Goal: Task Accomplishment & Management: Use online tool/utility

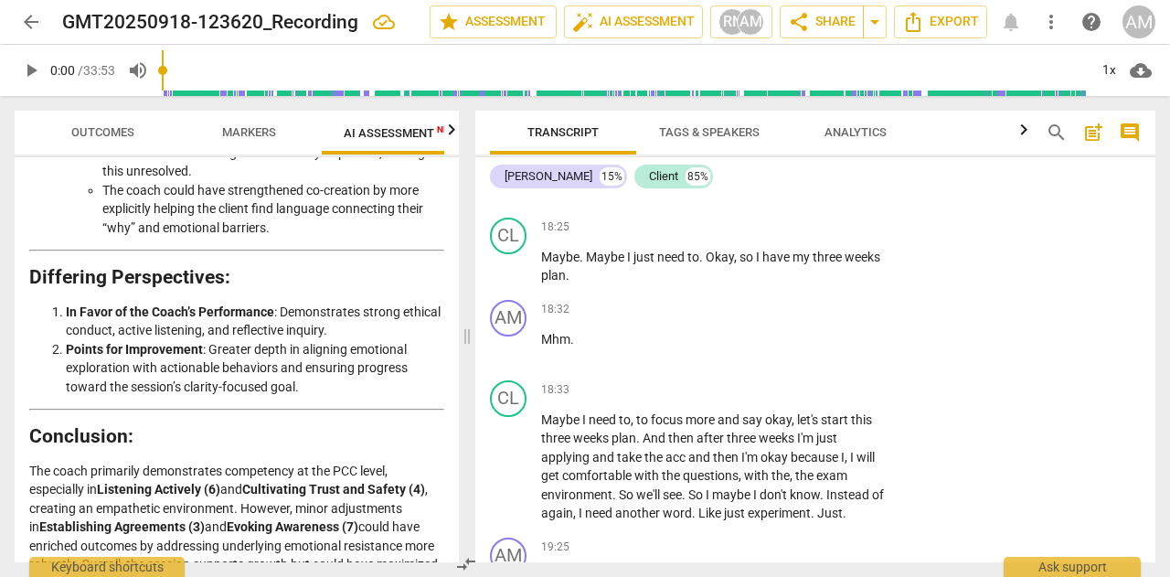
scroll to position [9533, 0]
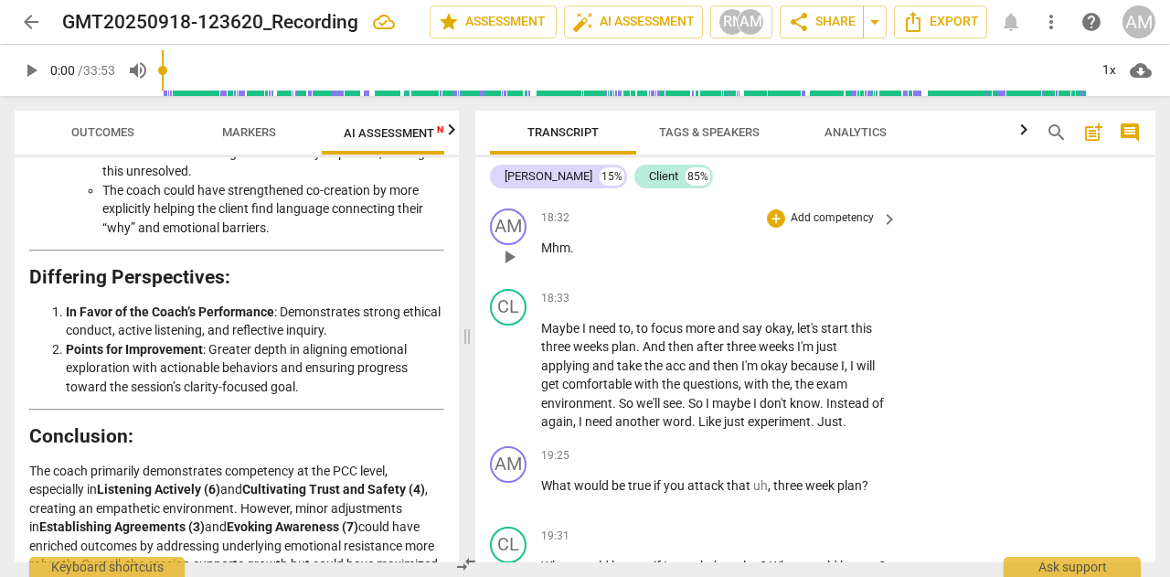
click at [879, 230] on span "keyboard_arrow_right" at bounding box center [890, 219] width 22 height 22
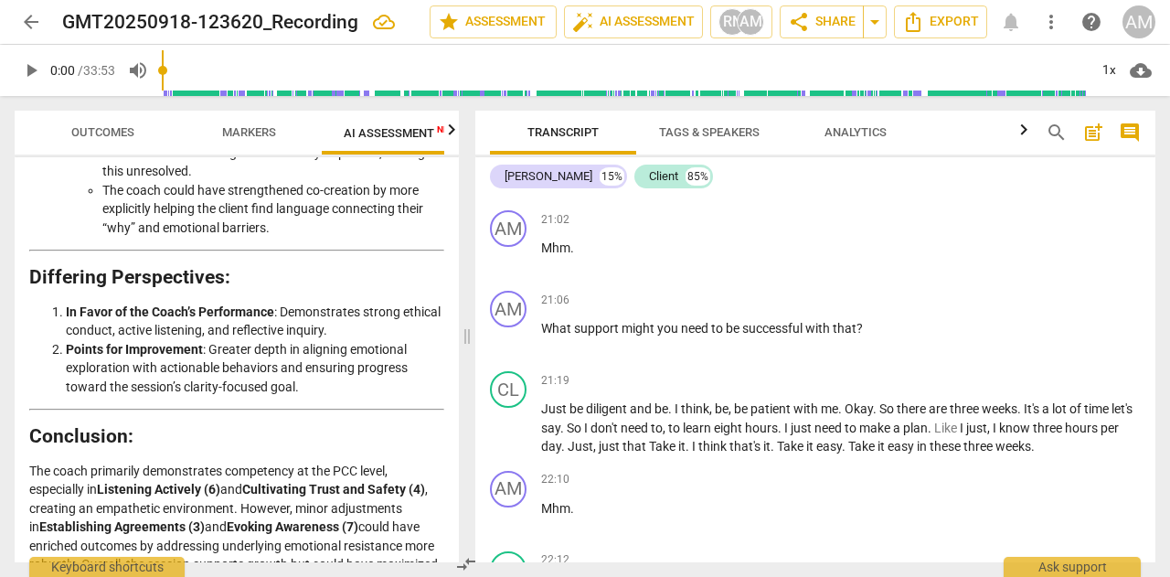
scroll to position [3324, 0]
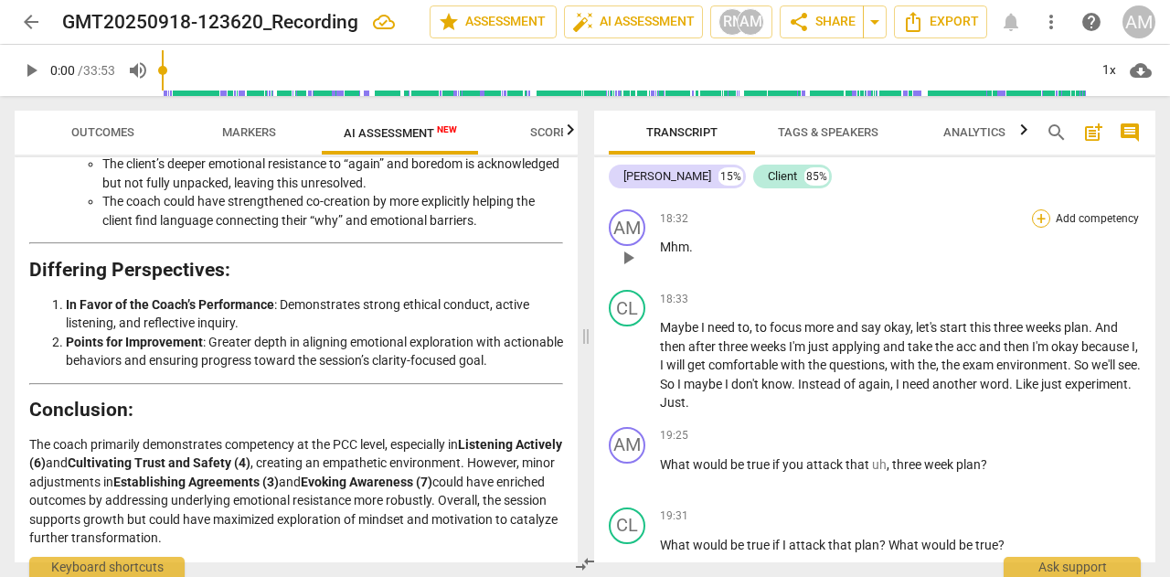
click at [1036, 228] on div "+" at bounding box center [1041, 218] width 18 height 18
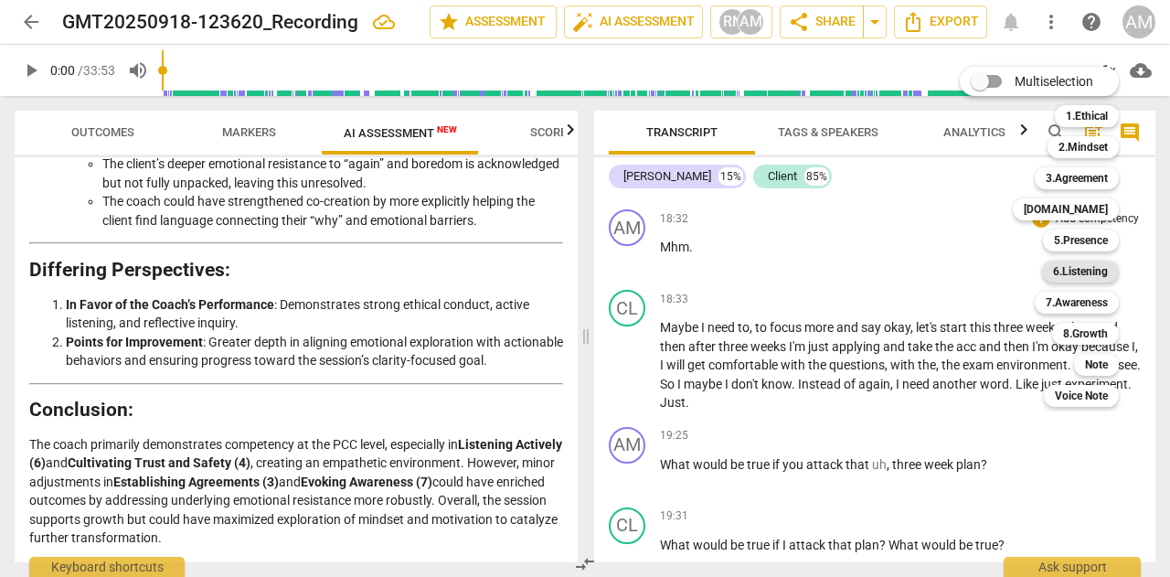
click at [1064, 272] on b "6.Listening" at bounding box center [1080, 272] width 55 height 22
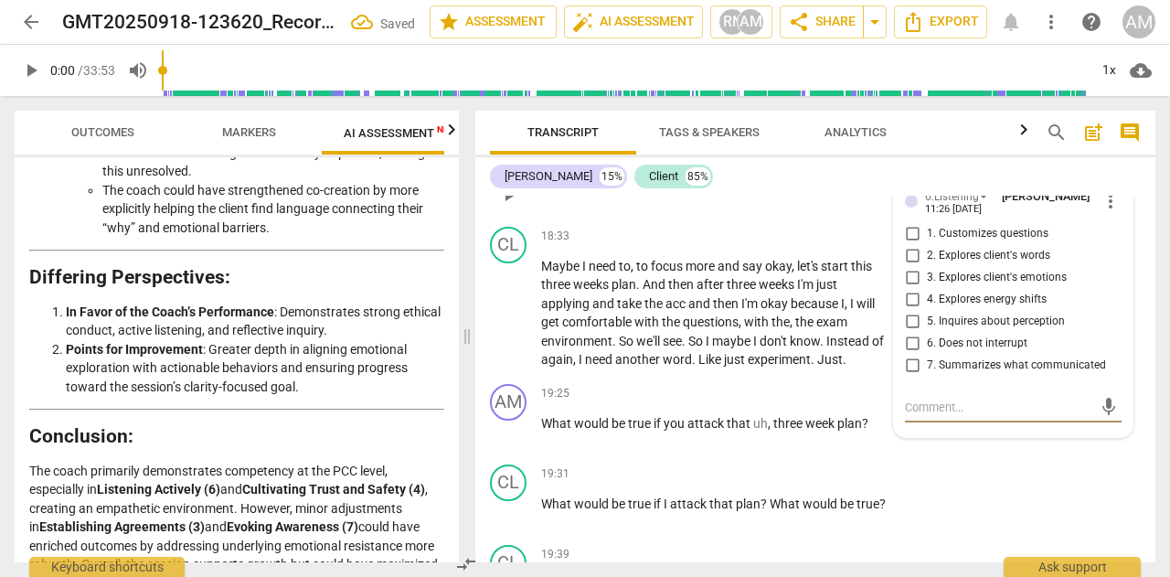
scroll to position [9624, 0]
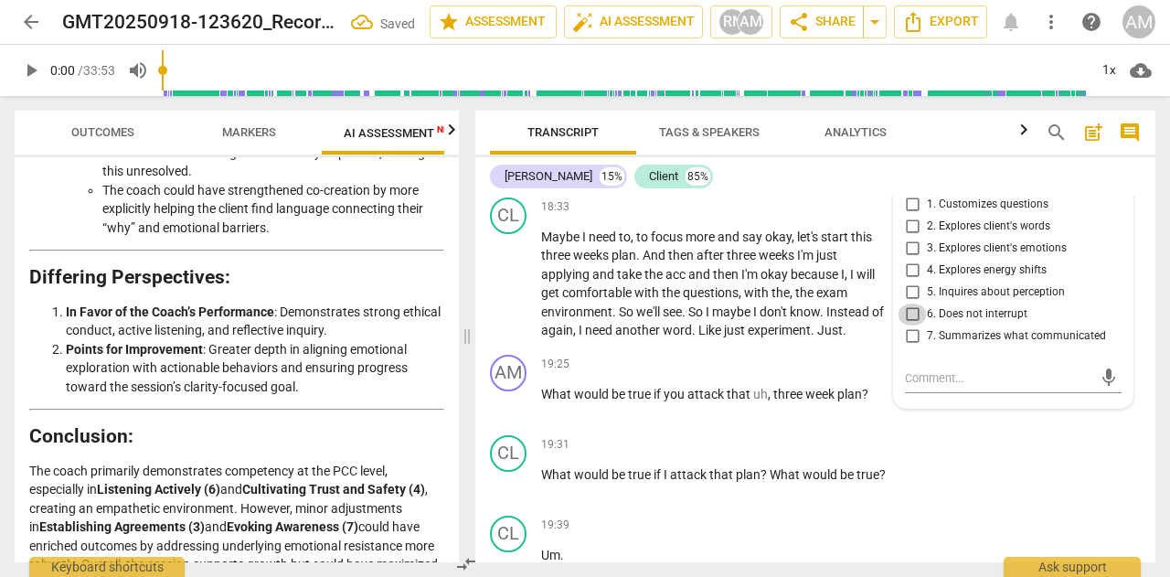
click at [911, 326] on input "6. Does not interrupt" at bounding box center [912, 315] width 29 height 22
checkbox input "true"
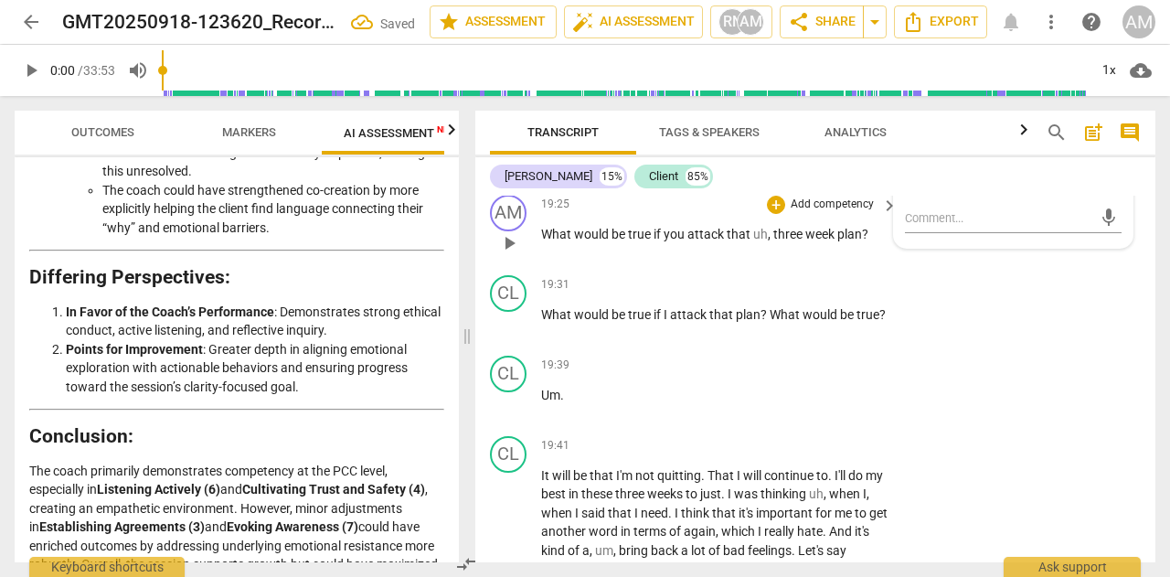
scroll to position [9807, 0]
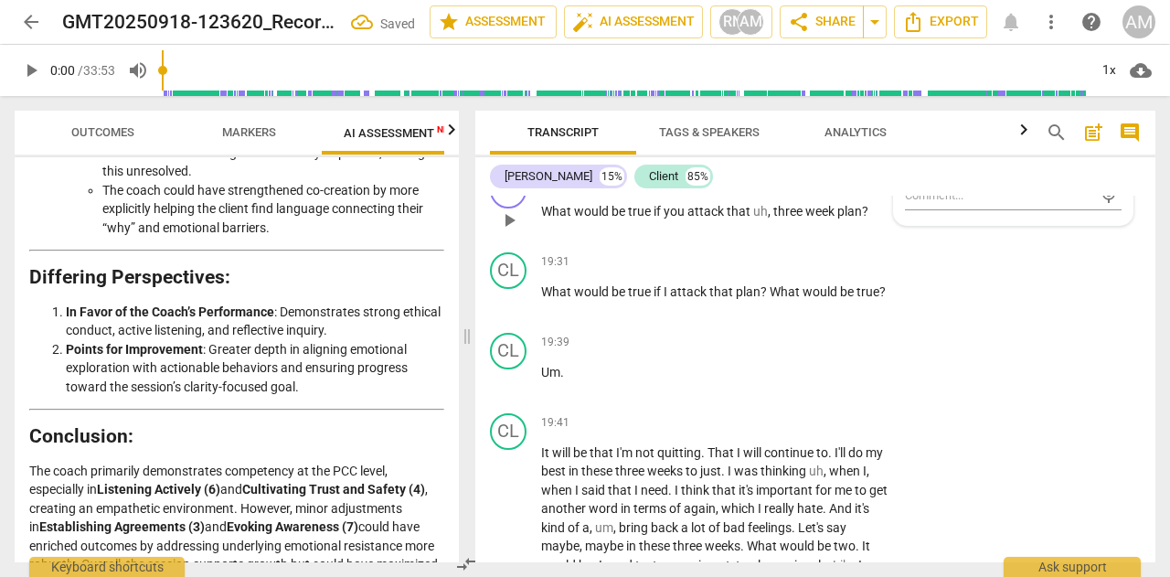
click at [910, 245] on div "AM play_arrow pause 19:25 + Add competency keyboard_arrow_right What would be t…" at bounding box center [815, 205] width 680 height 80
click at [880, 194] on span "keyboard_arrow_right" at bounding box center [890, 183] width 22 height 22
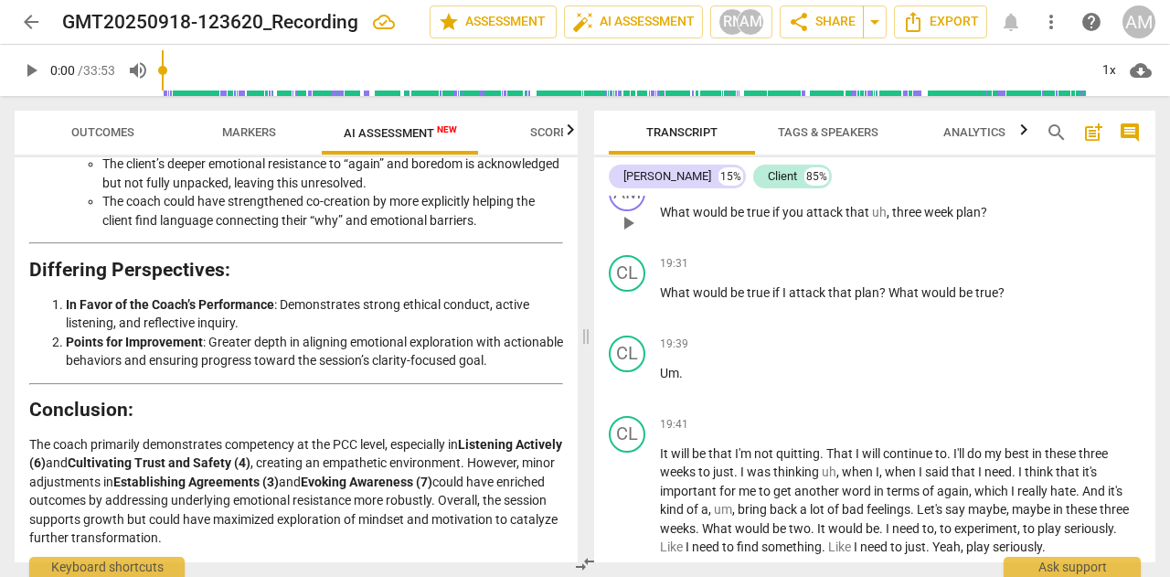
scroll to position [3324, 0]
click at [1036, 193] on div "+" at bounding box center [1041, 184] width 18 height 18
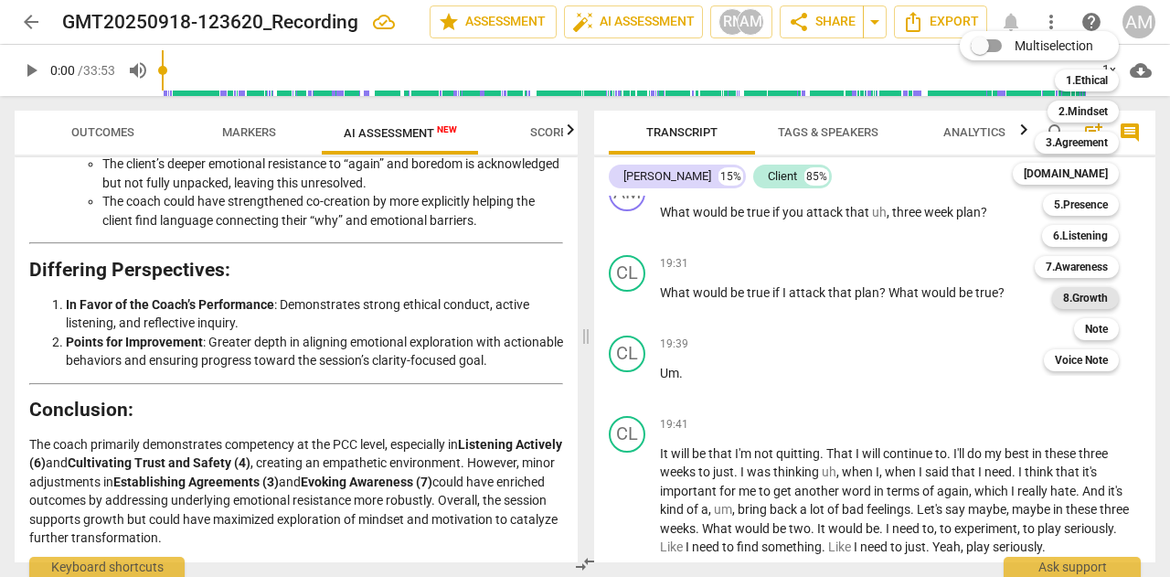
click at [1073, 291] on b "8.Growth" at bounding box center [1085, 298] width 45 height 22
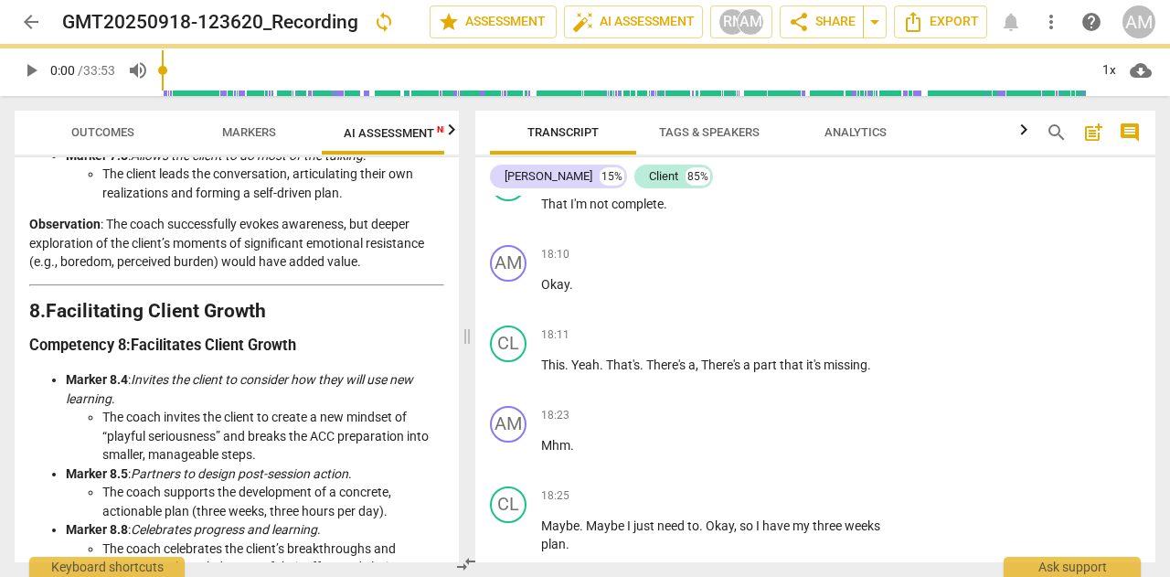
scroll to position [4023, 0]
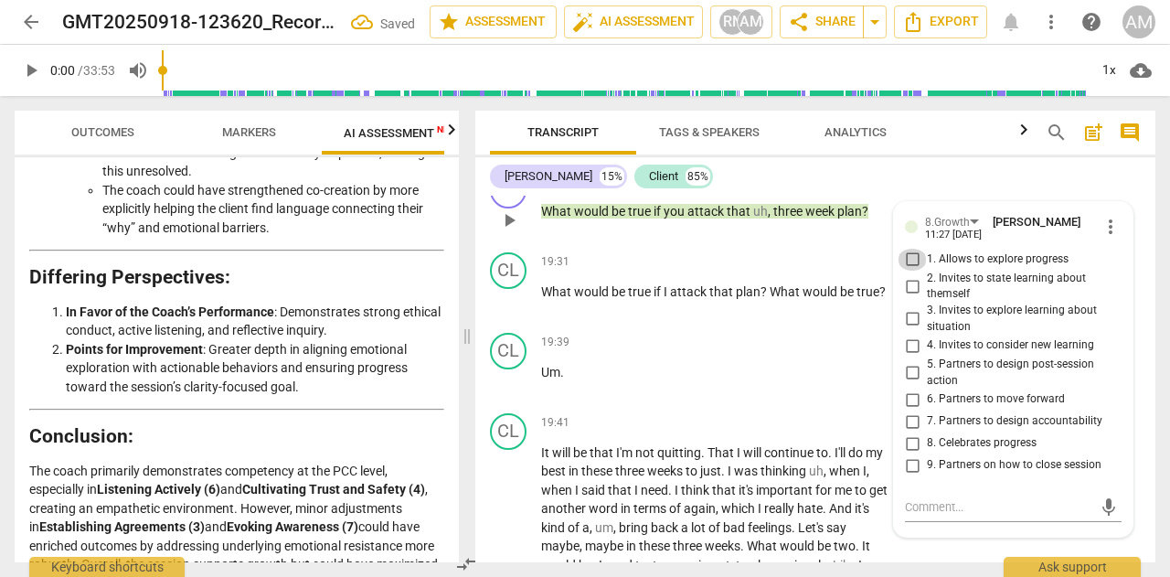
click at [911, 271] on input "1. Allows to explore progress" at bounding box center [912, 260] width 29 height 22
checkbox input "true"
click at [905, 297] on input "2. Invites to state learning about themself" at bounding box center [912, 286] width 29 height 22
checkbox input "true"
click at [908, 330] on input "3. Invites to explore learning about situation" at bounding box center [912, 319] width 29 height 22
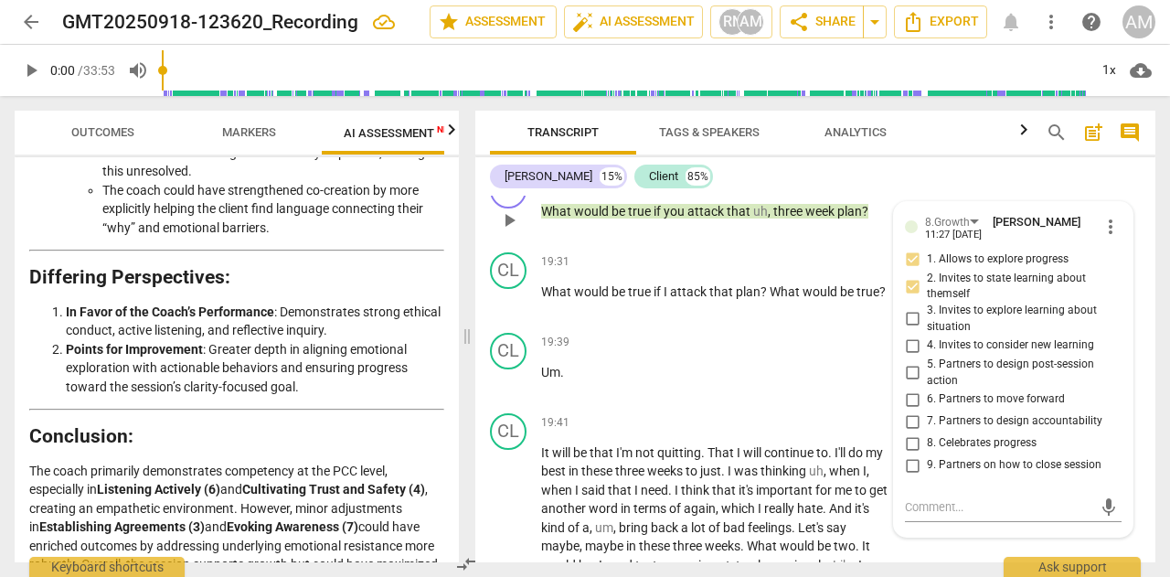
checkbox input "true"
click at [907, 357] on input "4. Invites to consider new learning" at bounding box center [912, 346] width 29 height 22
checkbox input "true"
click at [838, 245] on div "AM play_arrow pause 19:25 + Add competency 8.Growth keyboard_arrow_right What w…" at bounding box center [815, 205] width 680 height 80
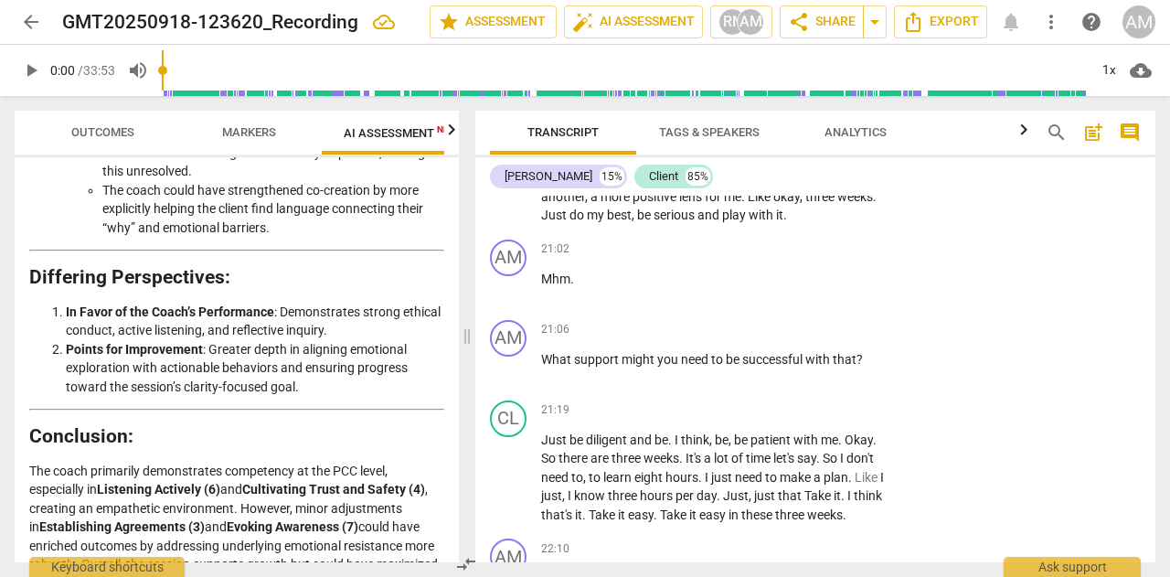
scroll to position [10630, 0]
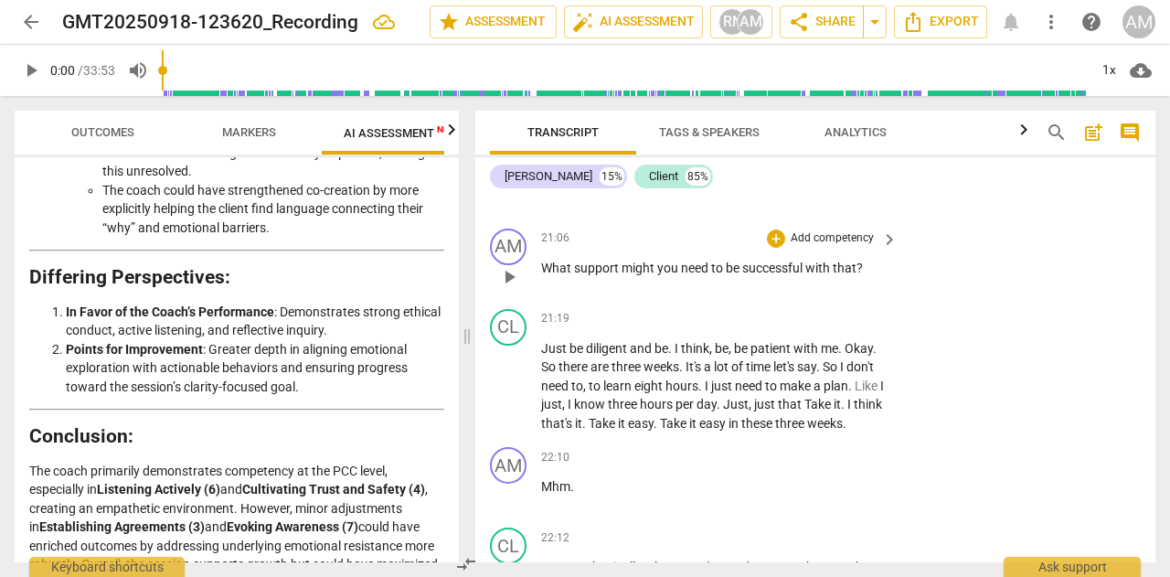
click at [879, 251] on span "keyboard_arrow_right" at bounding box center [890, 240] width 22 height 22
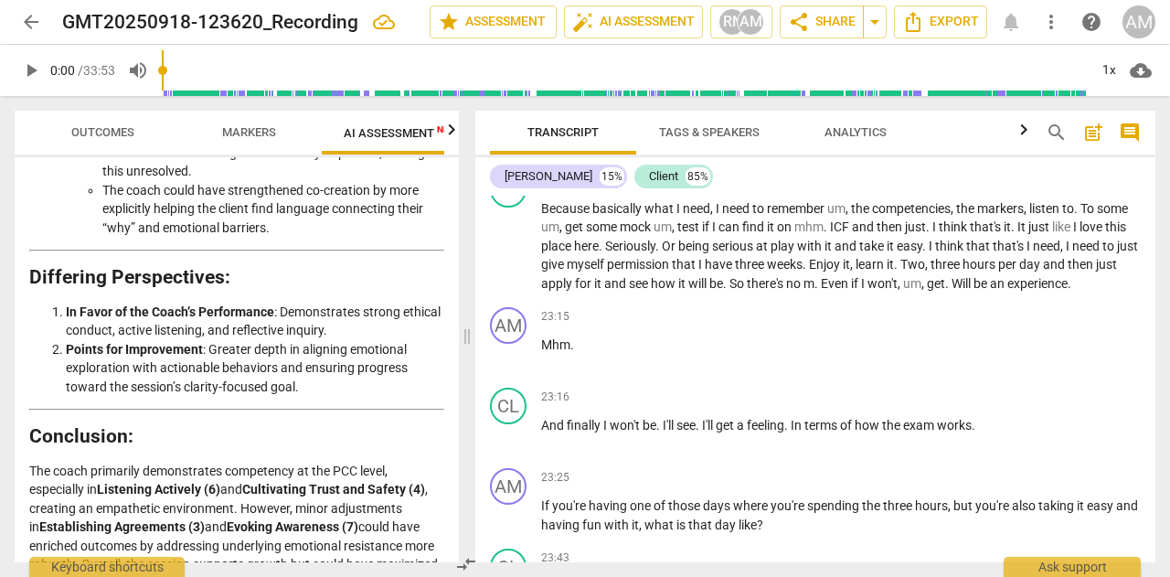
scroll to position [3324, 0]
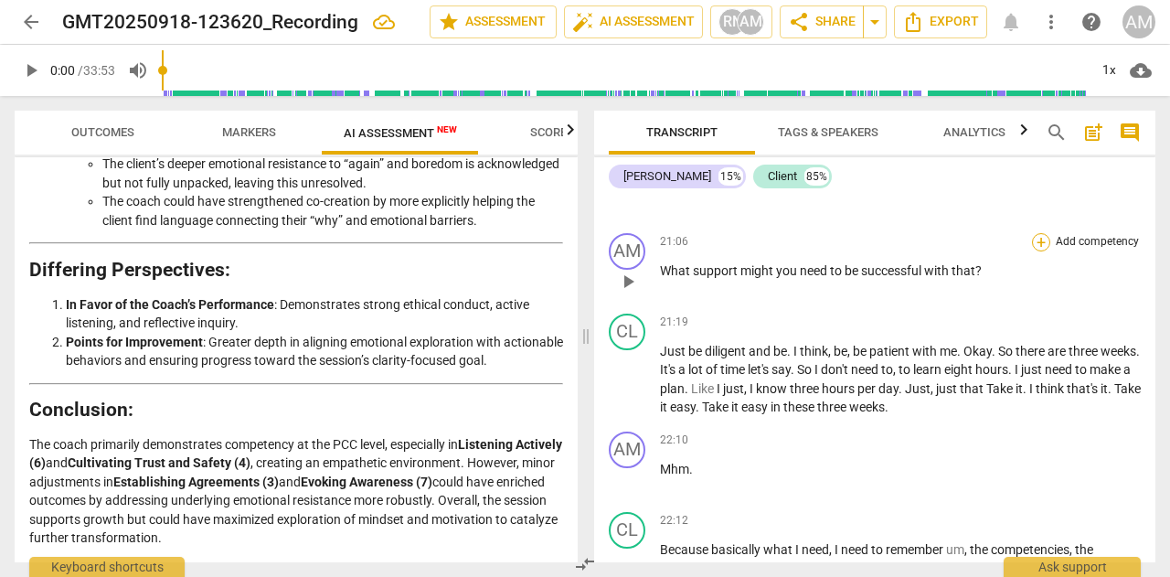
click at [1035, 251] on div "+" at bounding box center [1041, 242] width 18 height 18
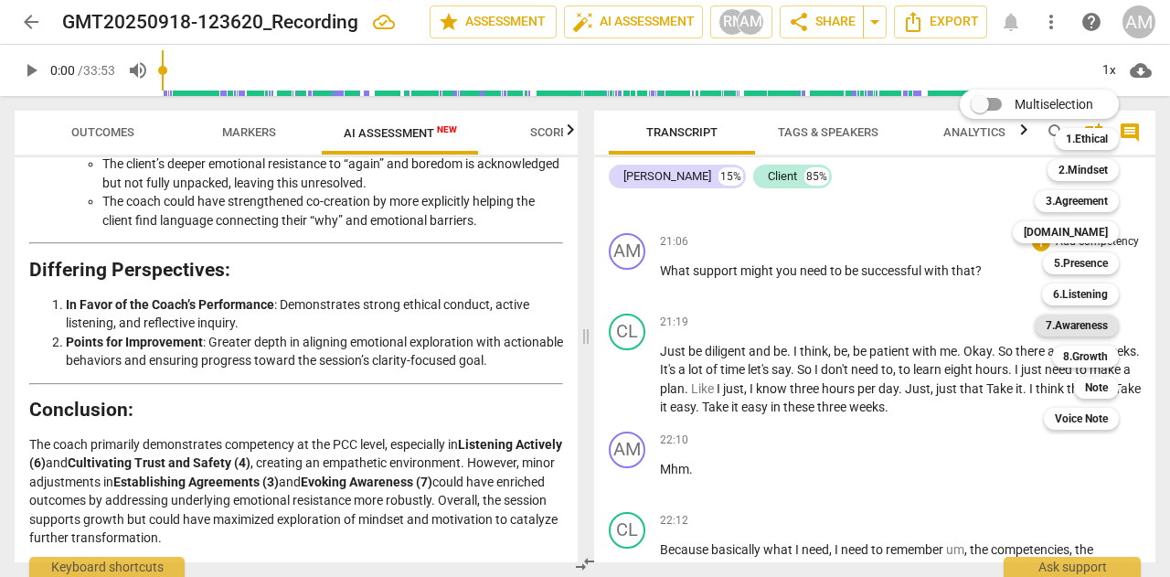
click at [1076, 330] on b "7.Awareness" at bounding box center [1077, 326] width 62 height 22
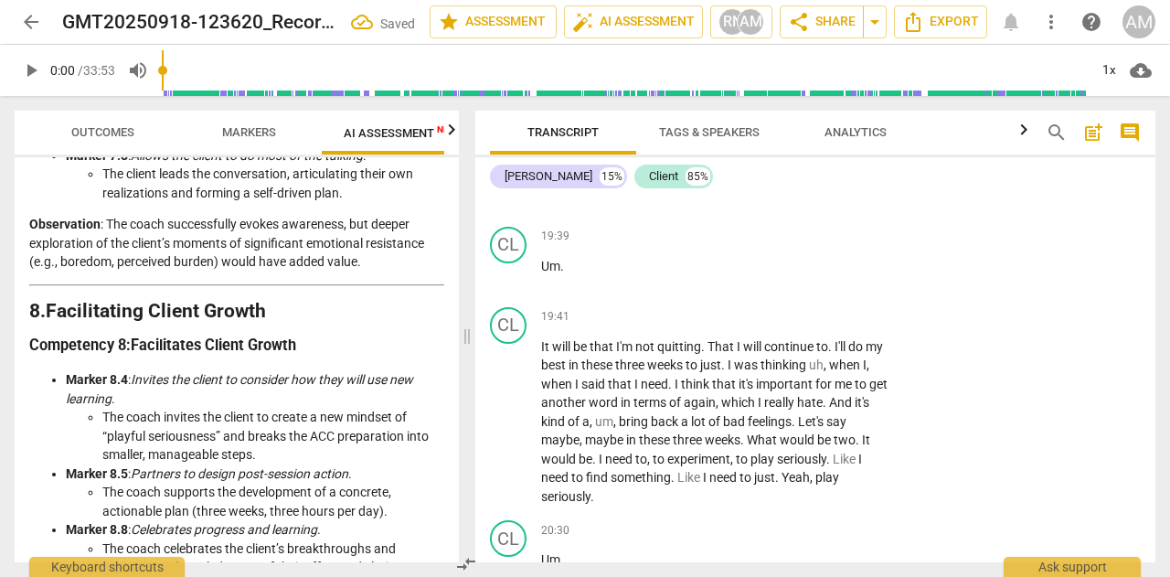
scroll to position [4023, 0]
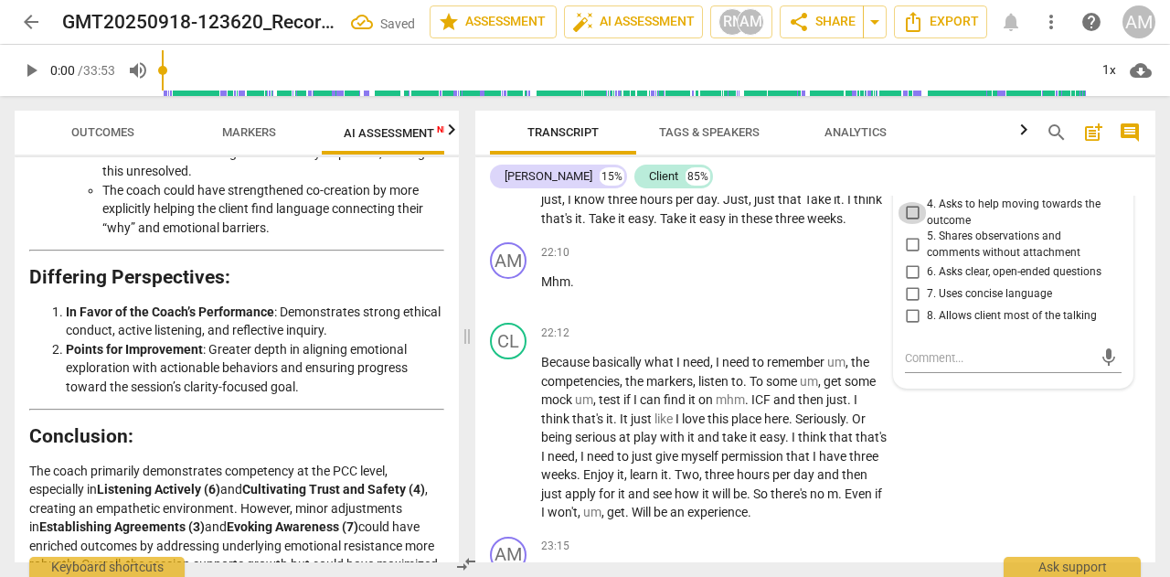
click at [904, 224] on input "4. Asks to help moving towards the outcome" at bounding box center [912, 213] width 29 height 22
checkbox input "true"
click at [911, 283] on input "6. Asks clear, open-ended questions" at bounding box center [912, 272] width 29 height 22
checkbox input "true"
click at [907, 305] on input "7. Uses concise language" at bounding box center [912, 294] width 29 height 22
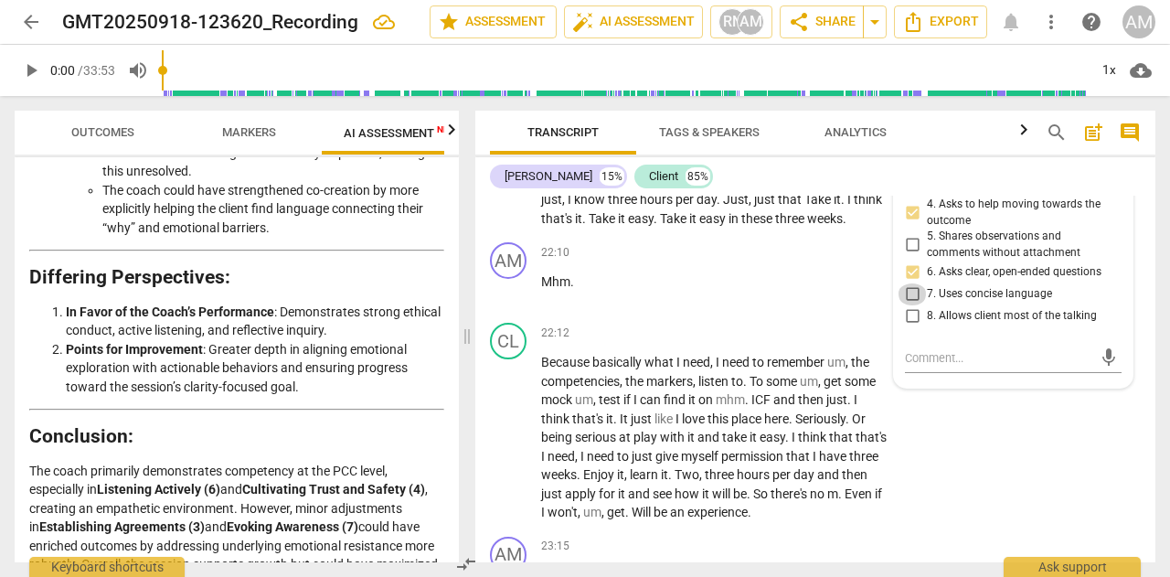
checkbox input "true"
click at [839, 308] on div "22:10 + Add competency keyboard_arrow_right Mhm ." at bounding box center [720, 275] width 358 height 66
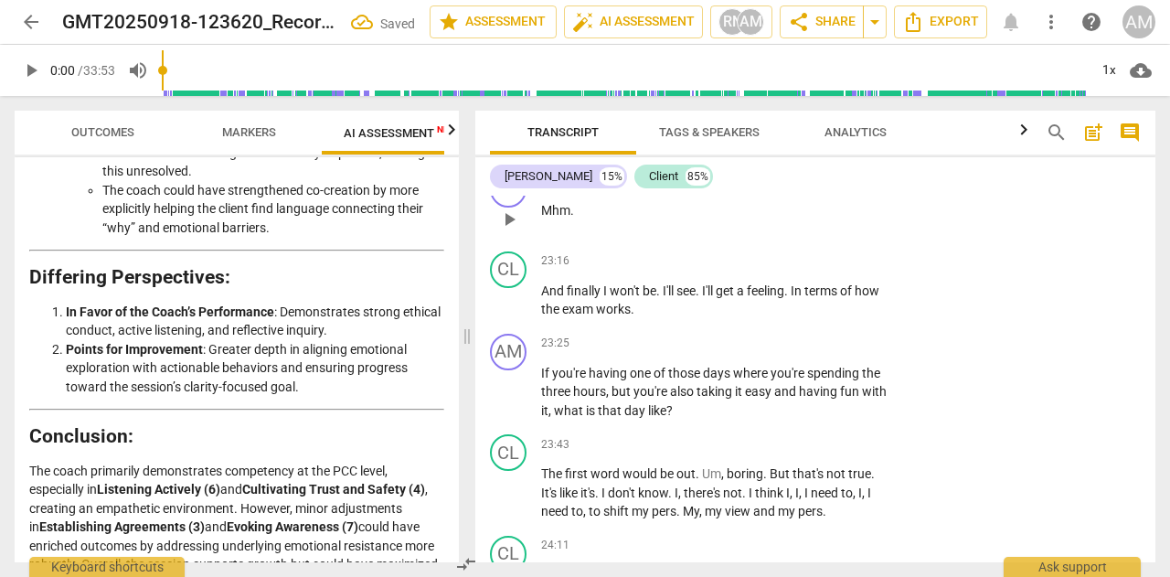
scroll to position [11292, 0]
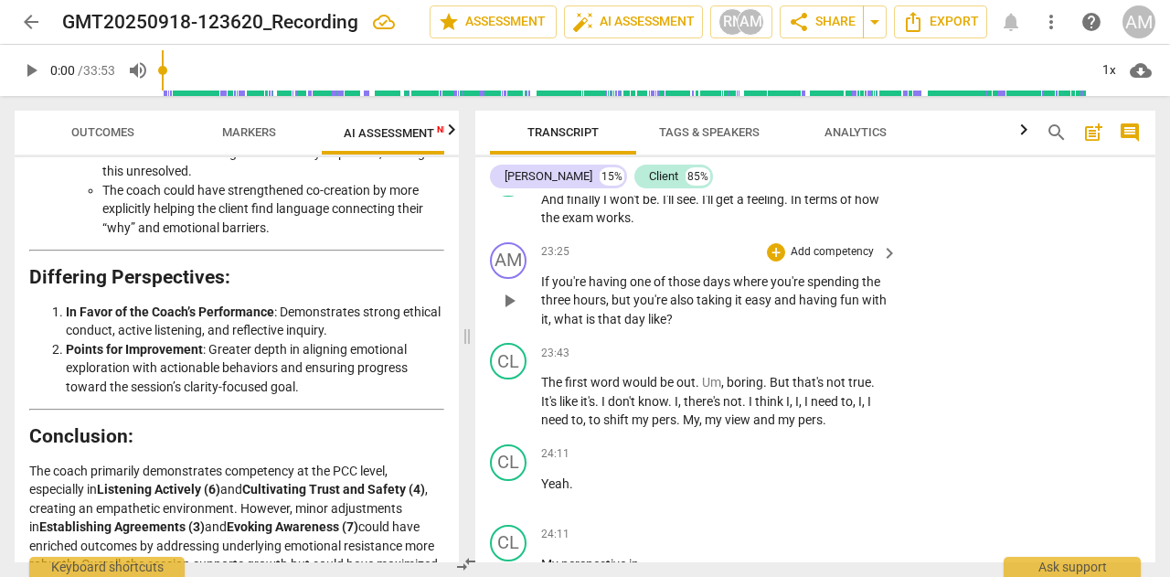
click at [889, 264] on span "keyboard_arrow_right" at bounding box center [890, 253] width 22 height 22
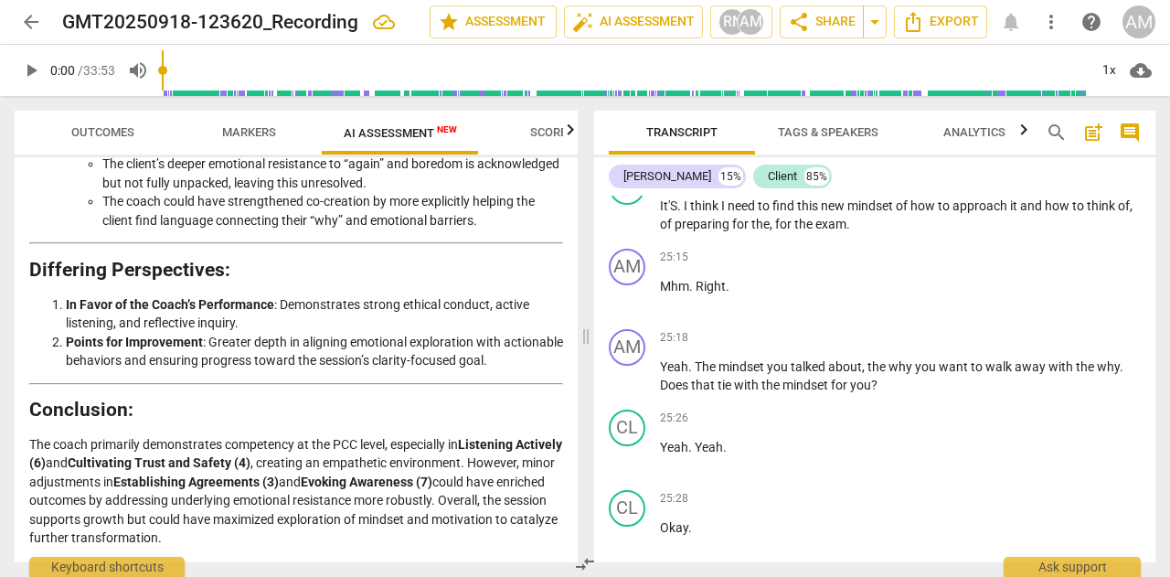
scroll to position [3324, 0]
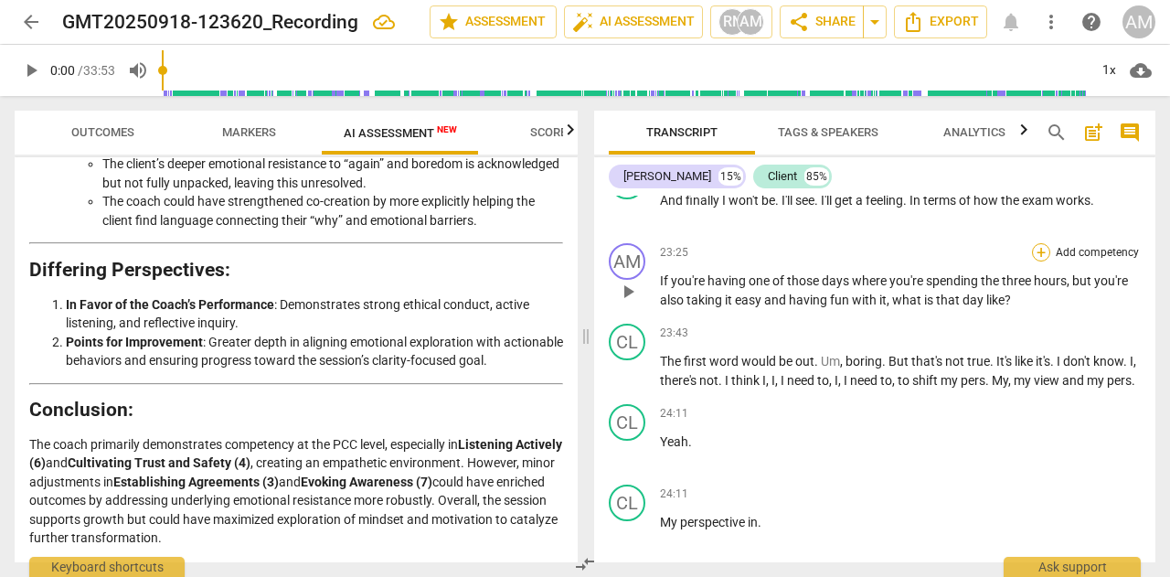
click at [1041, 261] on div "+" at bounding box center [1041, 252] width 18 height 18
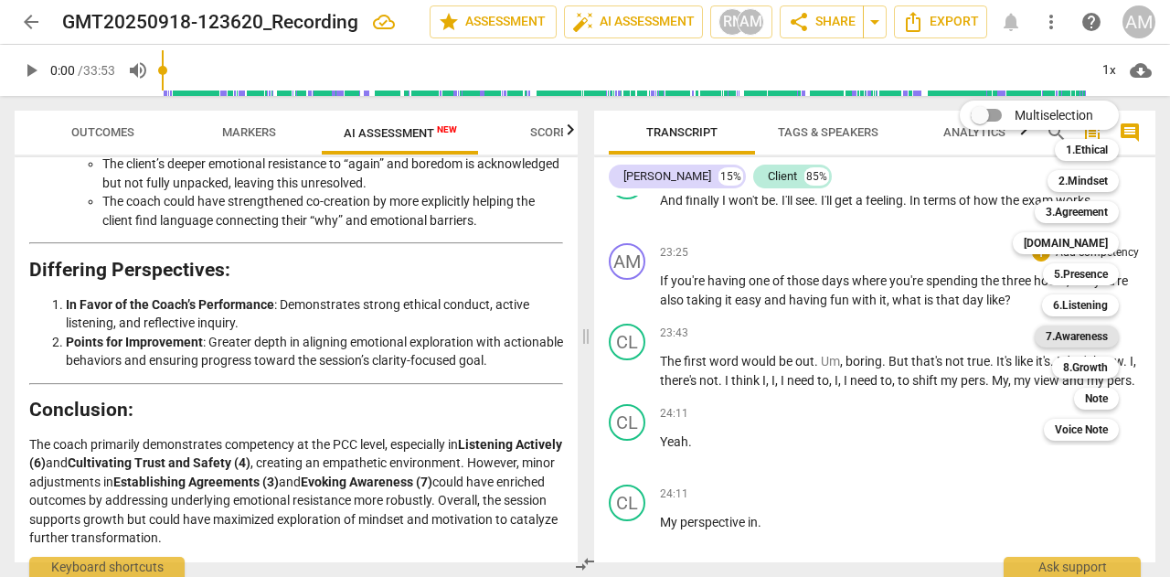
click at [1061, 339] on b "7.Awareness" at bounding box center [1077, 337] width 62 height 22
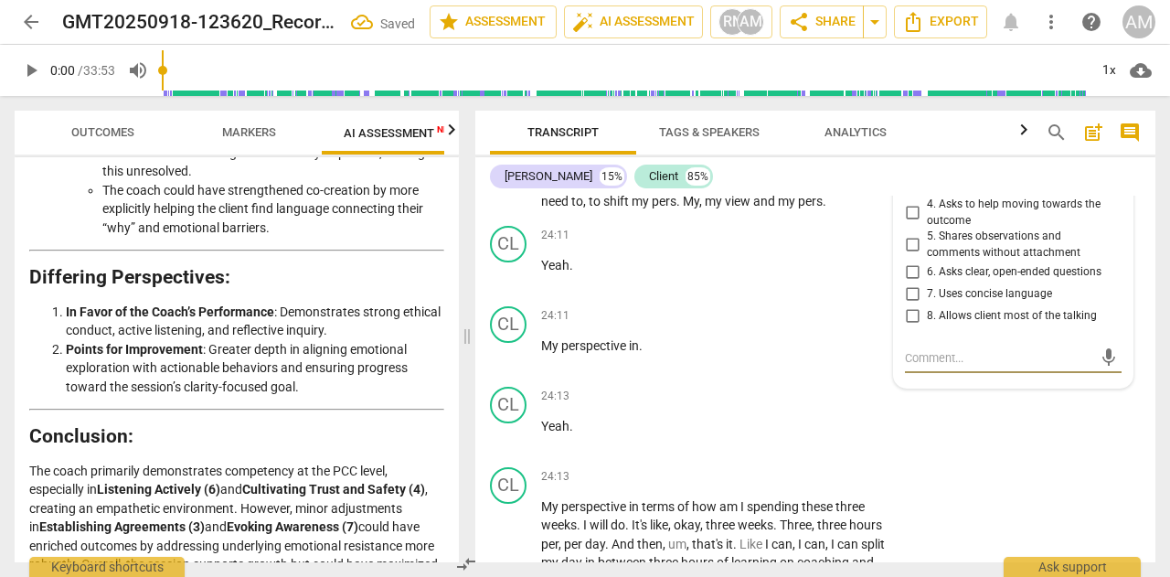
scroll to position [11419, 0]
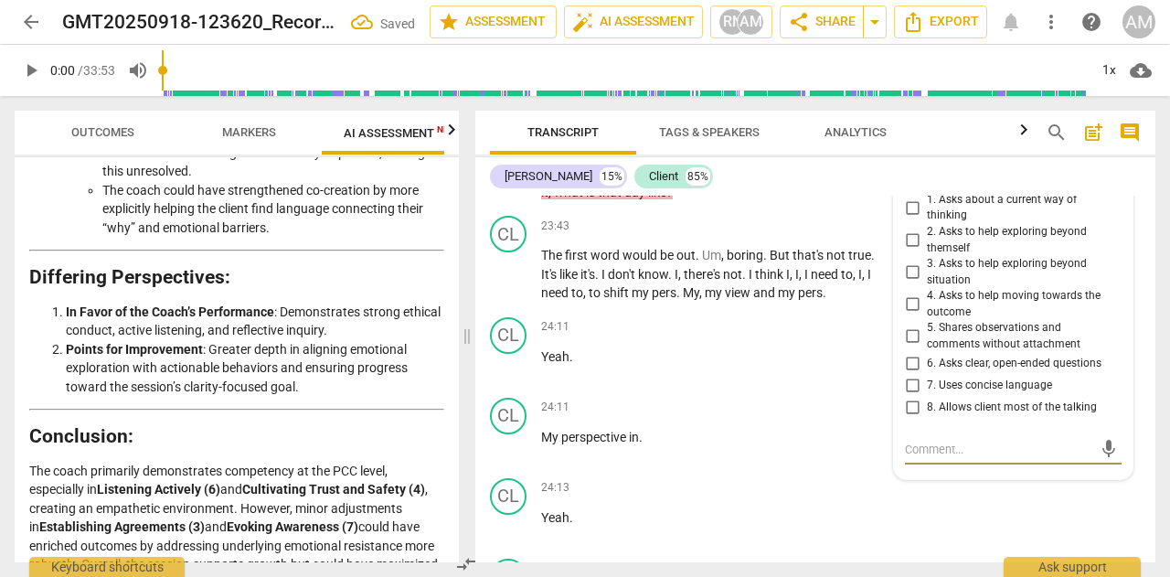
click at [908, 315] on input "4. Asks to help moving towards the outcome" at bounding box center [912, 304] width 29 height 22
checkbox input "true"
click at [912, 283] on input "3. Asks to help exploring beyond situation" at bounding box center [912, 272] width 29 height 22
checkbox input "true"
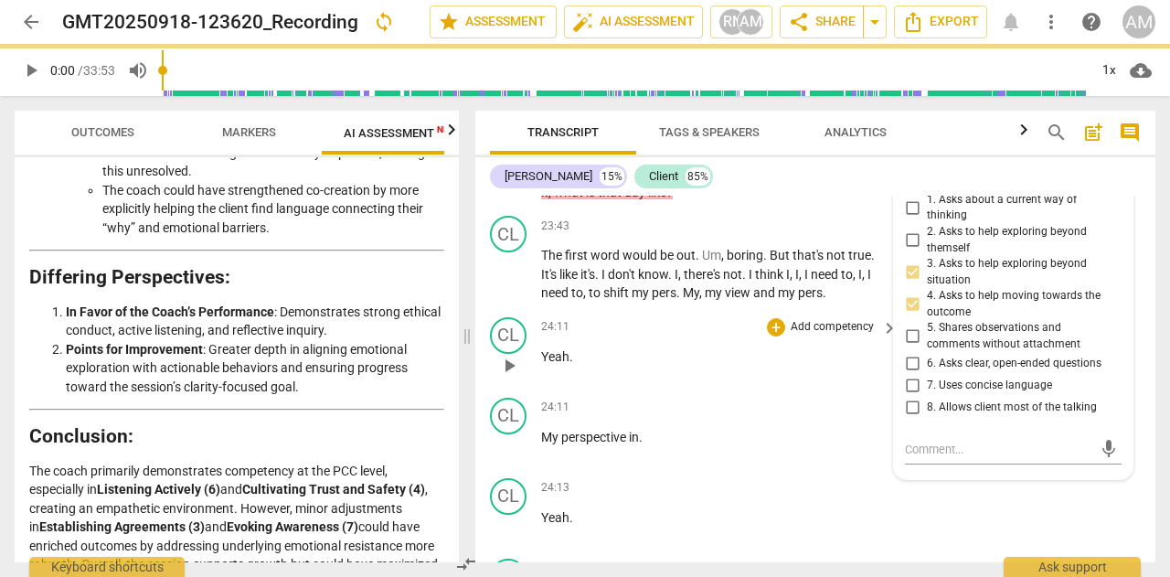
click at [827, 337] on div "CL play_arrow pause 24:11 + Add competency keyboard_arrow_right Yeah ." at bounding box center [815, 350] width 680 height 80
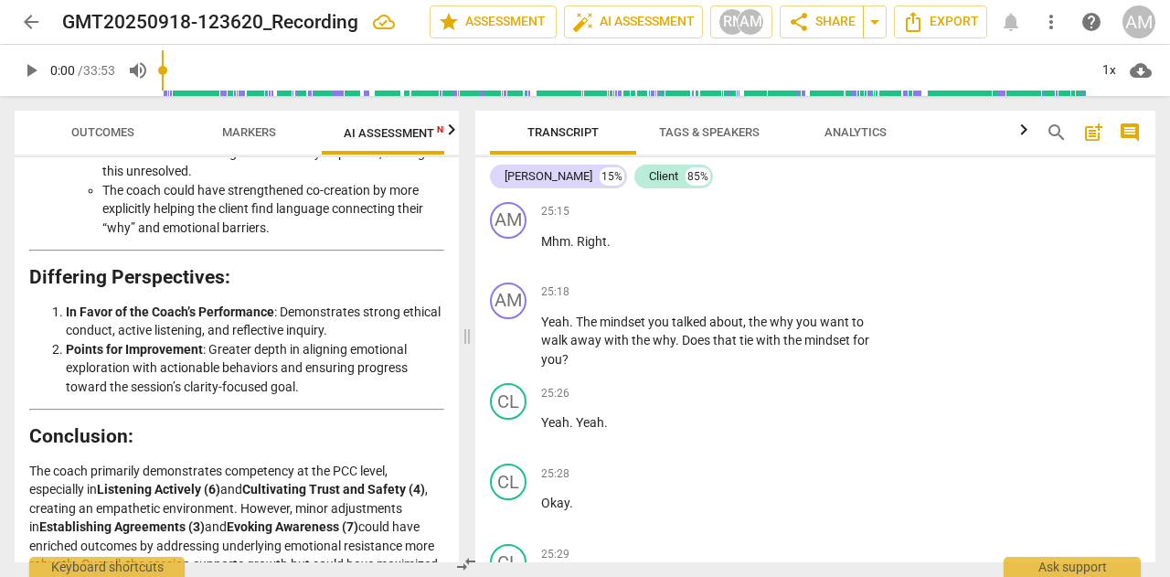
scroll to position [12242, 0]
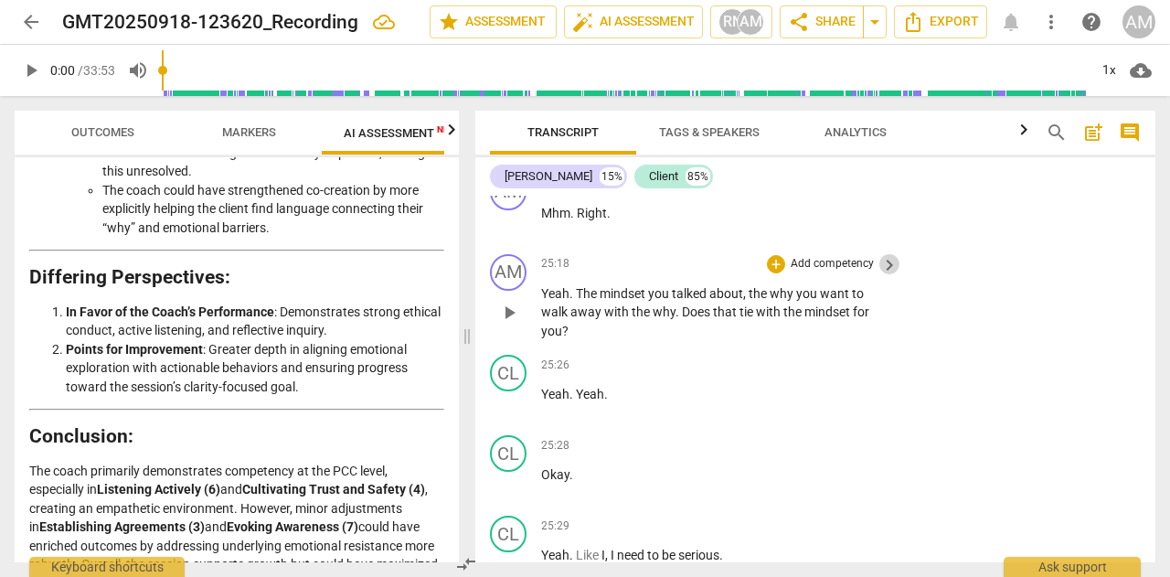
click at [881, 276] on span "keyboard_arrow_right" at bounding box center [890, 265] width 22 height 22
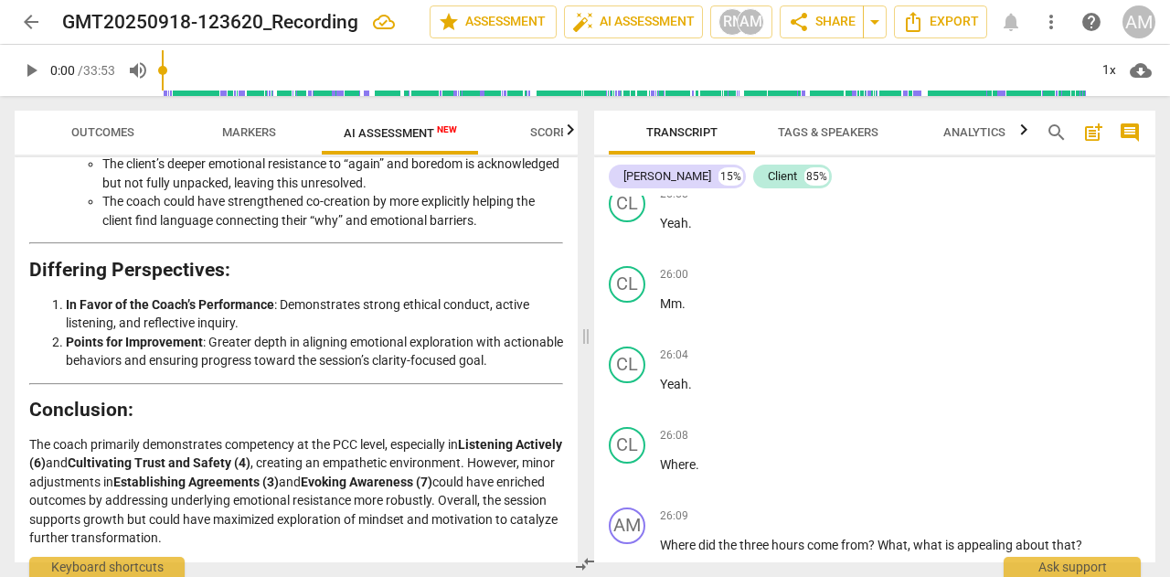
scroll to position [3324, 0]
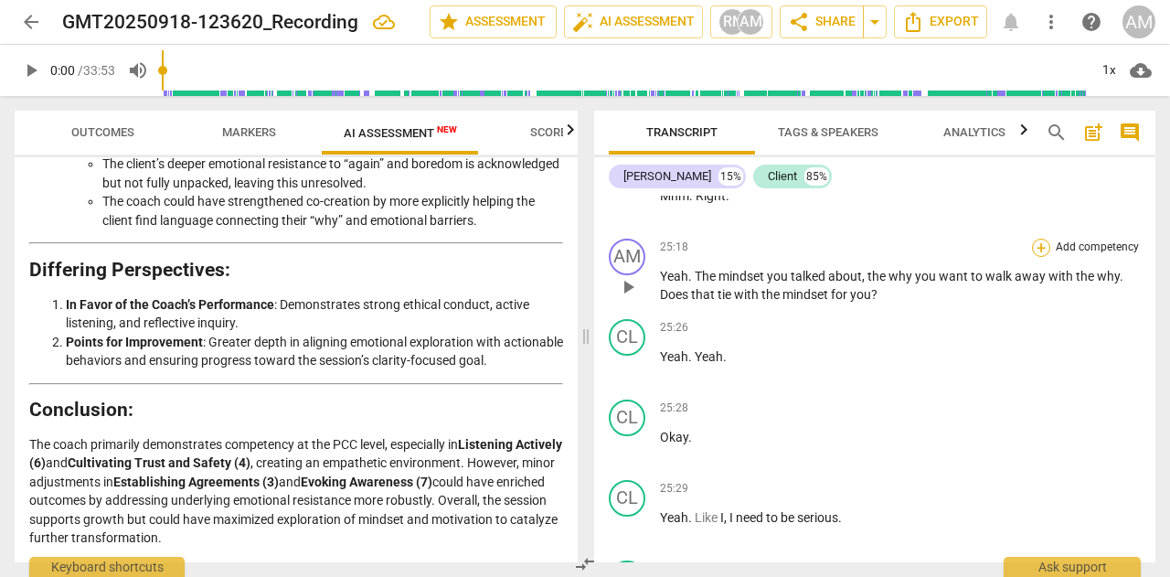
click at [1041, 257] on div "+" at bounding box center [1041, 248] width 18 height 18
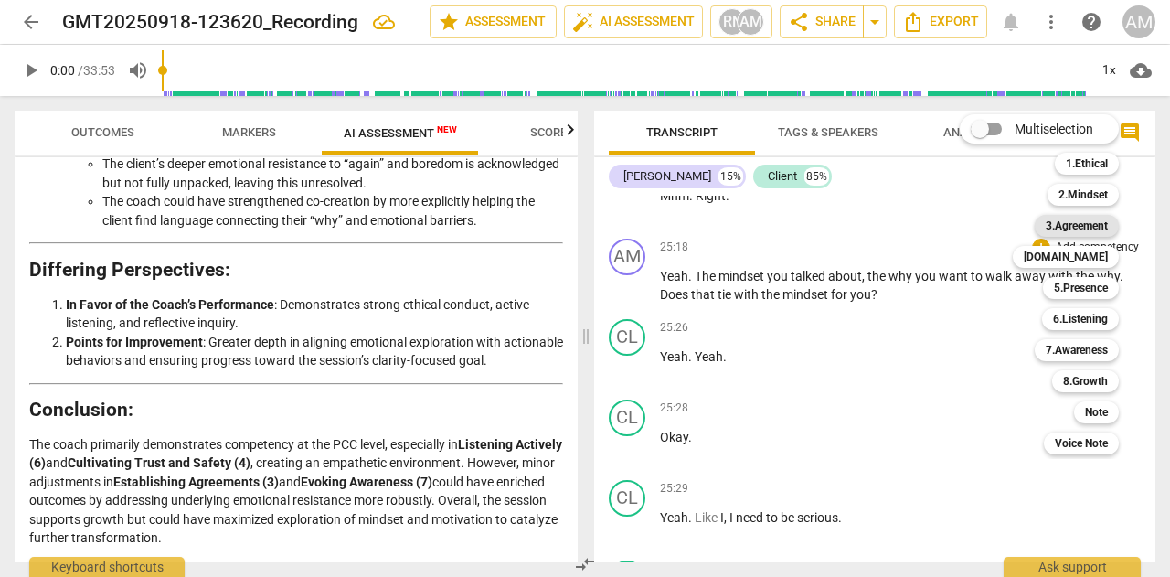
click at [1074, 233] on b "3.Agreement" at bounding box center [1077, 226] width 62 height 22
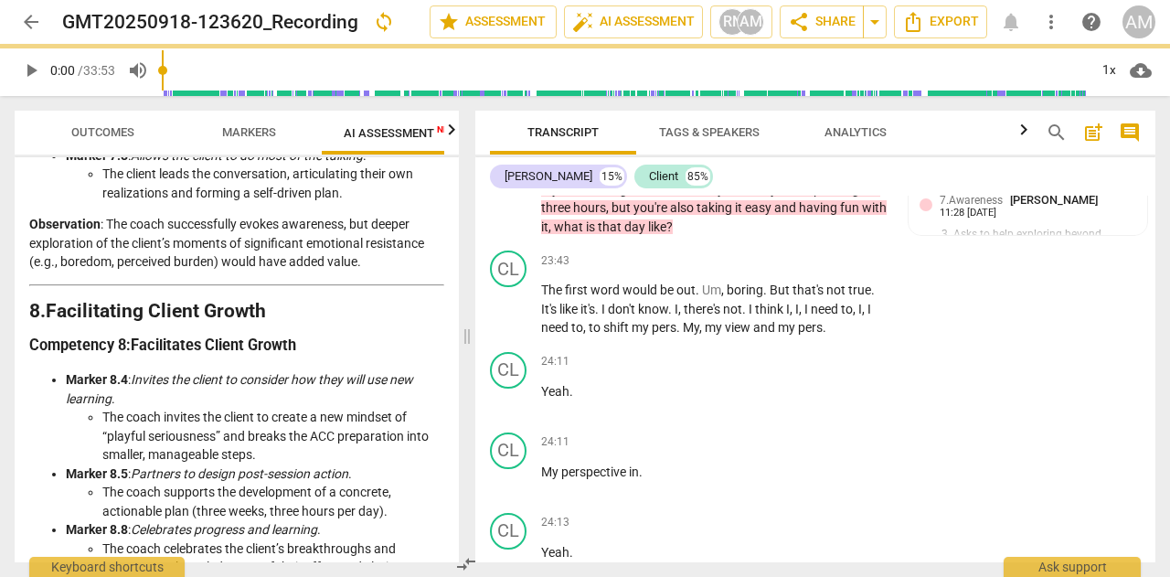
scroll to position [4023, 0]
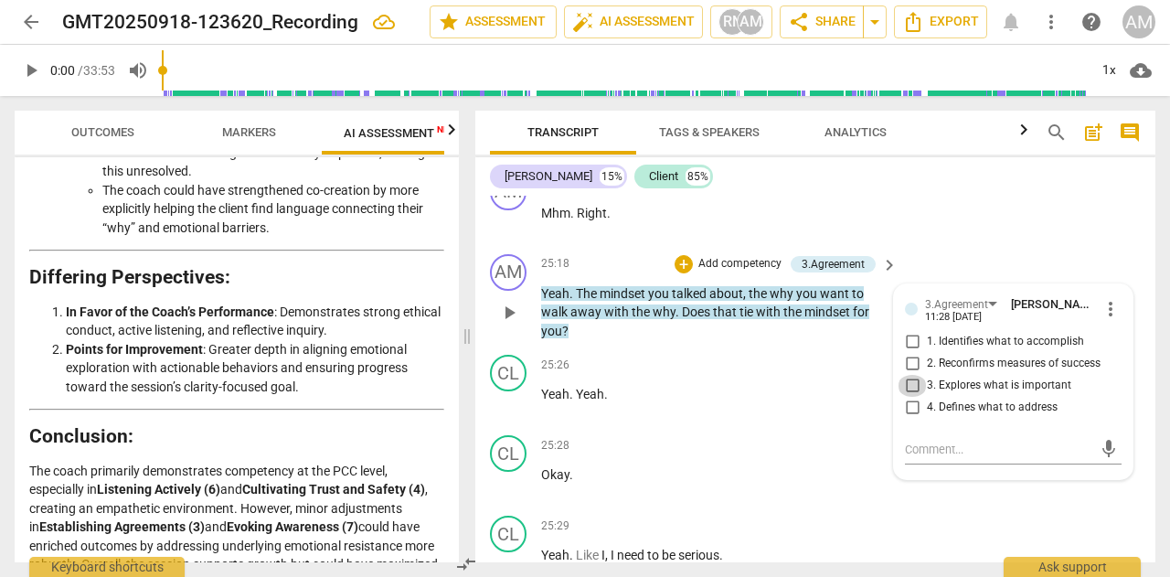
click at [907, 397] on input "3. Explores what is important" at bounding box center [912, 386] width 29 height 22
checkbox input "true"
click at [912, 375] on input "2. Reconfirms measures of success" at bounding box center [912, 364] width 29 height 22
checkbox input "true"
click at [856, 374] on div "+ Add competency" at bounding box center [821, 365] width 109 height 18
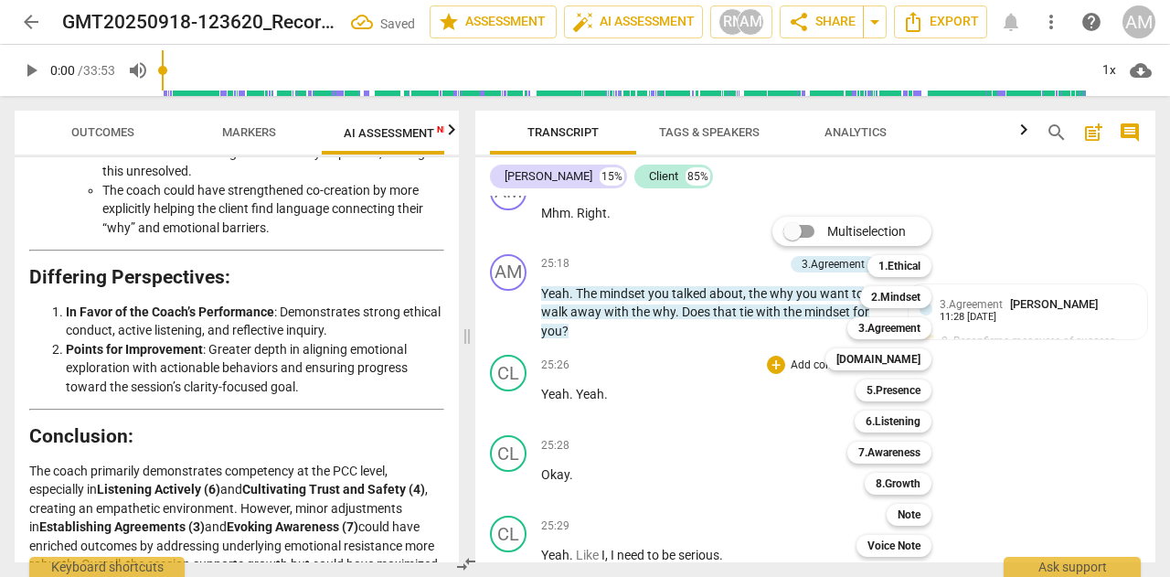
click at [1073, 396] on div at bounding box center [585, 288] width 1170 height 577
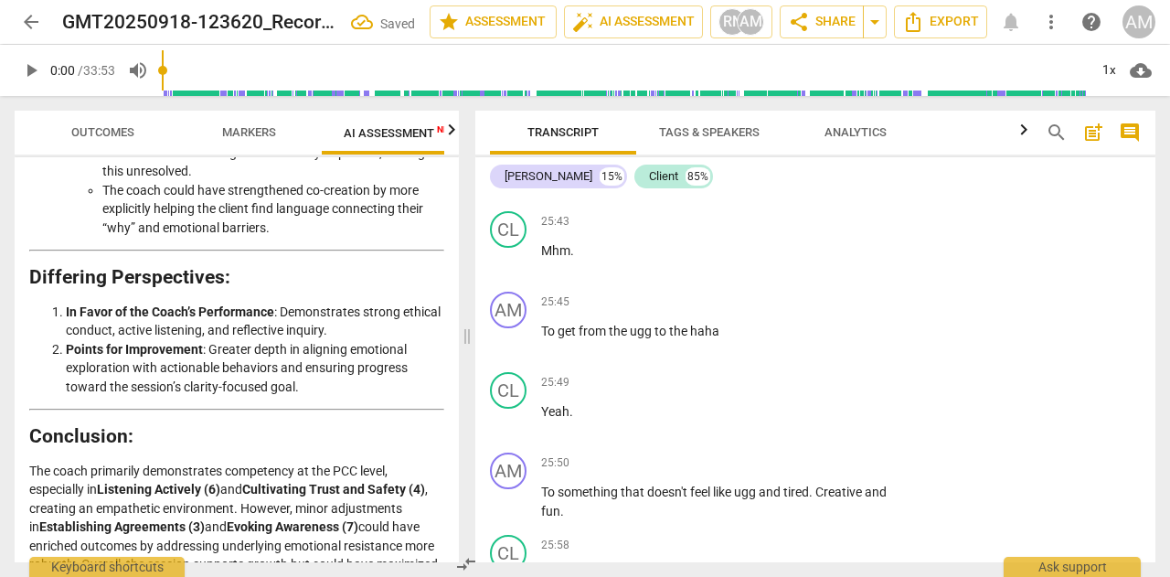
scroll to position [12791, 0]
click at [855, 310] on p "Add competency" at bounding box center [832, 301] width 87 height 16
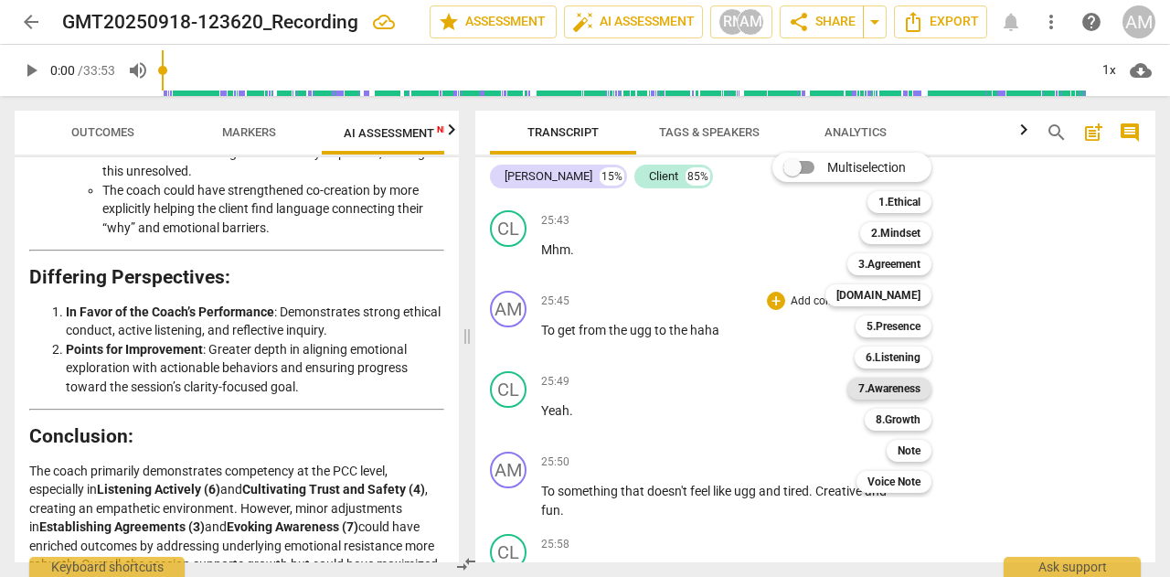
click at [906, 385] on b "7.Awareness" at bounding box center [890, 389] width 62 height 22
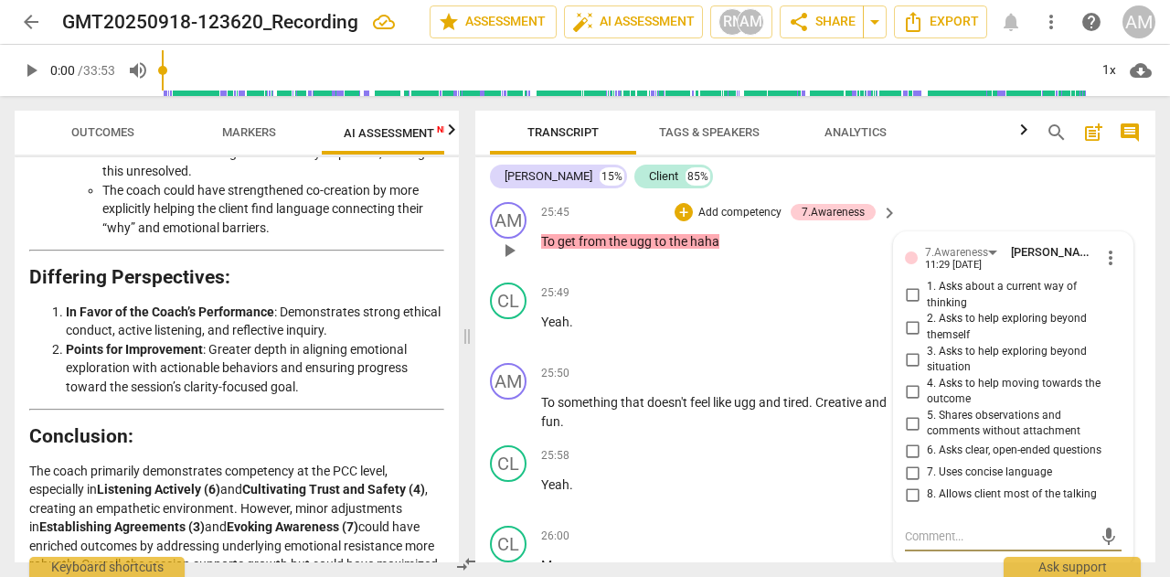
scroll to position [12876, 0]
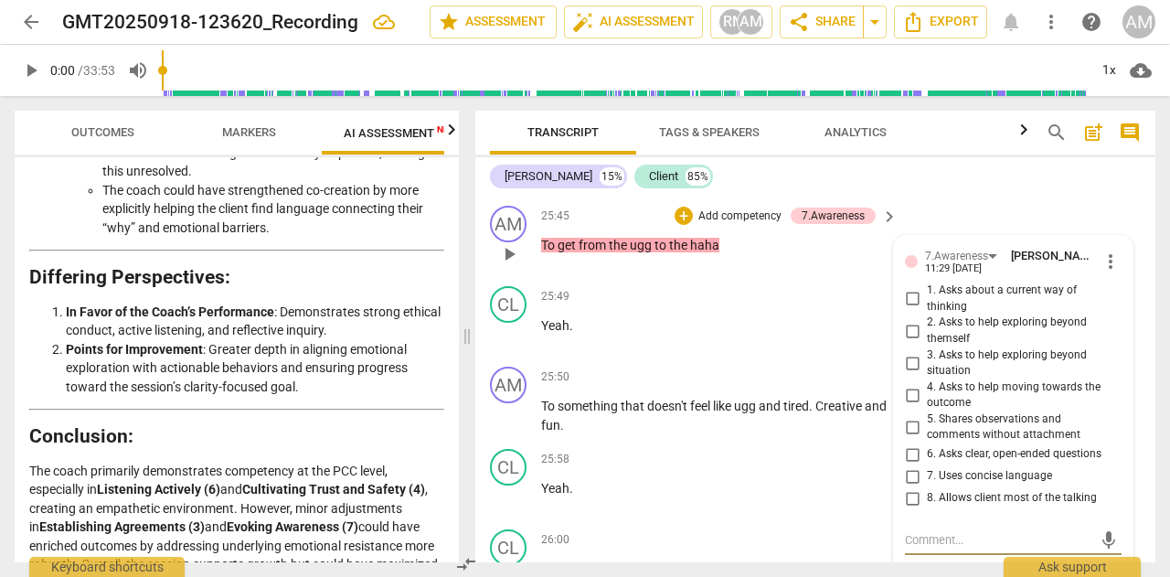
click at [908, 406] on input "4. Asks to help moving towards the outcome" at bounding box center [912, 395] width 29 height 22
checkbox input "true"
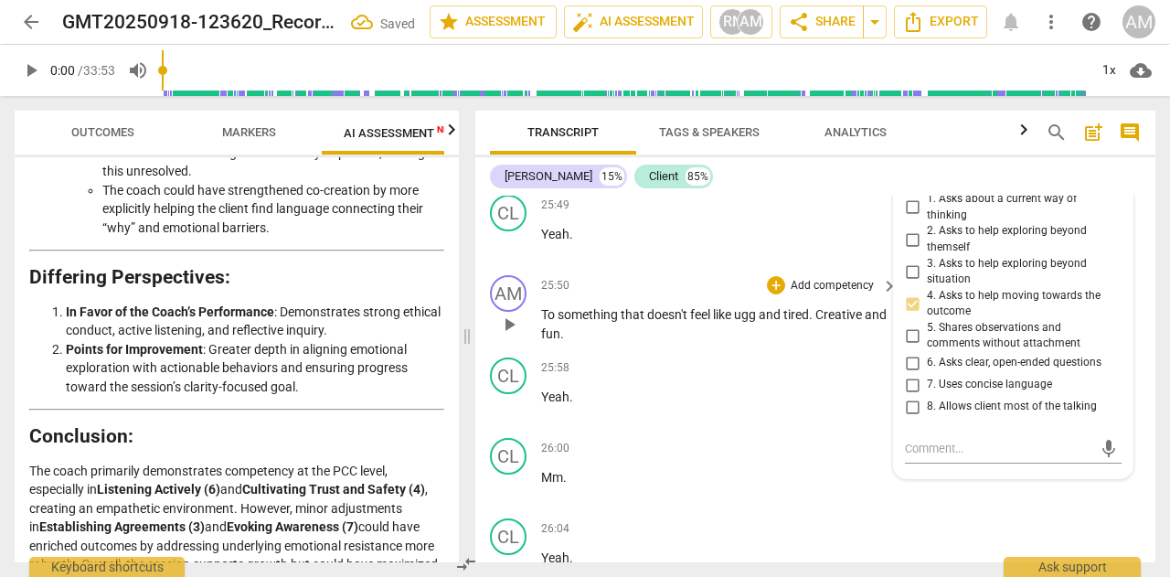
click at [847, 322] on span "Creative" at bounding box center [840, 314] width 49 height 15
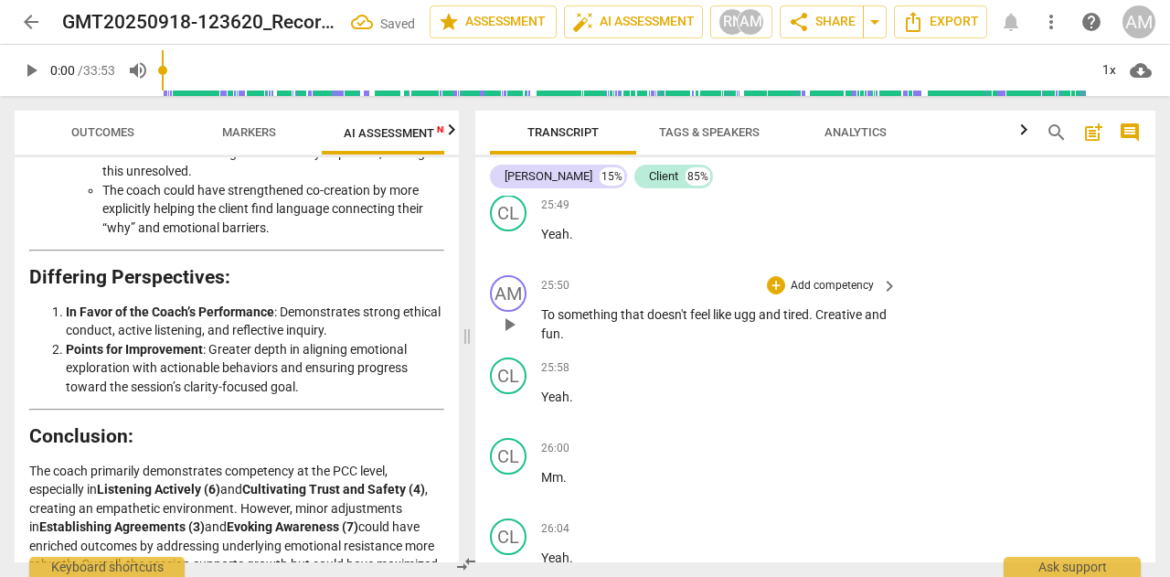
click at [887, 297] on span "keyboard_arrow_right" at bounding box center [890, 286] width 22 height 22
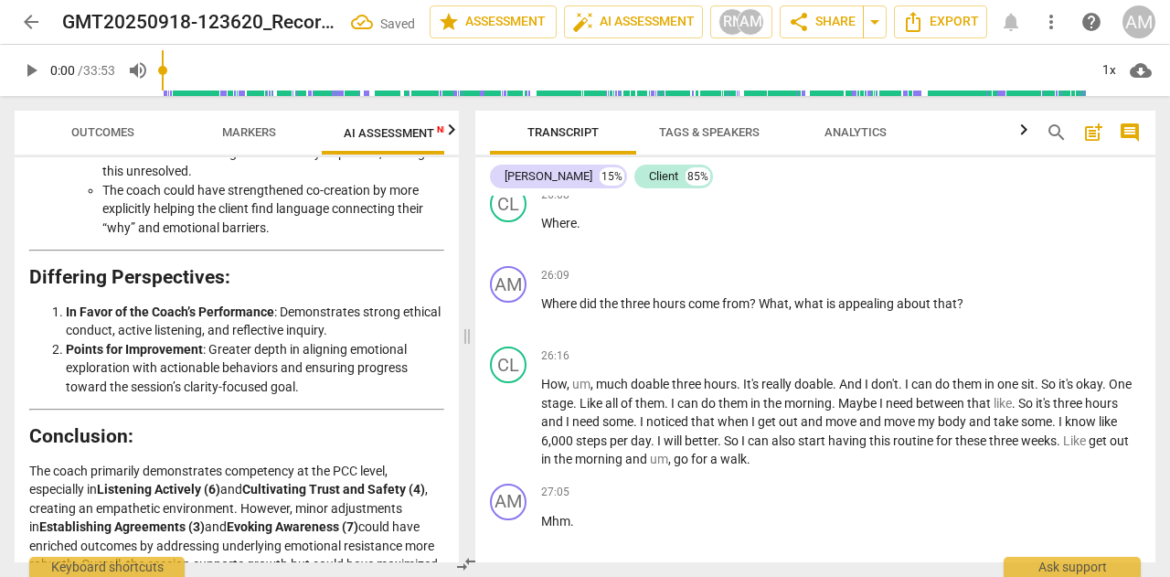
scroll to position [3324, 0]
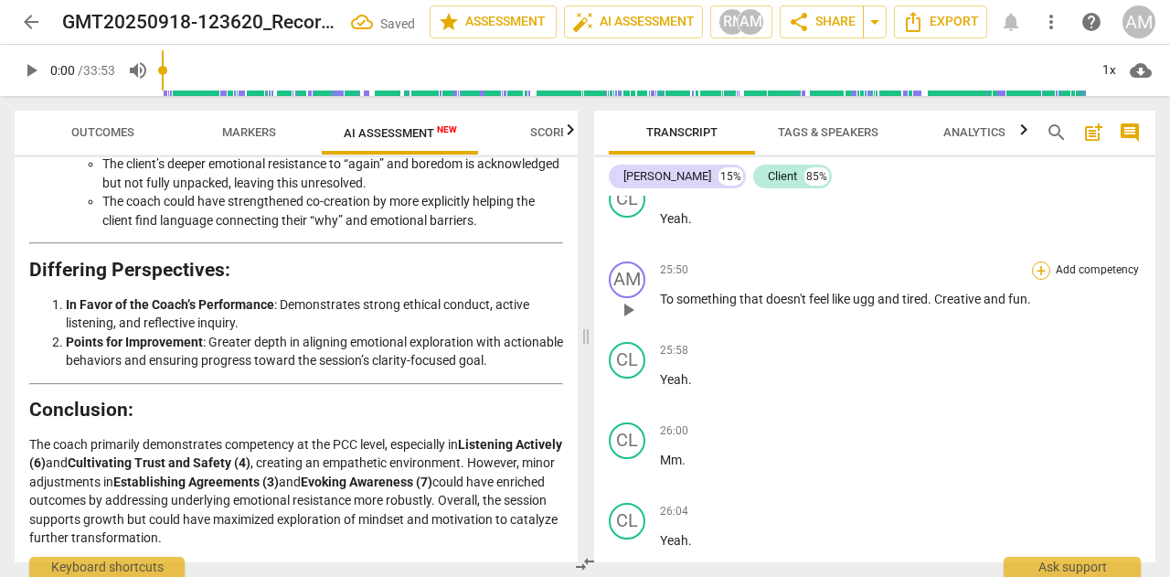
click at [1041, 280] on div "+" at bounding box center [1041, 270] width 18 height 18
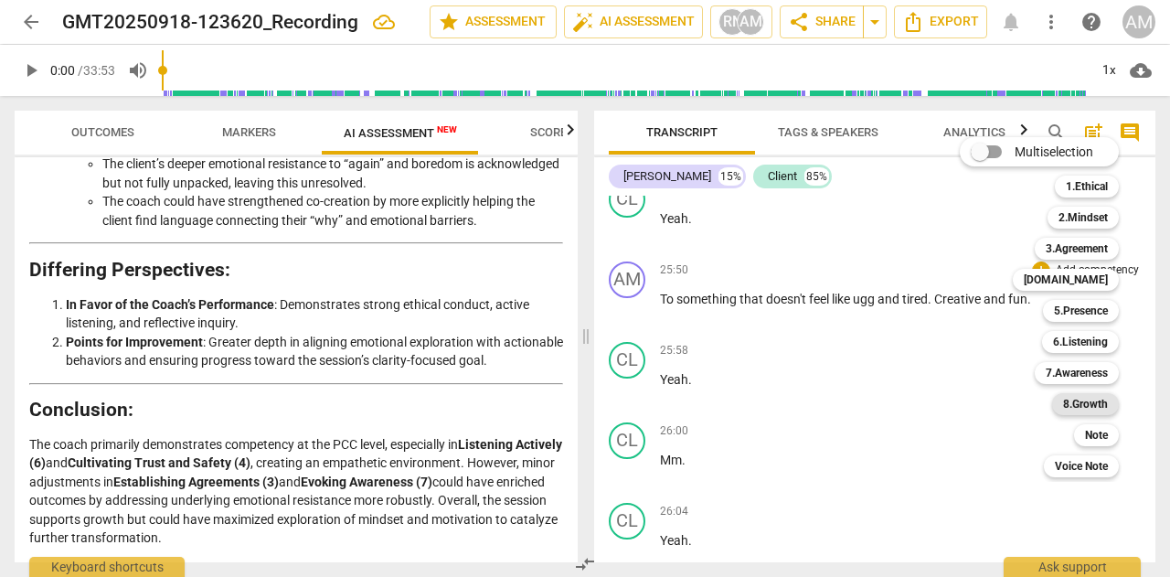
click at [1070, 396] on b "8.Growth" at bounding box center [1085, 404] width 45 height 22
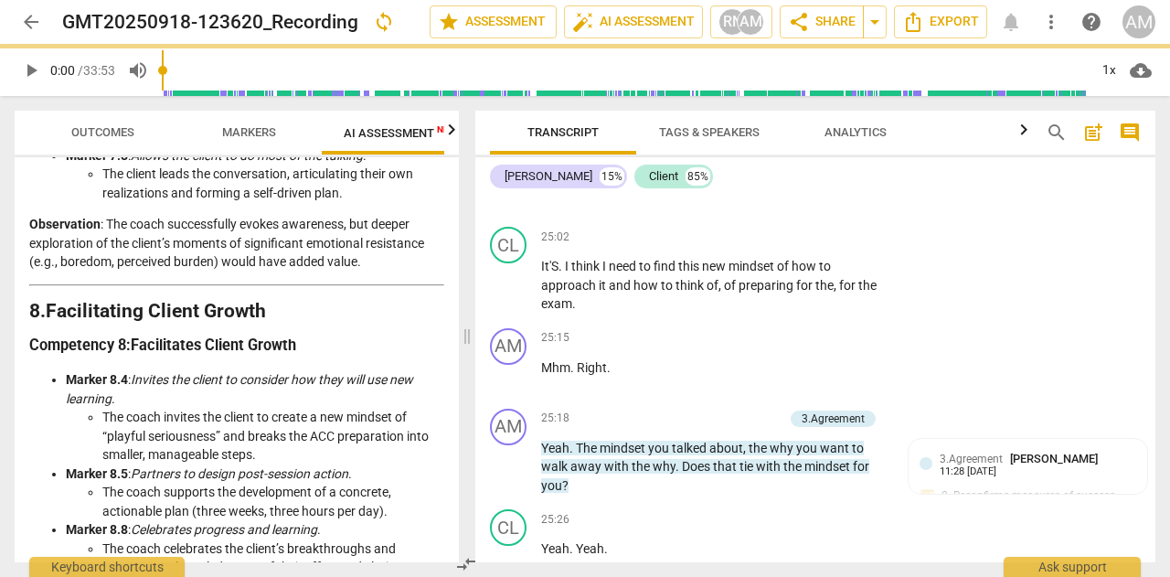
scroll to position [4023, 0]
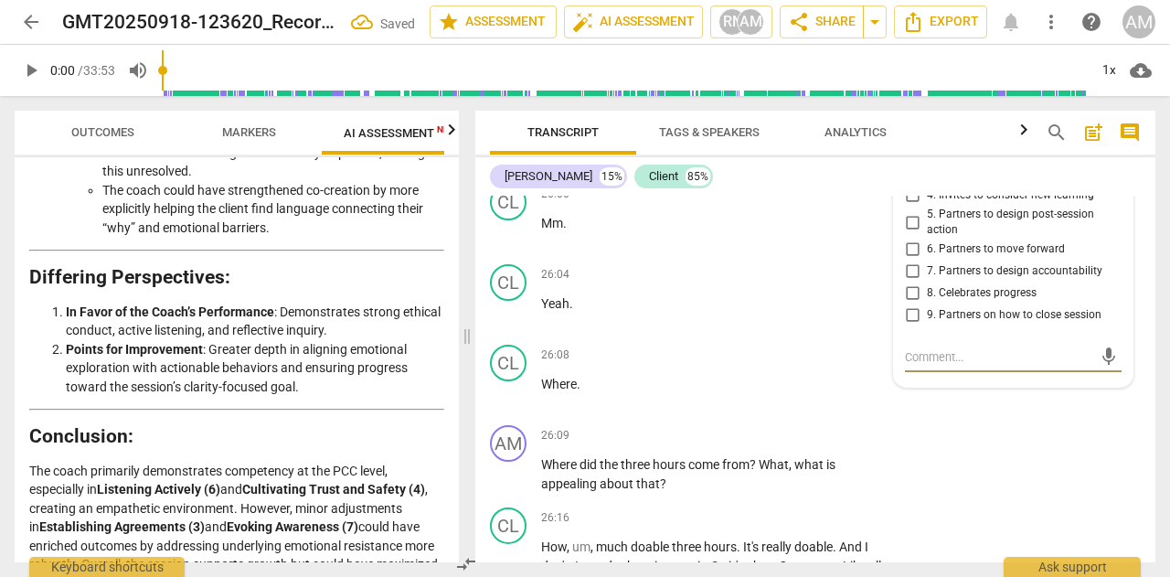
click at [905, 207] on input "4. Invites to consider new learning" at bounding box center [912, 196] width 29 height 22
checkbox input "true"
drag, startPoint x: 973, startPoint y: 509, endPoint x: 977, endPoint y: 494, distance: 16.0
click at [973, 500] on div "AM play_arrow pause 26:09 + Add competency keyboard_arrow_right Where did the t…" at bounding box center [815, 459] width 680 height 82
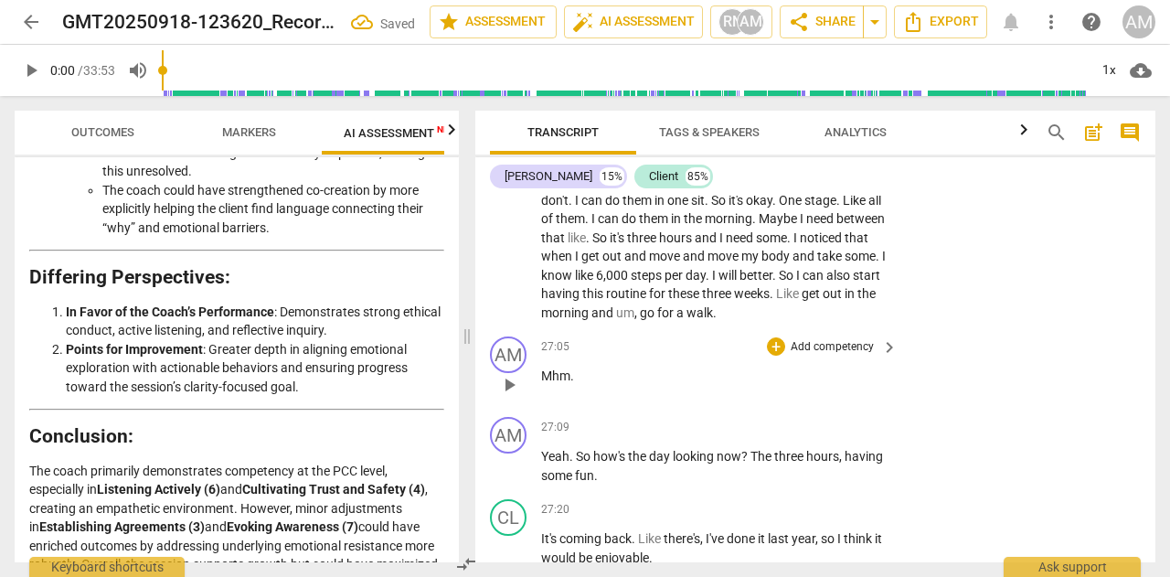
scroll to position [13770, 0]
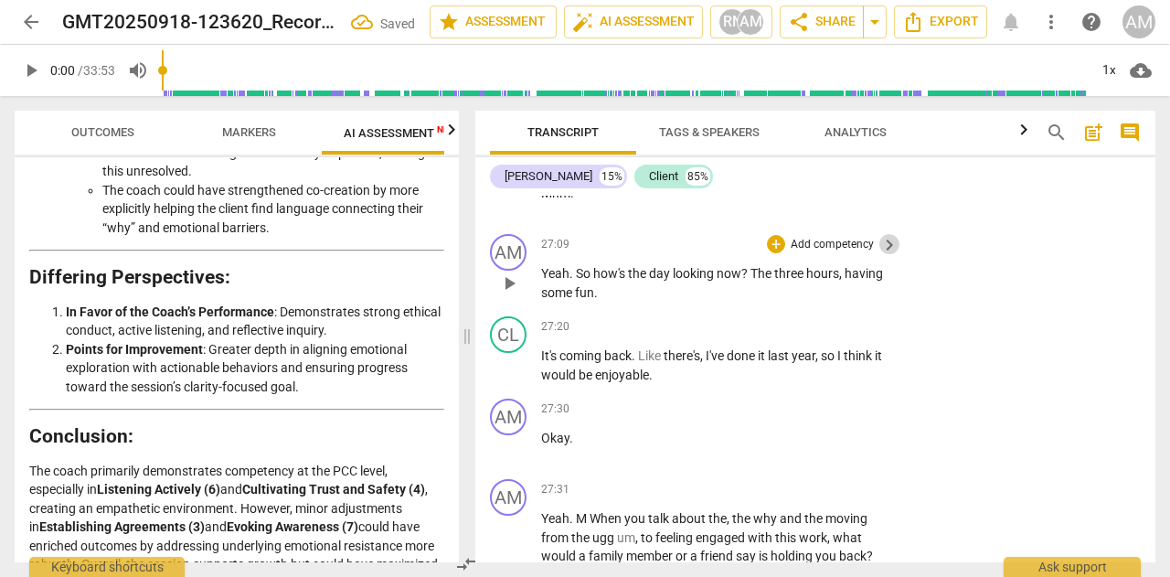
click at [880, 256] on span "keyboard_arrow_right" at bounding box center [890, 245] width 22 height 22
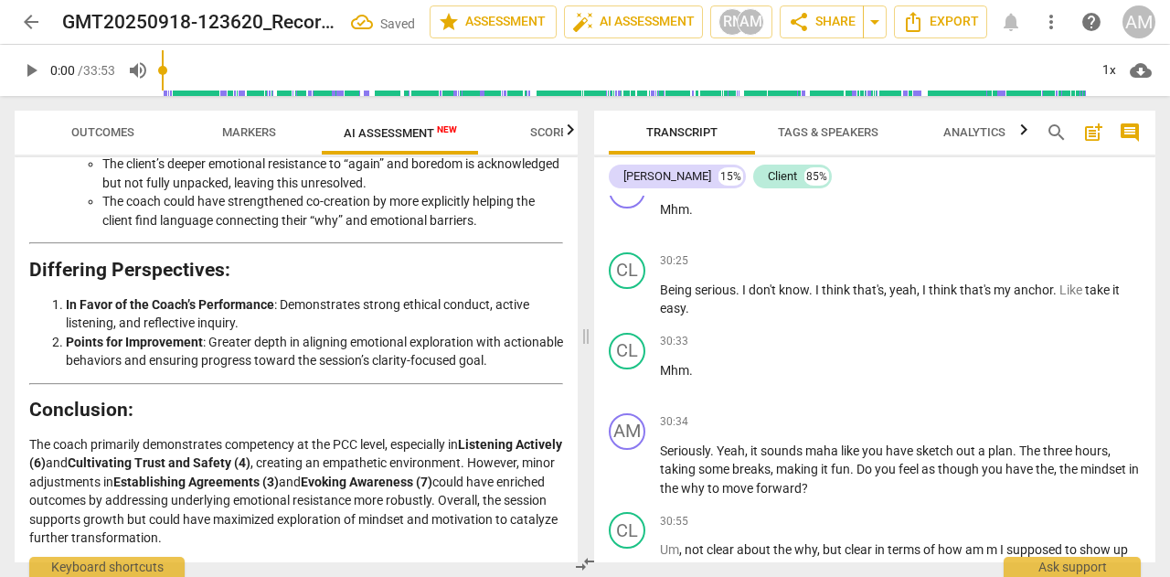
scroll to position [3324, 0]
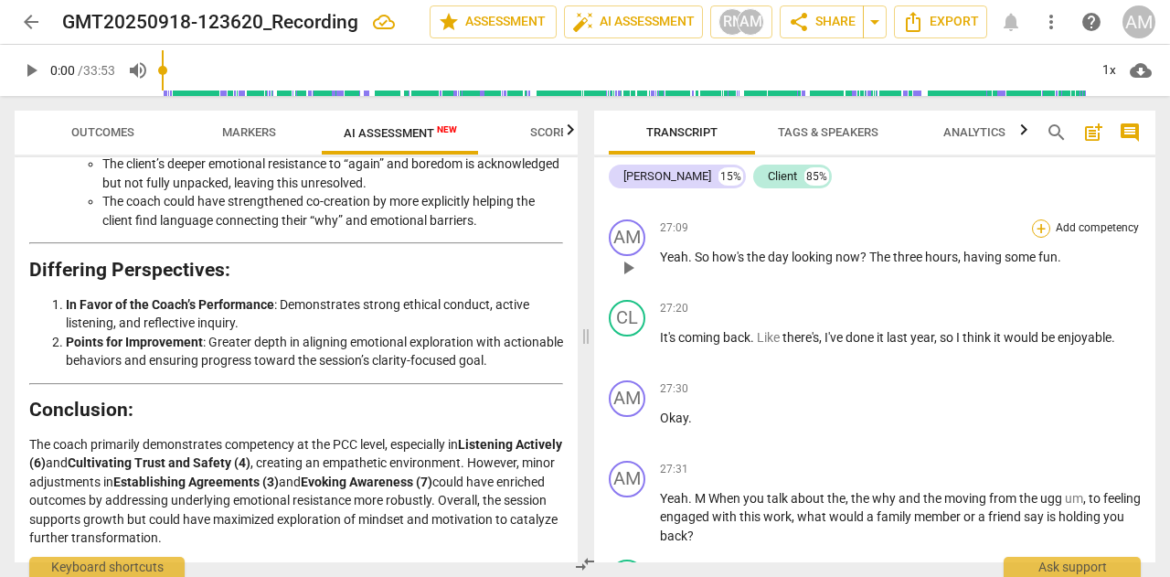
click at [1041, 238] on div "+" at bounding box center [1041, 228] width 18 height 18
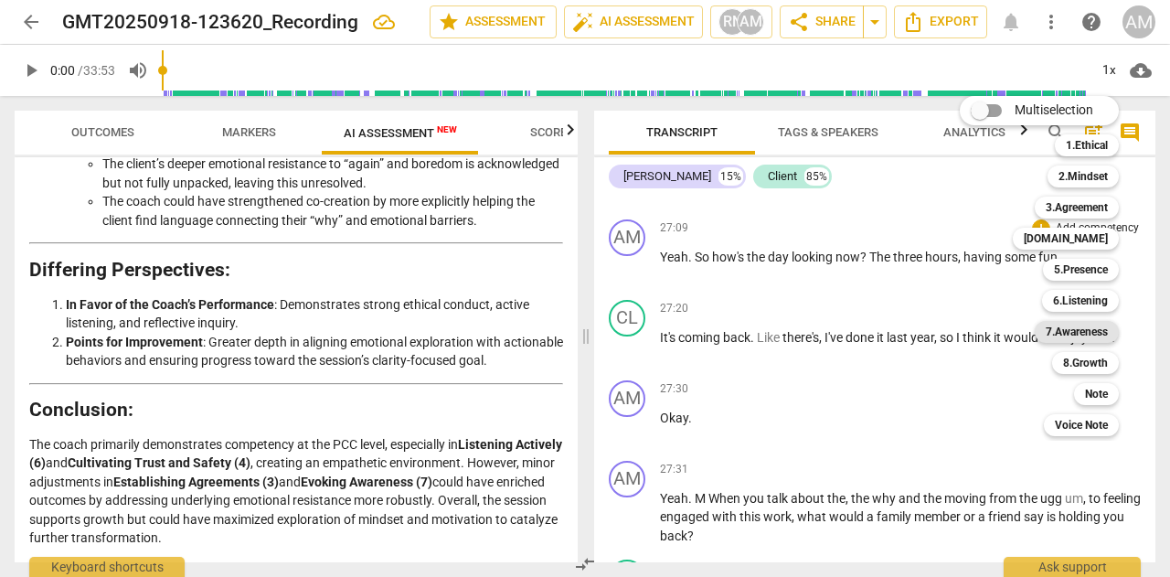
click at [1084, 336] on b "7.Awareness" at bounding box center [1077, 332] width 62 height 22
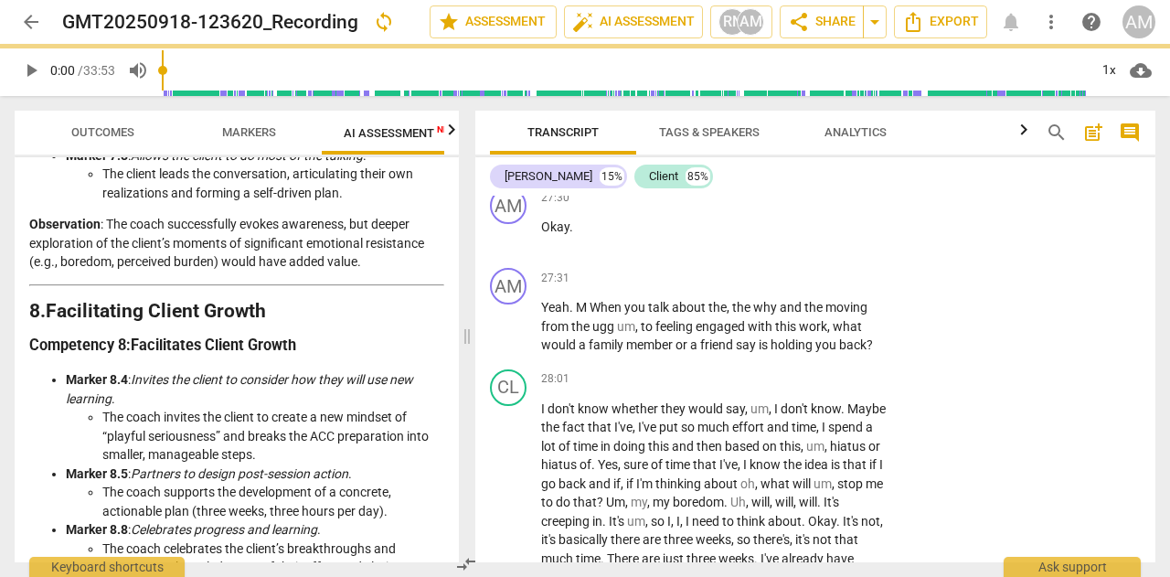
scroll to position [4023, 0]
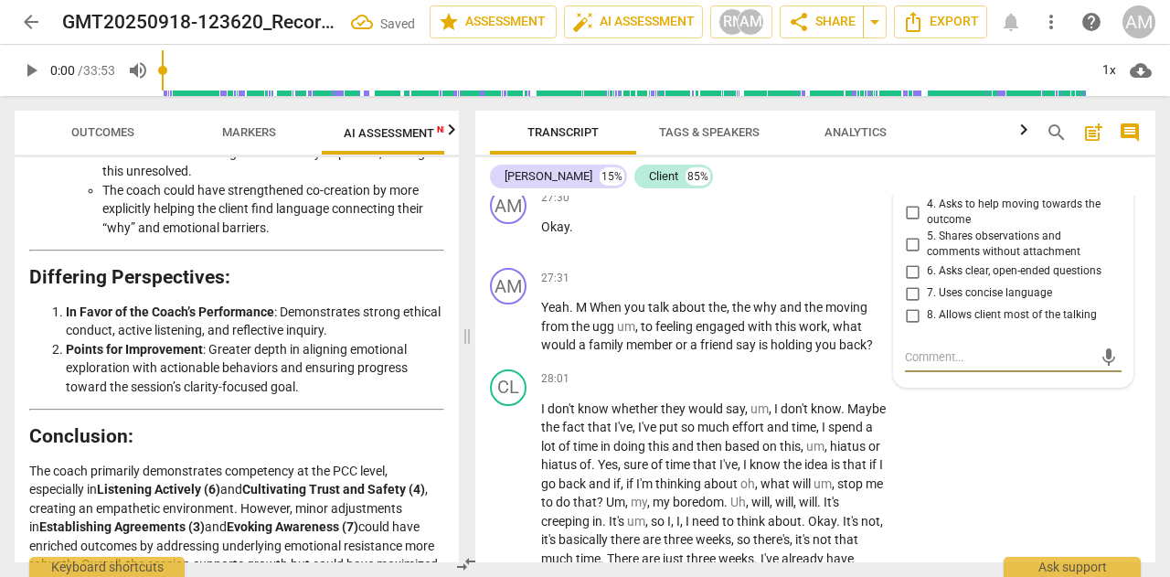
click at [911, 223] on input "4. Asks to help moving towards the outcome" at bounding box center [912, 212] width 29 height 22
checkbox input "true"
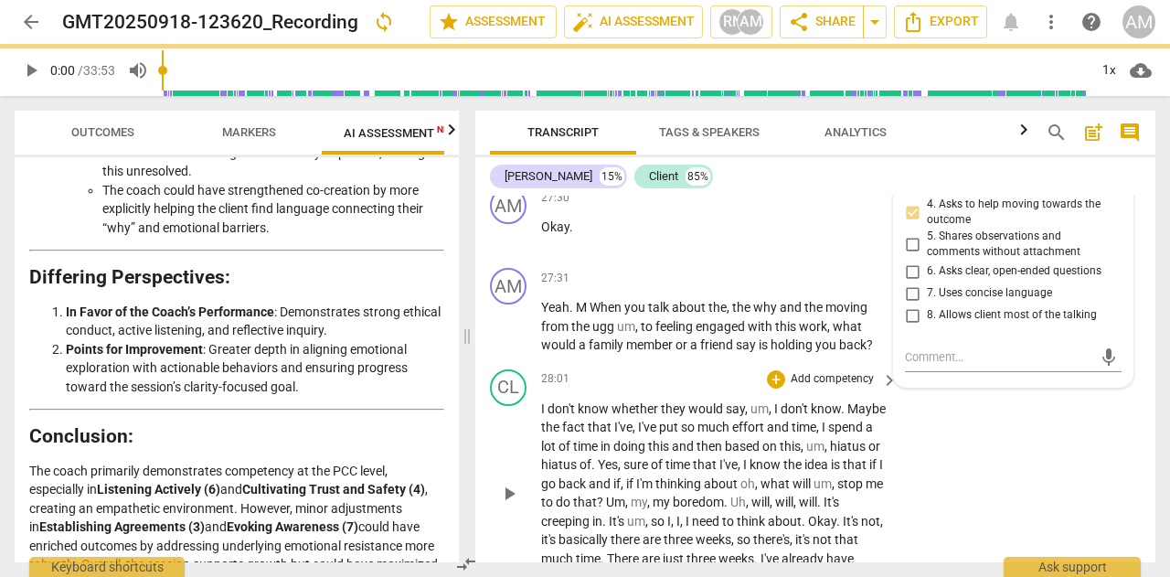
click at [966, 442] on div "CL play_arrow pause 28:01 + Add competency keyboard_arrow_right I don't know wh…" at bounding box center [815, 478] width 680 height 232
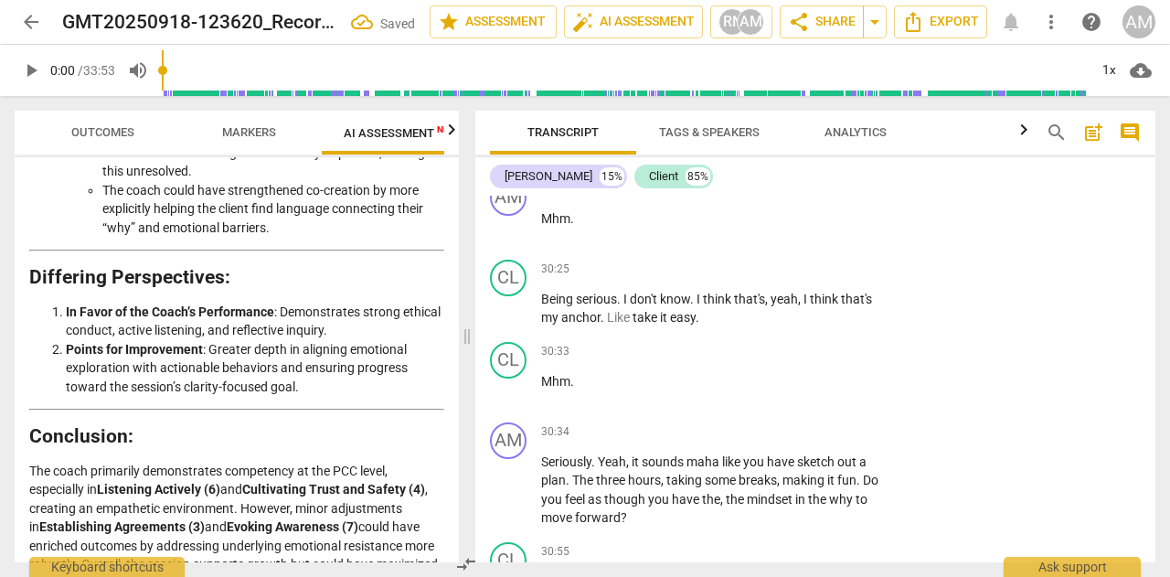
scroll to position [14895, 0]
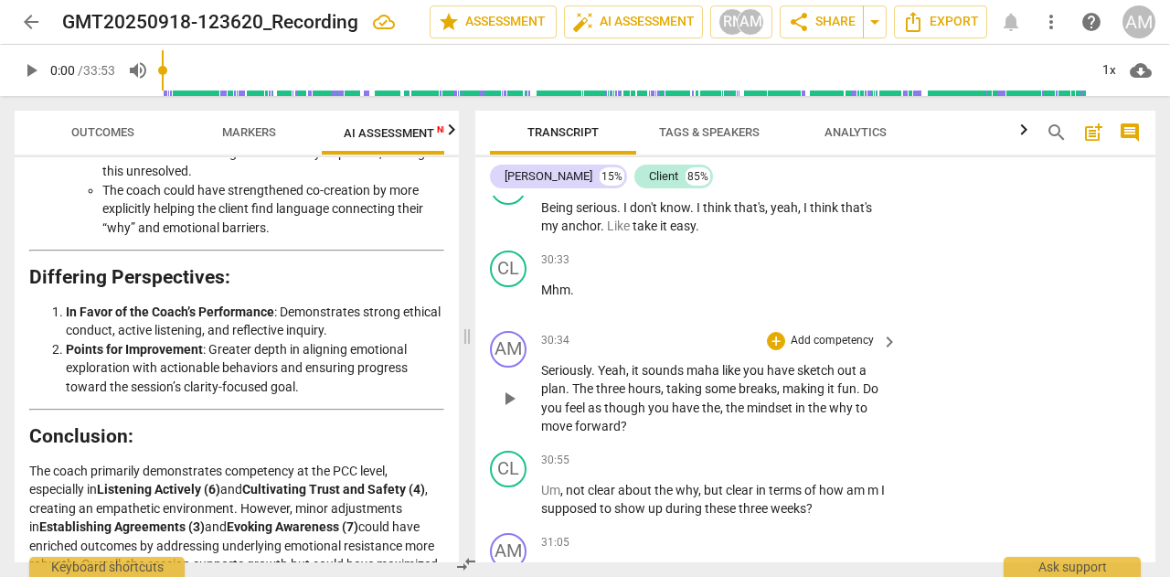
click at [701, 378] on span "maha" at bounding box center [705, 370] width 36 height 15
drag, startPoint x: 690, startPoint y: 391, endPoint x: 724, endPoint y: 392, distance: 33.8
click at [724, 392] on p "Seriously . Yeah , it sounds maha like you have sketch out a plan . The three h…" at bounding box center [714, 398] width 347 height 75
click at [950, 411] on div "AM play_arrow pause 30:34 + Add competency keyboard_arrow_right Seriously . Yea…" at bounding box center [815, 384] width 680 height 120
click at [890, 353] on span "keyboard_arrow_right" at bounding box center [890, 342] width 22 height 22
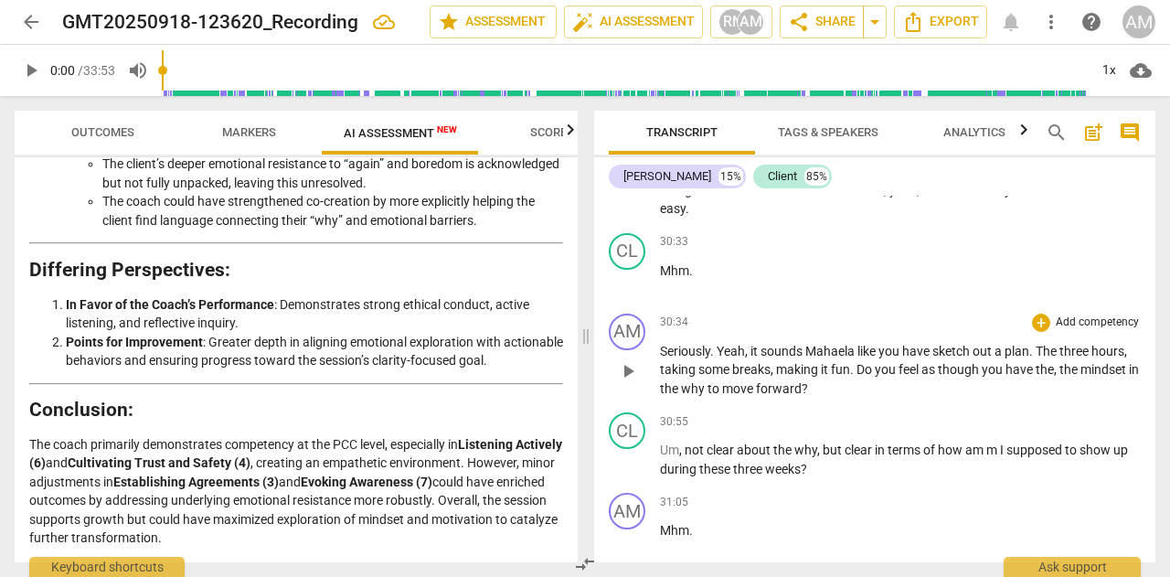
scroll to position [3324, 0]
click at [1047, 332] on div "+ Add competency" at bounding box center [1086, 323] width 109 height 18
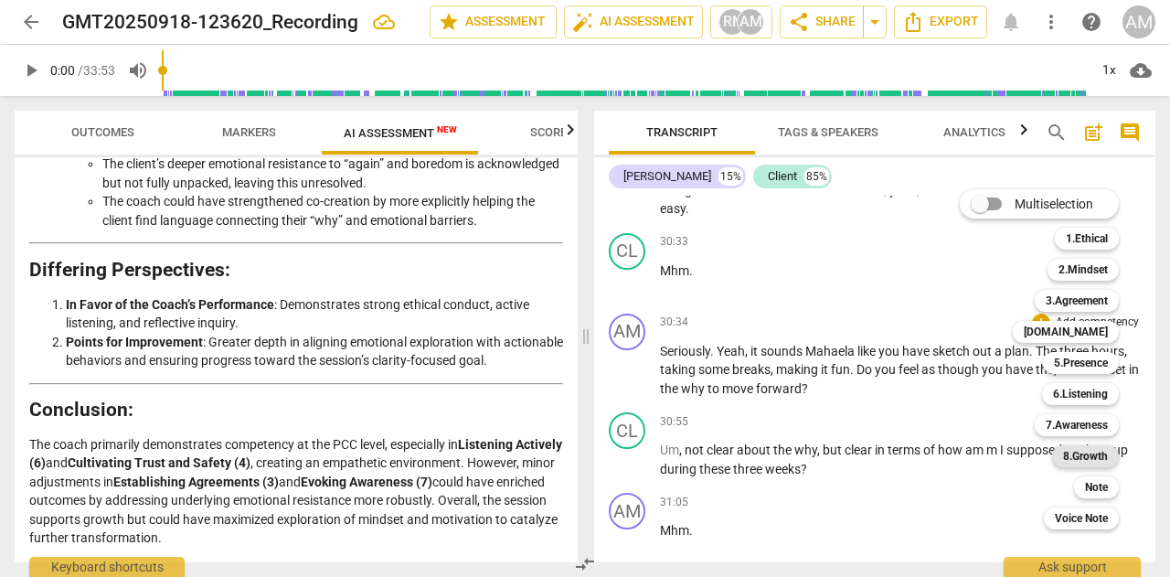
click at [1079, 453] on b "8.Growth" at bounding box center [1085, 456] width 45 height 22
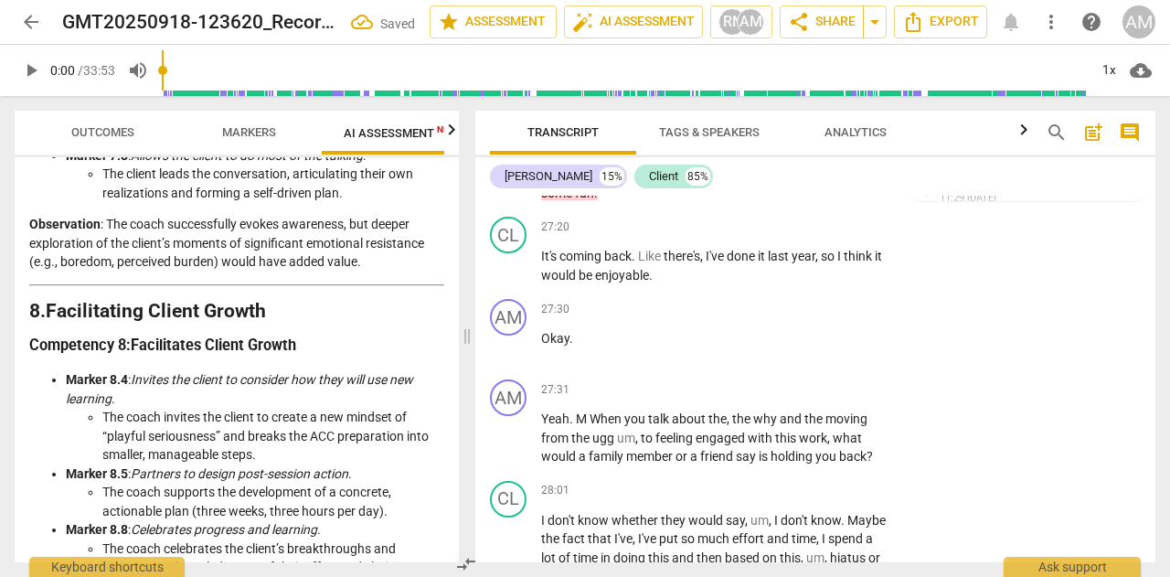
scroll to position [4023, 0]
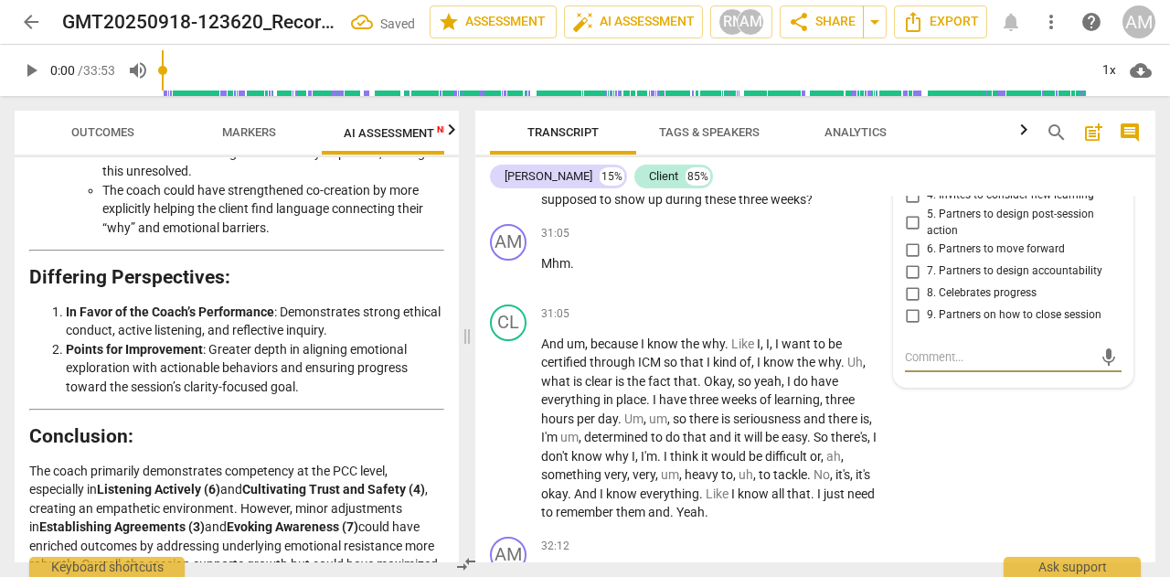
click at [907, 207] on input "4. Invites to consider new learning" at bounding box center [912, 196] width 29 height 22
checkbox input "true"
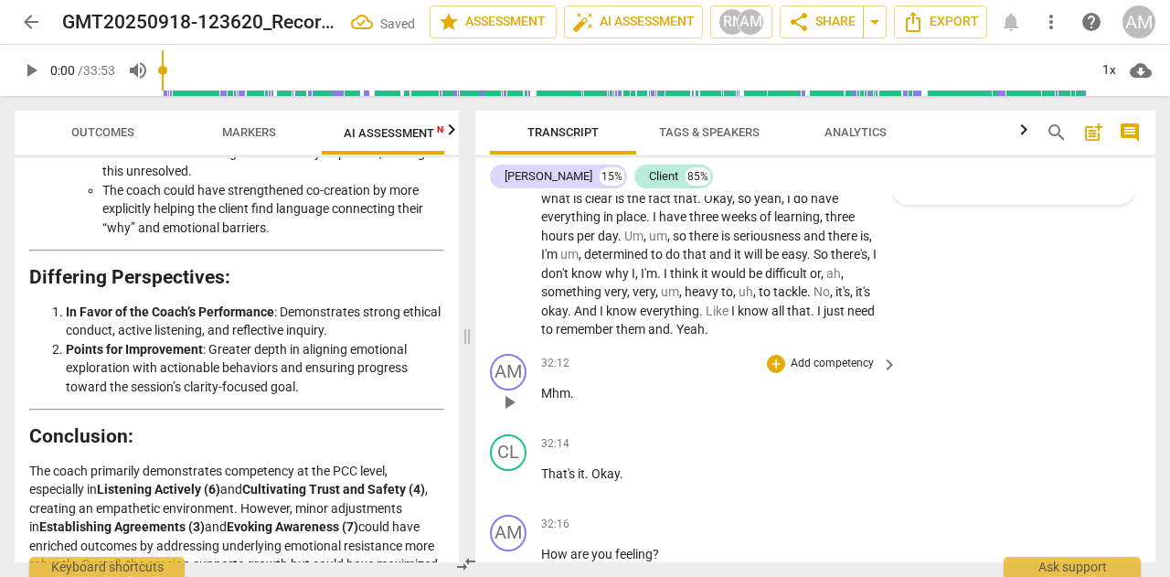
scroll to position [15570, 0]
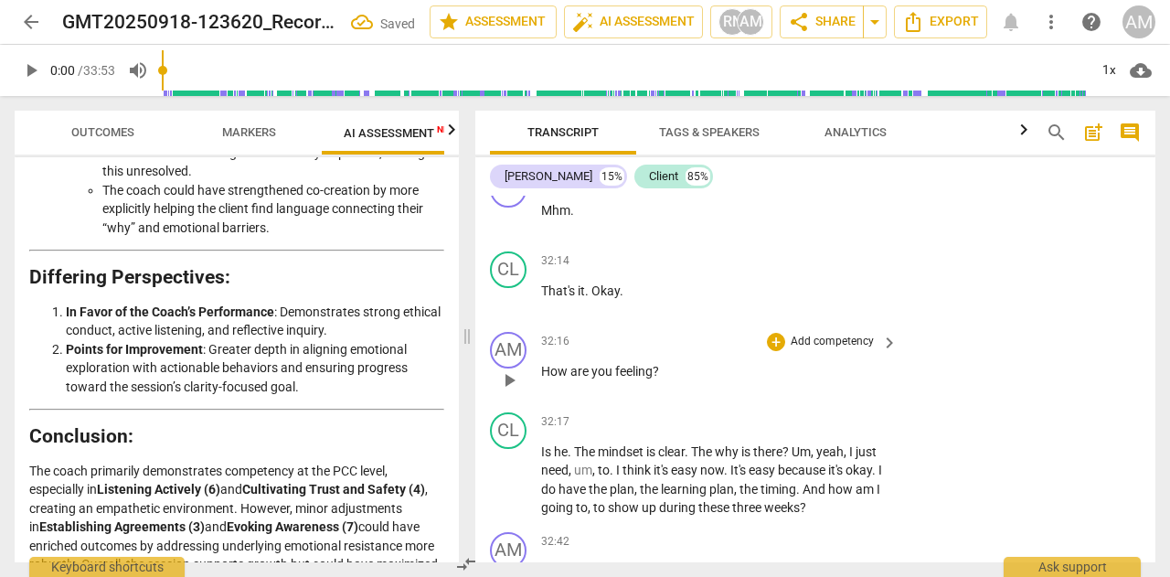
click at [817, 350] on p "Add competency" at bounding box center [832, 342] width 87 height 16
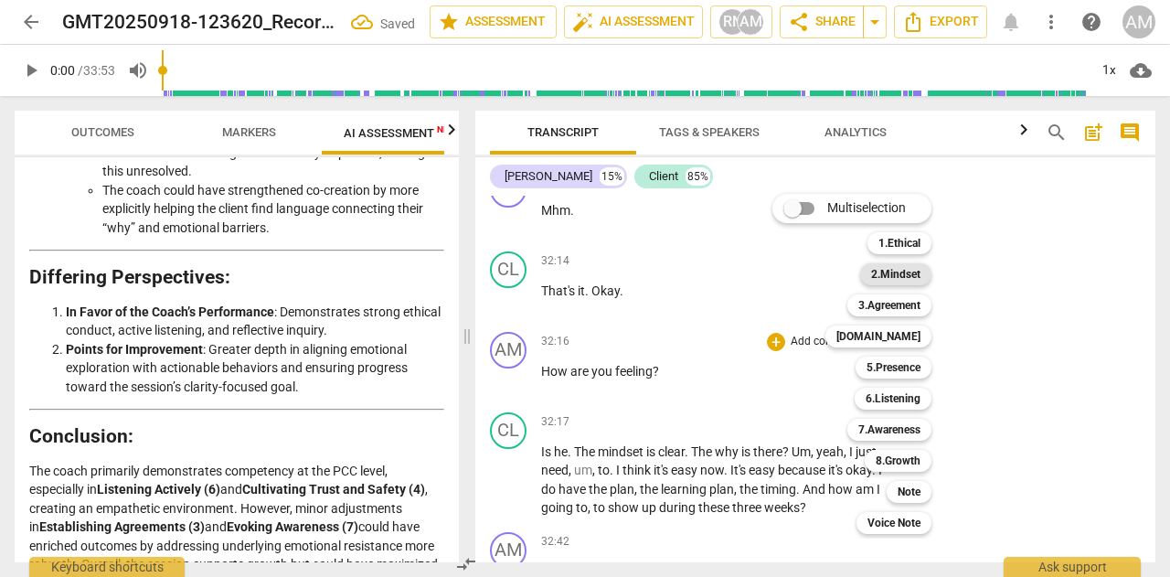
click at [916, 276] on b "2.Mindset" at bounding box center [895, 274] width 49 height 22
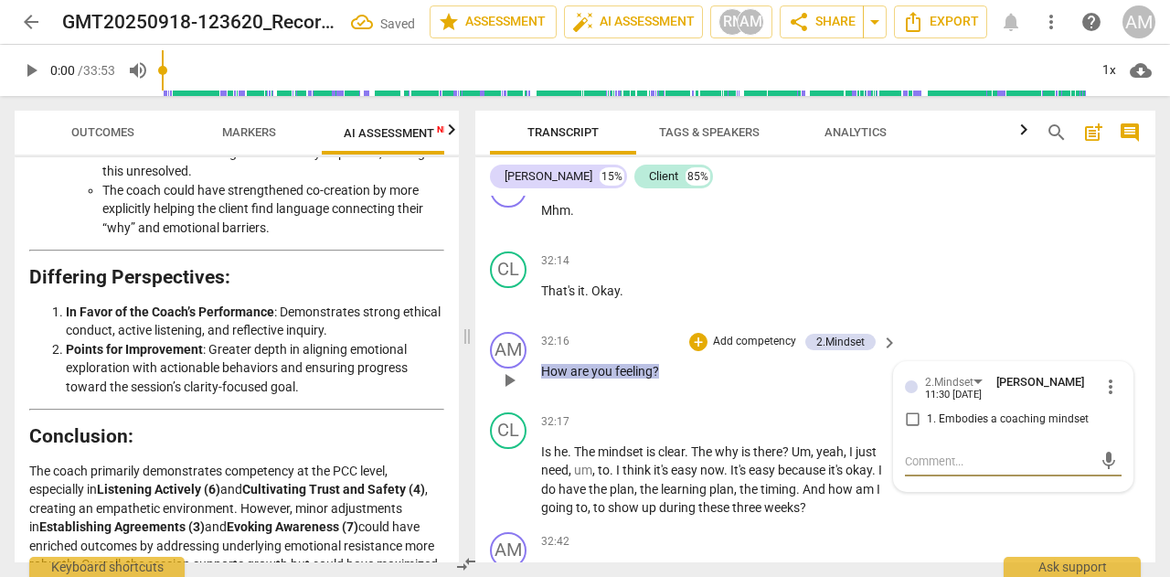
click at [911, 431] on input "1. Embodies a coaching mindset" at bounding box center [912, 420] width 29 height 22
checkbox input "true"
click at [884, 354] on span "keyboard_arrow_right" at bounding box center [890, 343] width 22 height 22
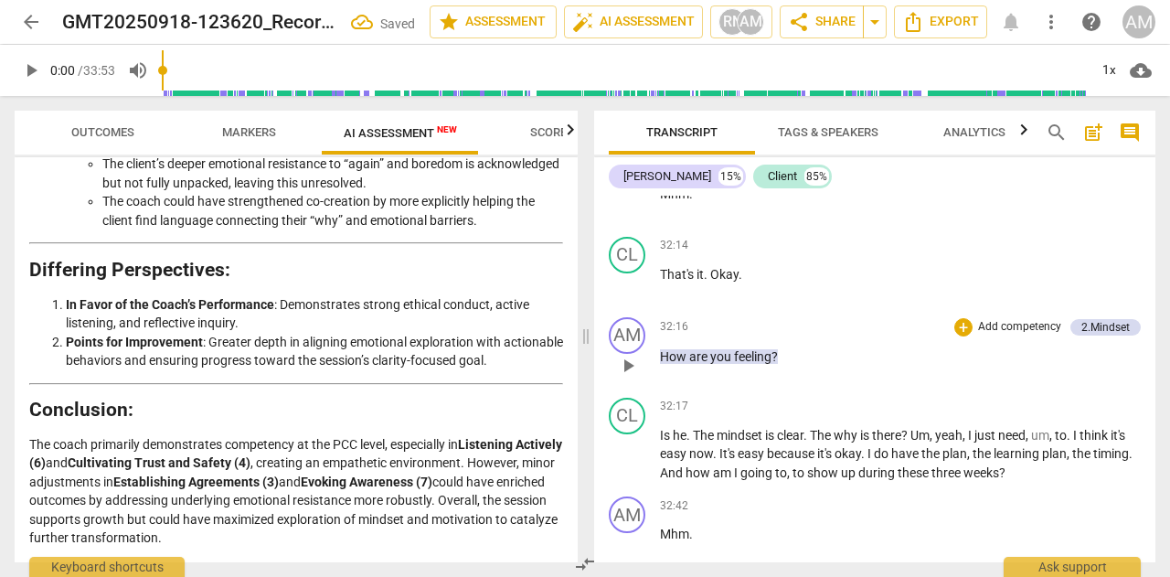
scroll to position [3324, 0]
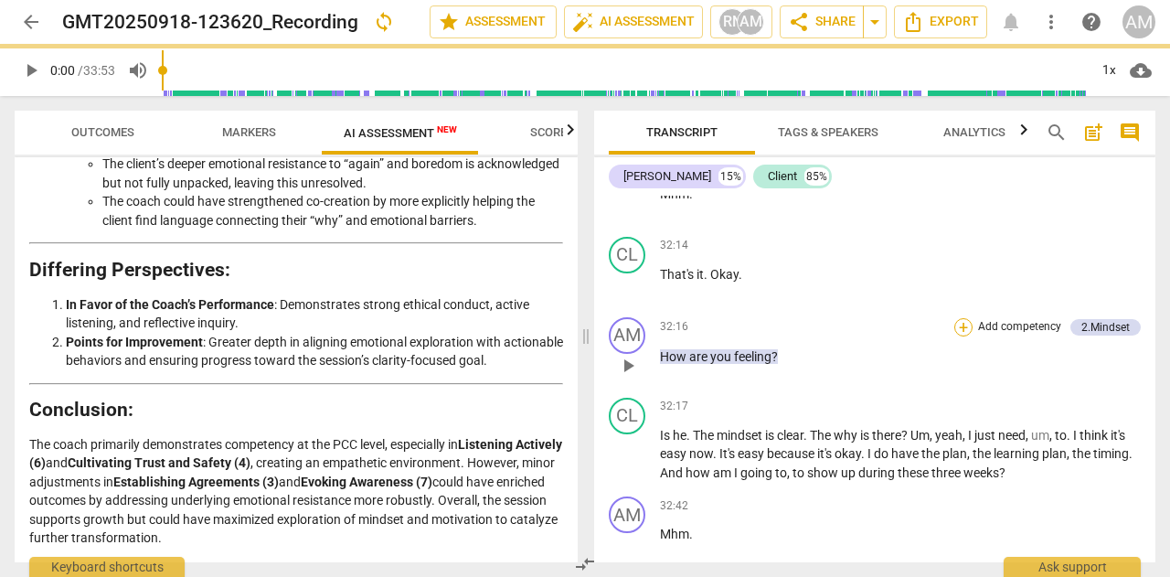
click at [964, 336] on div "+" at bounding box center [964, 327] width 18 height 18
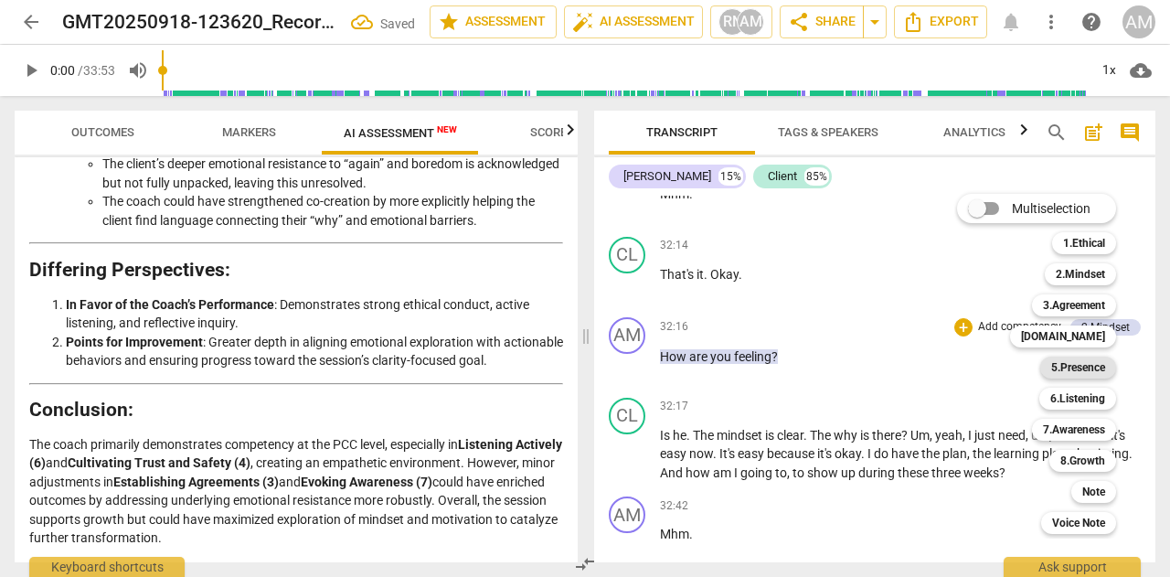
click at [1059, 366] on b "5.Presence" at bounding box center [1078, 368] width 54 height 22
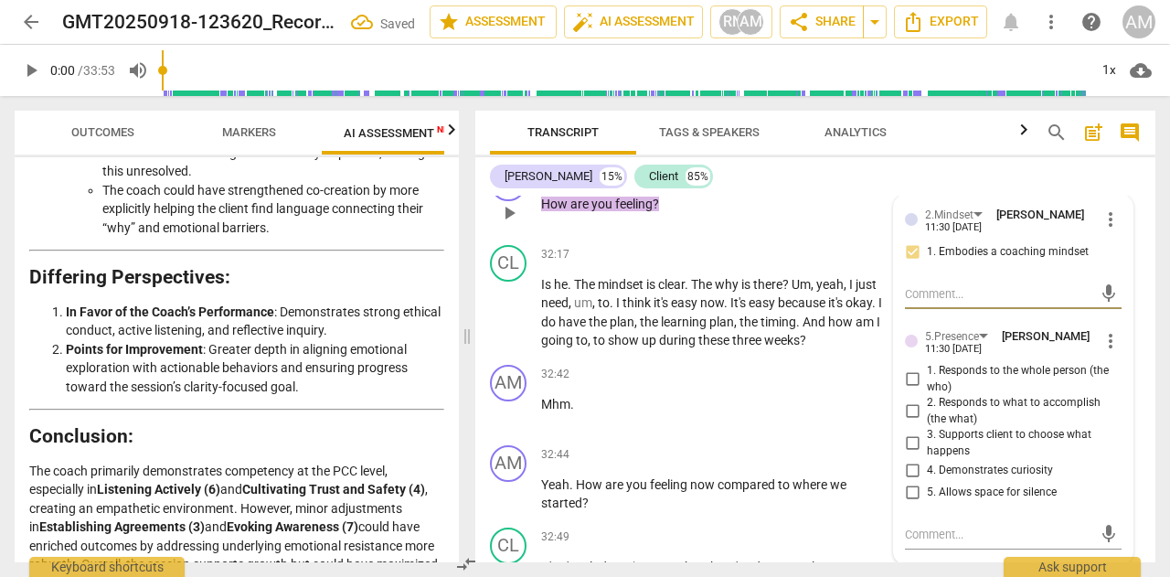
scroll to position [15753, 0]
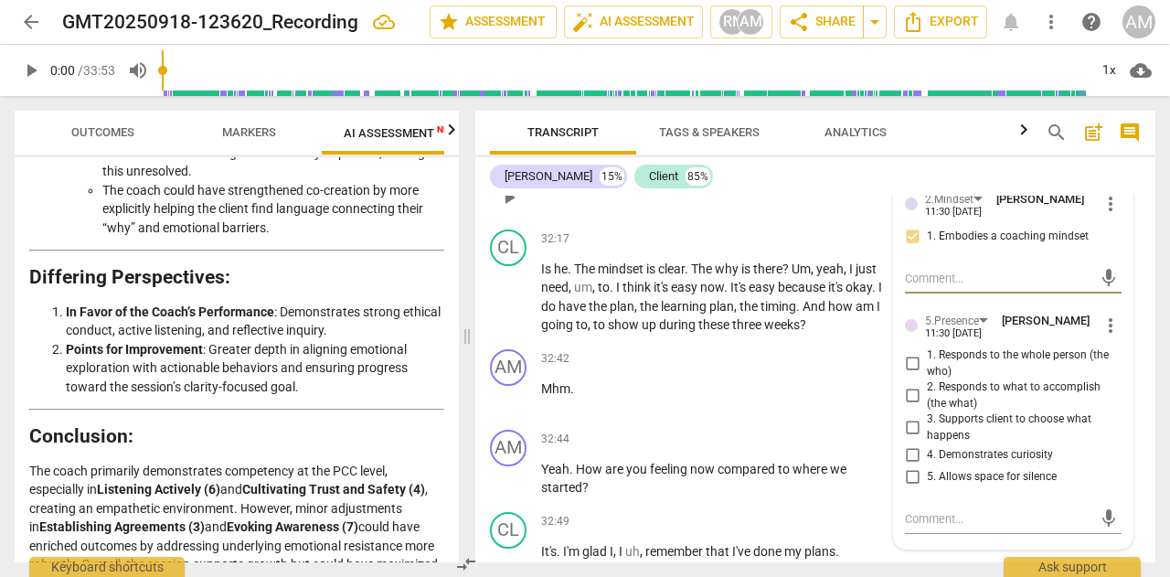
click at [903, 466] on input "4. Demonstrates curiosity" at bounding box center [912, 455] width 29 height 22
checkbox input "true"
click at [911, 488] on input "5. Allows space for silence" at bounding box center [912, 477] width 29 height 22
checkbox input "true"
click at [909, 375] on input "1. Responds to the whole person (the who)" at bounding box center [912, 364] width 29 height 22
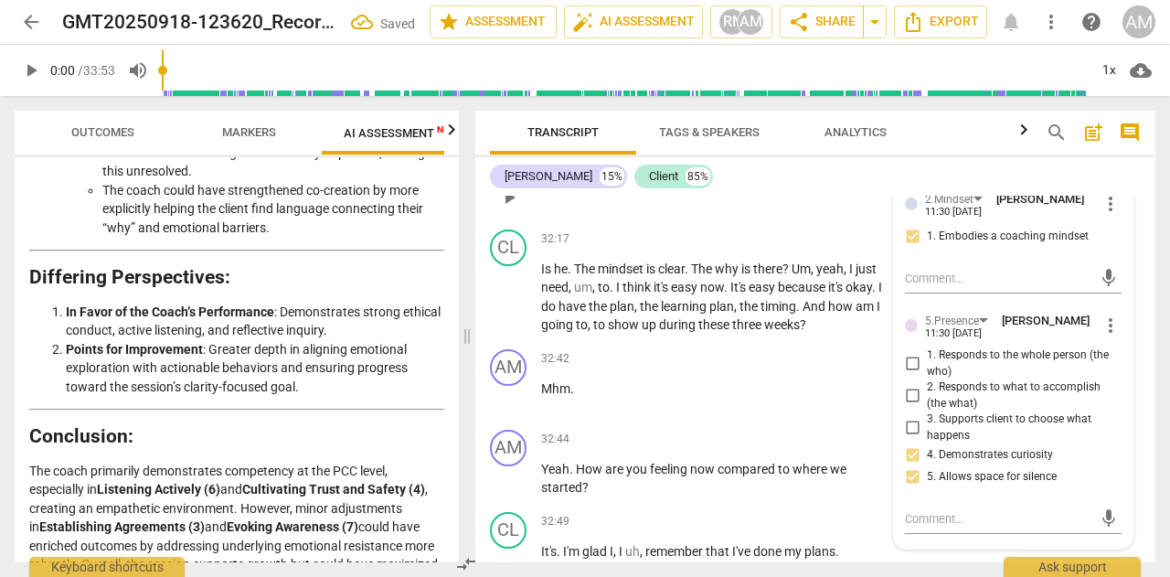
checkbox input "true"
click at [752, 399] on p "Mhm ." at bounding box center [714, 388] width 347 height 19
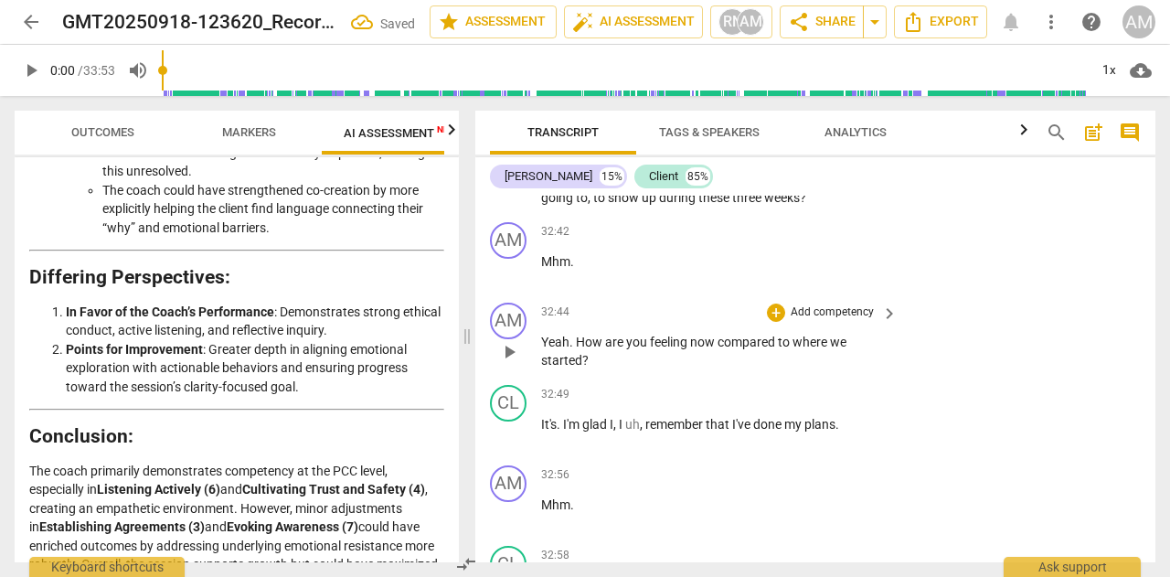
scroll to position [15936, 0]
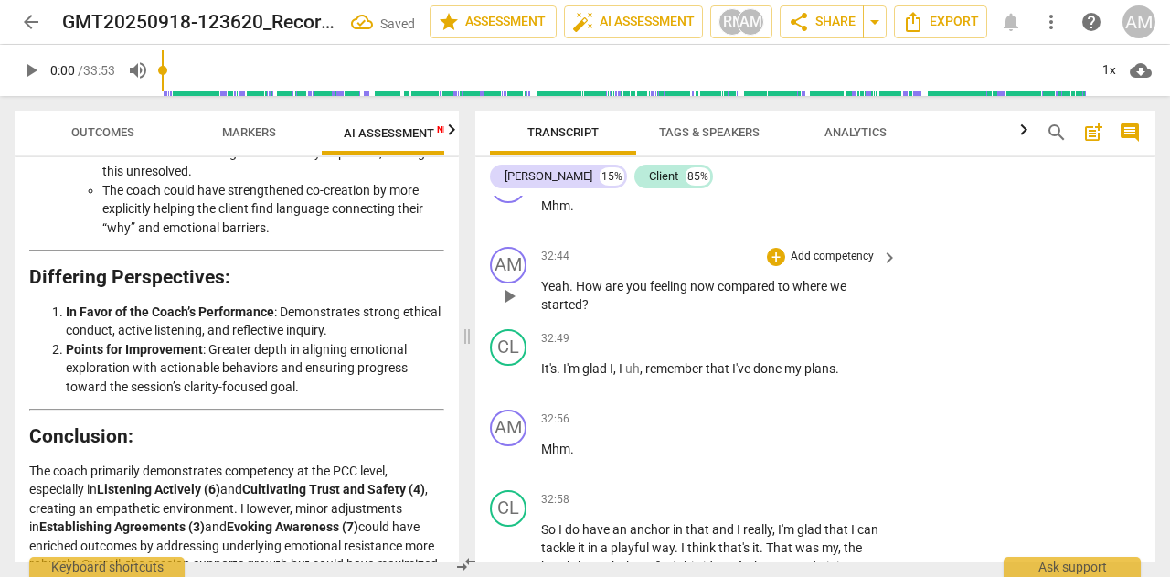
click at [880, 269] on span "keyboard_arrow_right" at bounding box center [890, 258] width 22 height 22
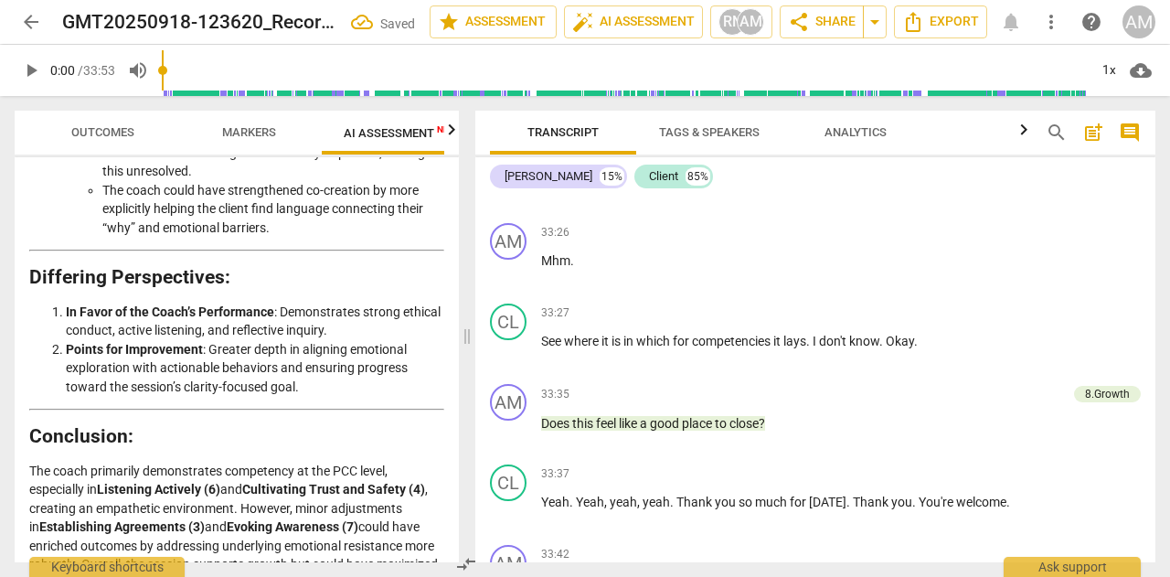
scroll to position [3324, 0]
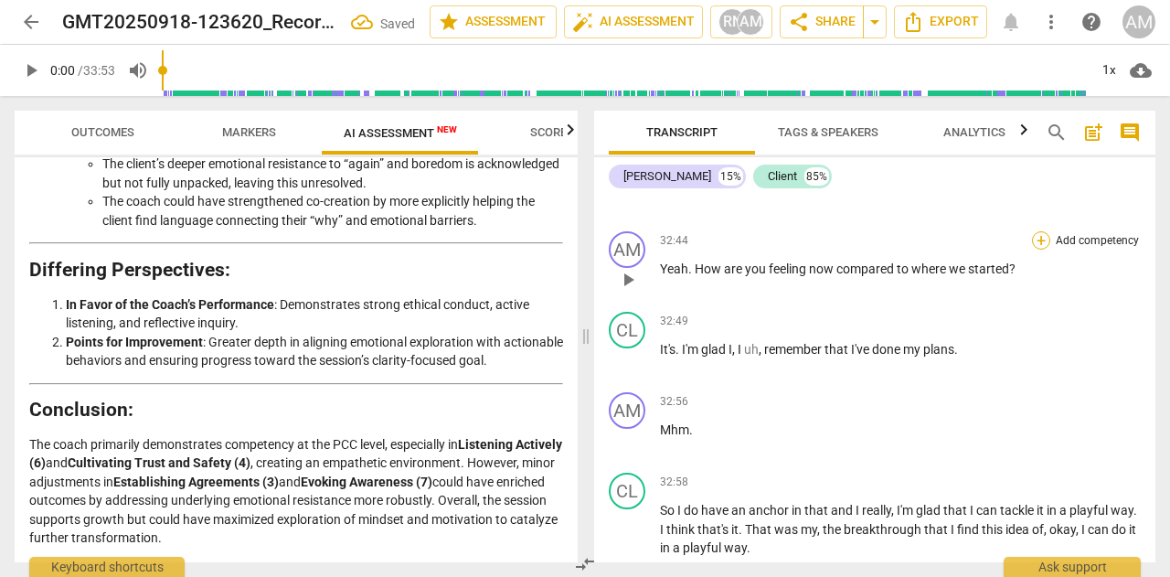
click at [1035, 250] on div "+" at bounding box center [1041, 240] width 18 height 18
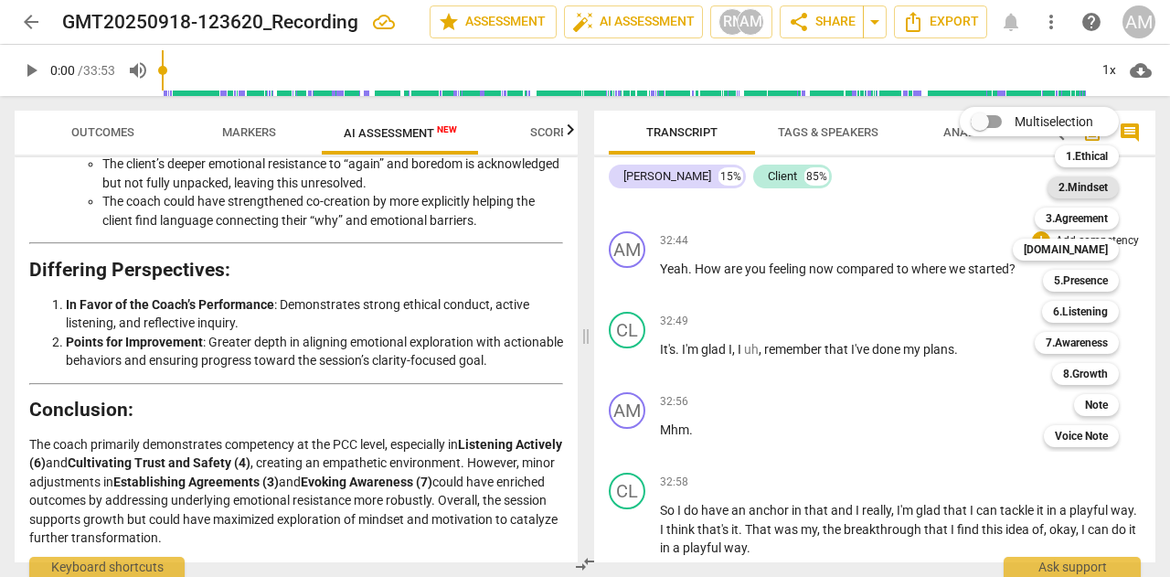
click at [1094, 191] on b "2.Mindset" at bounding box center [1083, 187] width 49 height 22
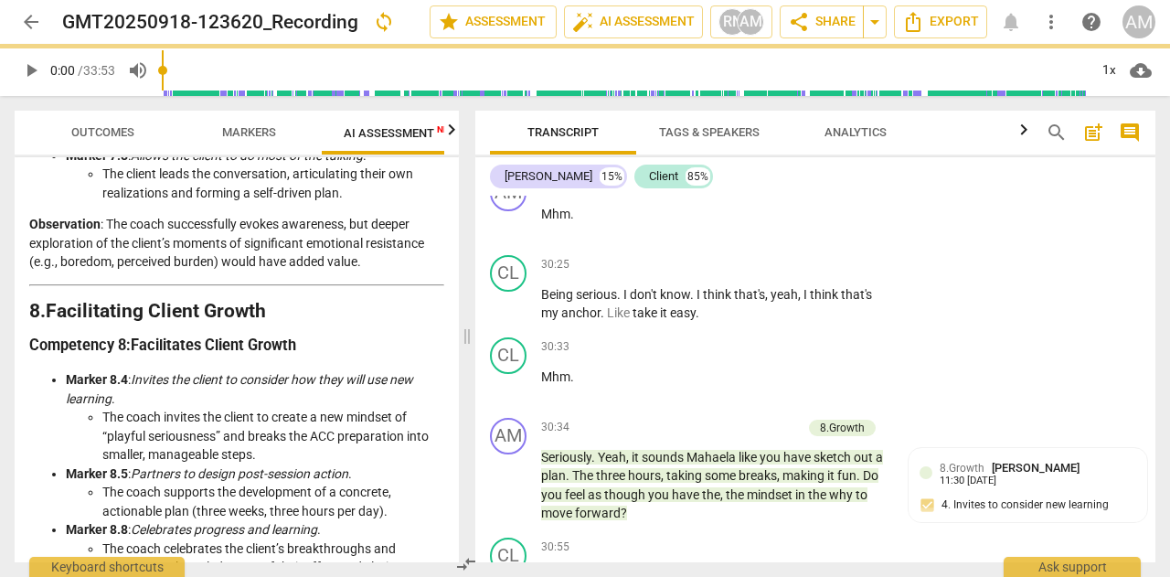
scroll to position [4023, 0]
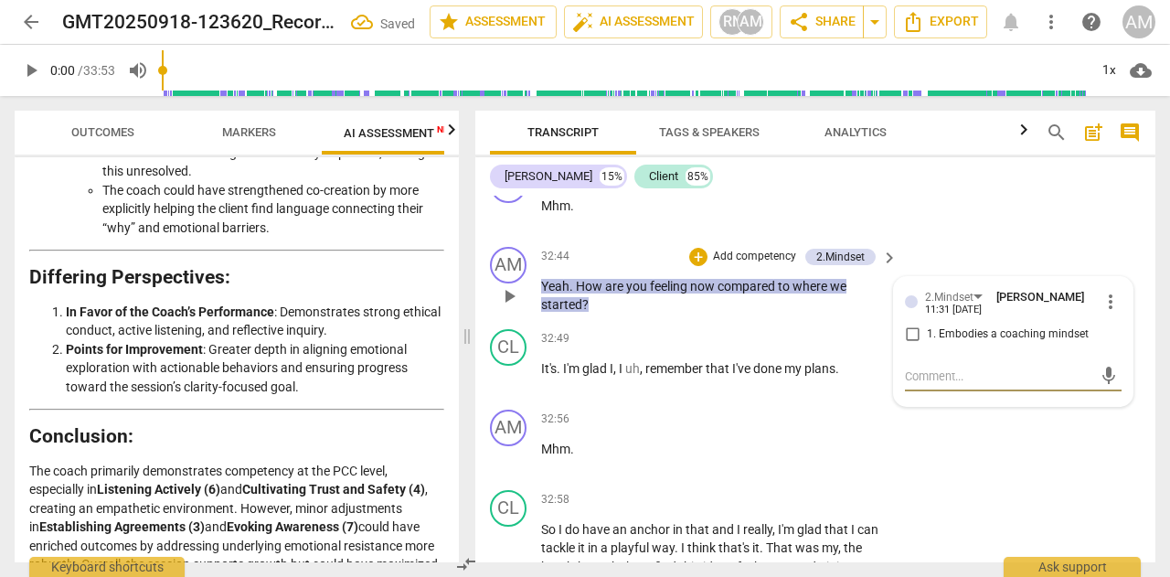
click at [913, 346] on input "1. Embodies a coaching mindset" at bounding box center [912, 335] width 29 height 22
checkbox input "true"
click at [766, 265] on p "Add competency" at bounding box center [754, 257] width 87 height 16
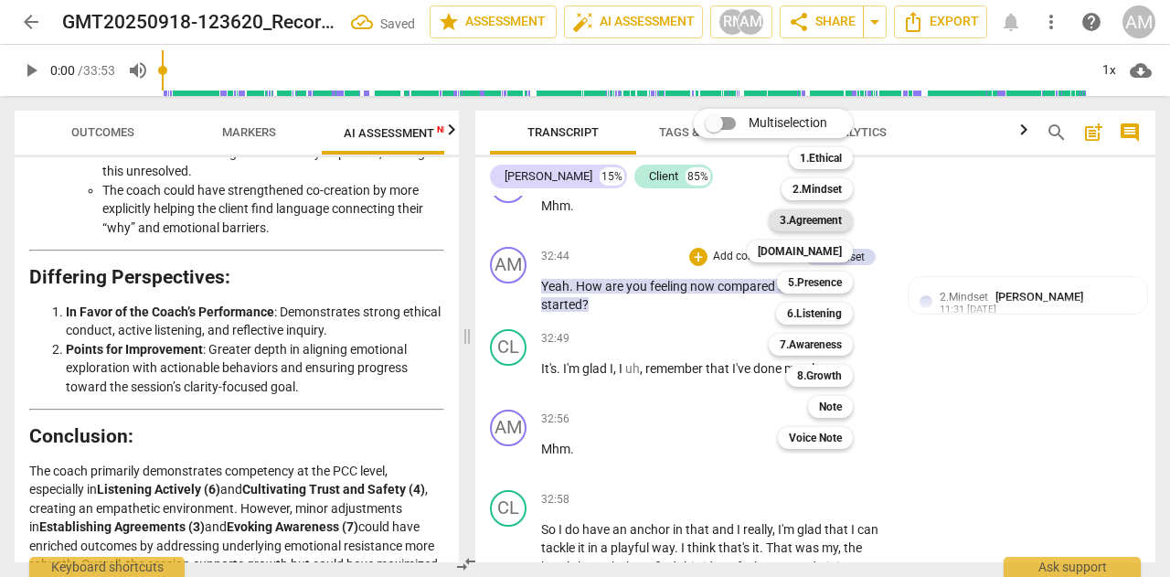
click at [829, 220] on b "3.Agreement" at bounding box center [811, 220] width 62 height 22
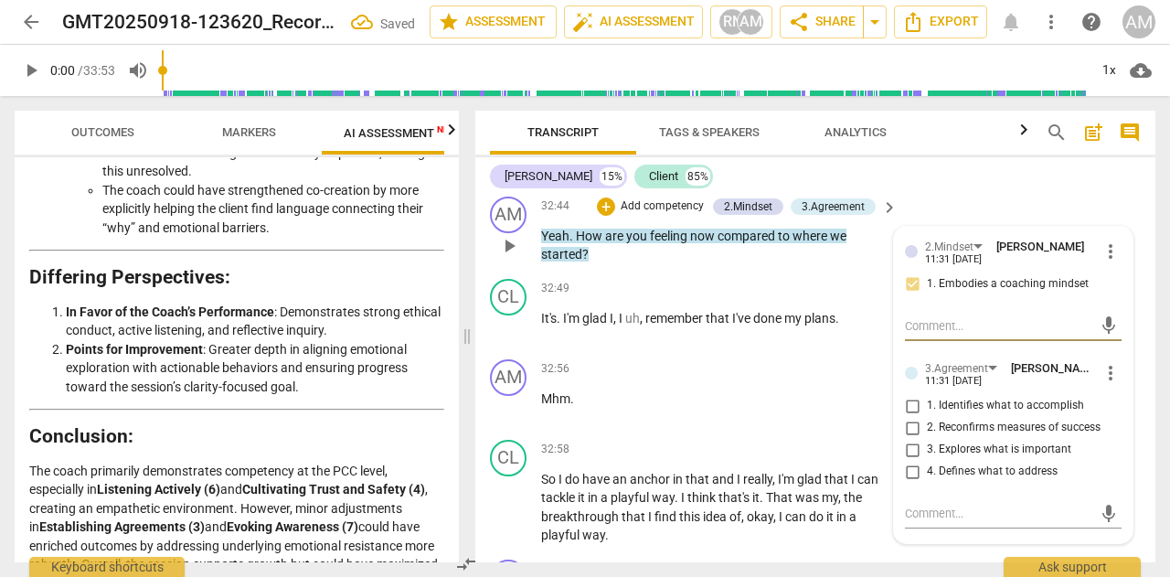
scroll to position [16027, 0]
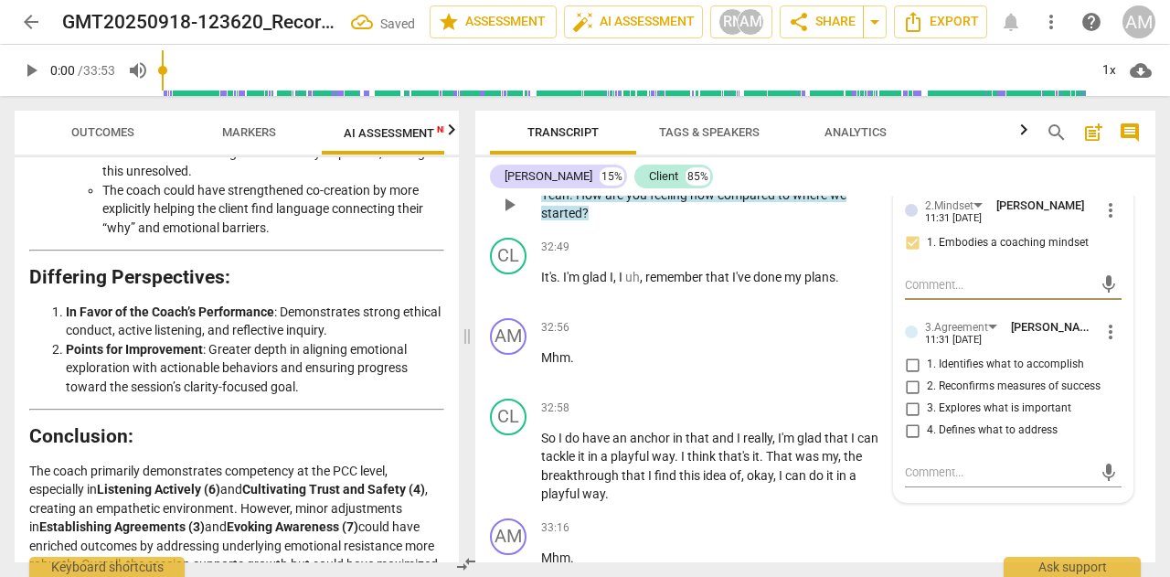
click at [914, 398] on input "2. Reconfirms measures of success" at bounding box center [912, 387] width 29 height 22
checkbox input "true"
click at [854, 223] on p "Yeah . How are you feeling now compared to where we started ?" at bounding box center [714, 204] width 347 height 37
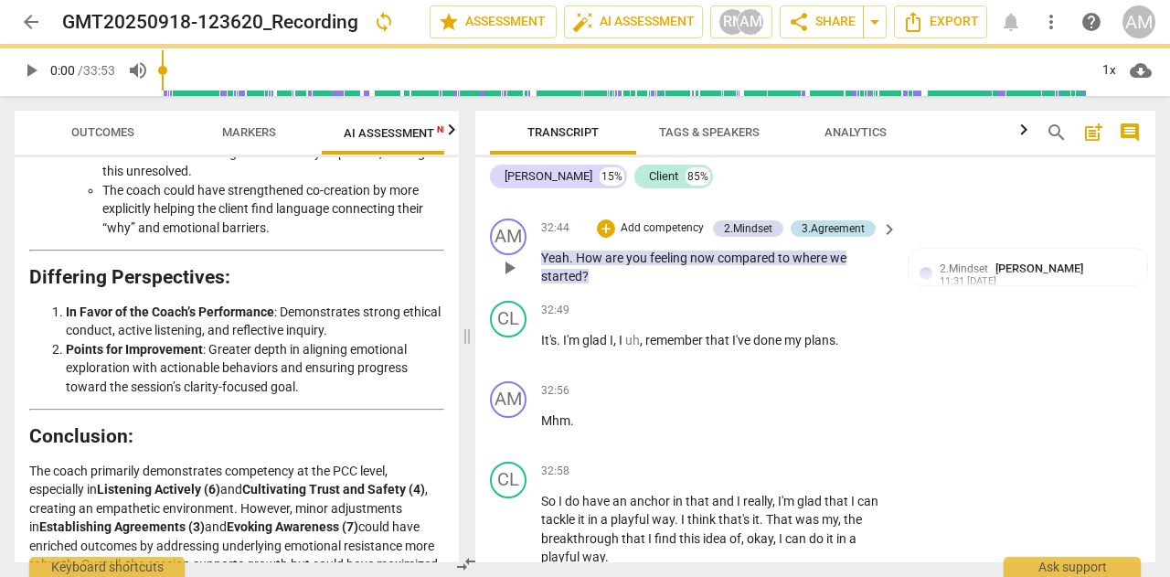
scroll to position [15936, 0]
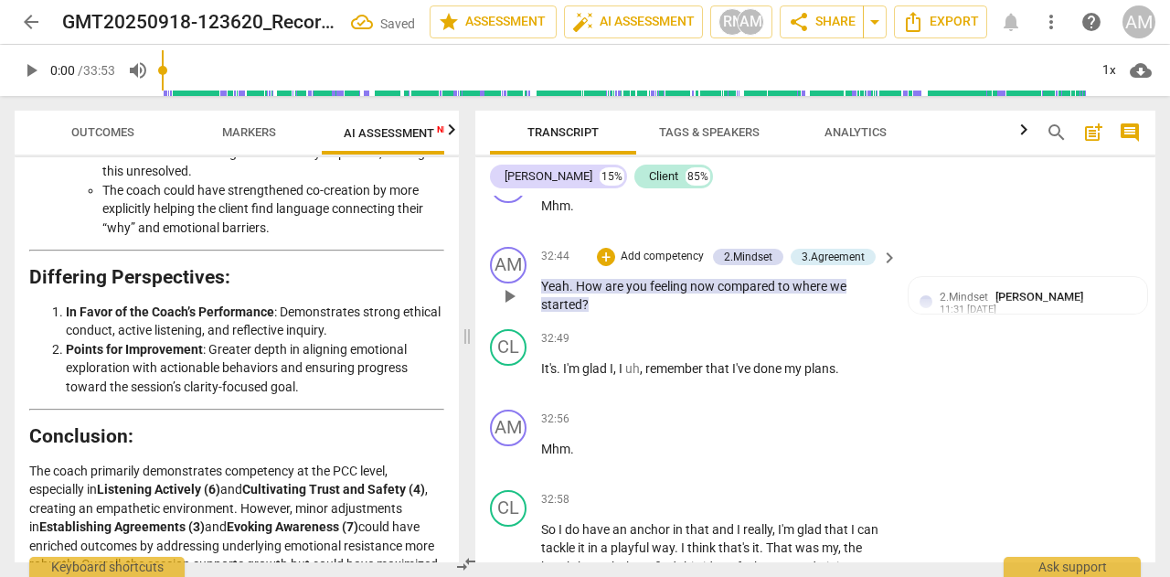
click at [619, 265] on p "Add competency" at bounding box center [662, 257] width 87 height 16
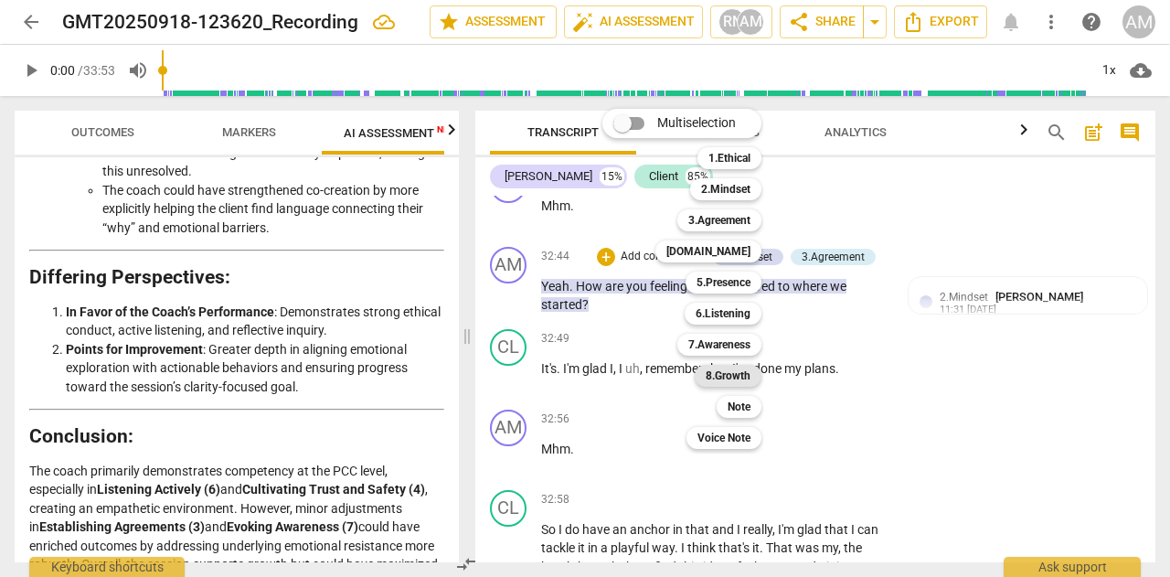
click at [741, 381] on b "8.Growth" at bounding box center [728, 376] width 45 height 22
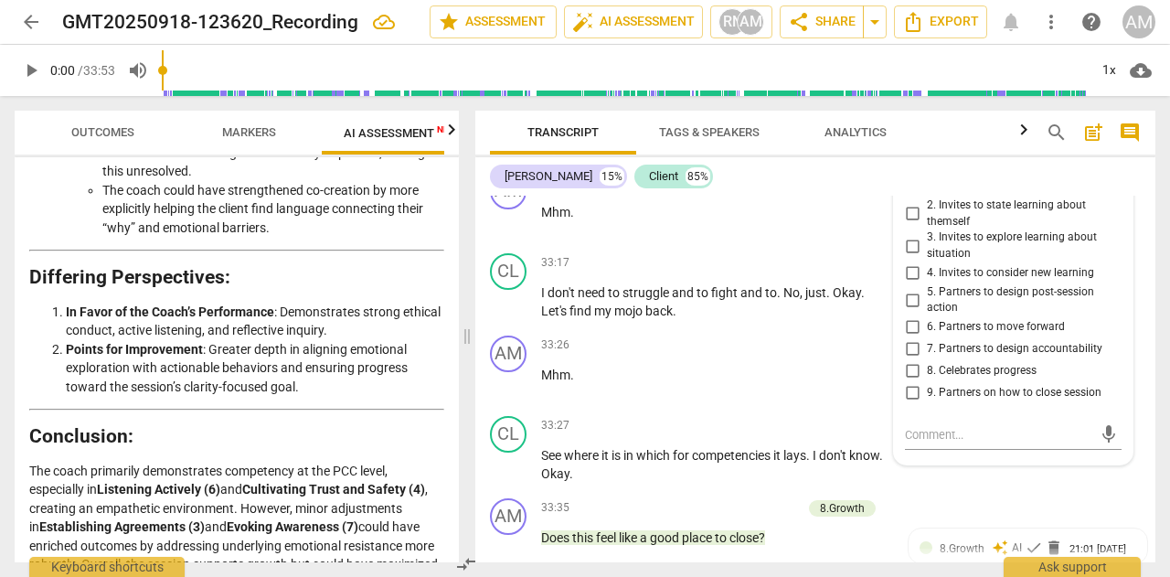
scroll to position [16302, 0]
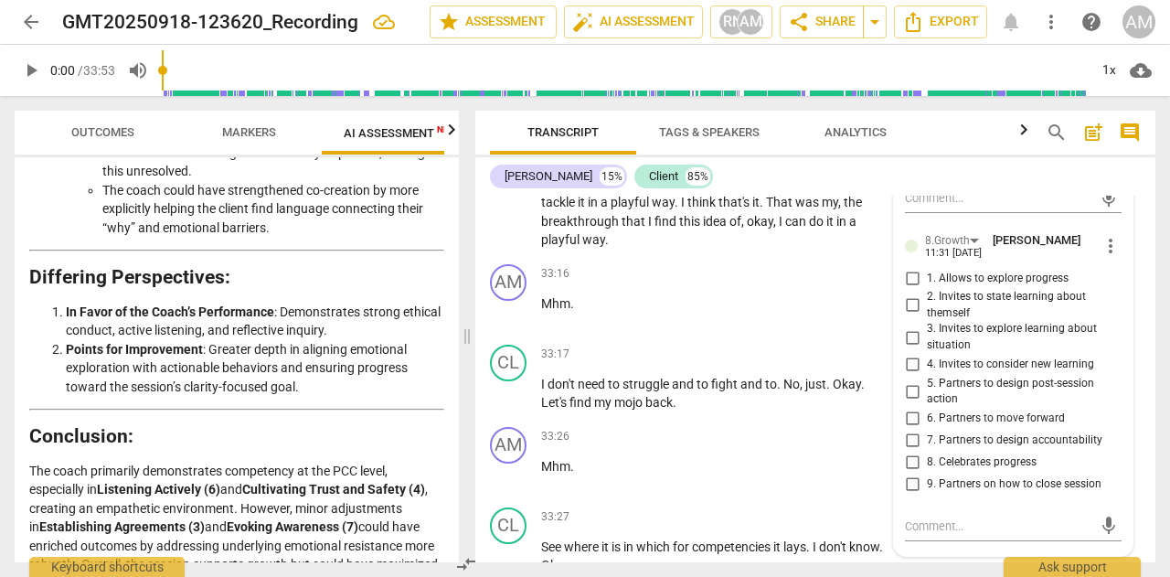
click at [905, 376] on input "4. Invites to consider new learning" at bounding box center [912, 365] width 29 height 22
checkbox input "true"
click at [907, 348] on input "3. Invites to explore learning about situation" at bounding box center [912, 337] width 29 height 22
checkbox input "true"
click at [910, 316] on input "2. Invites to state learning about themself" at bounding box center [912, 305] width 29 height 22
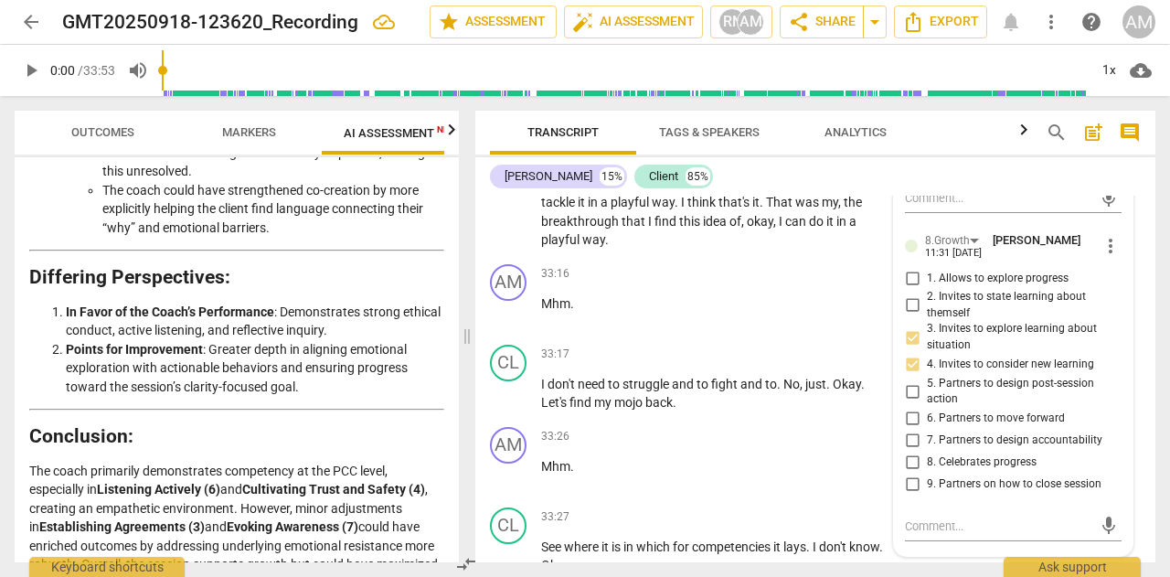
checkbox input "true"
click at [910, 289] on input "1. Allows to explore progress" at bounding box center [912, 278] width 29 height 22
checkbox input "true"
click at [852, 283] on p "Add competency" at bounding box center [832, 274] width 87 height 16
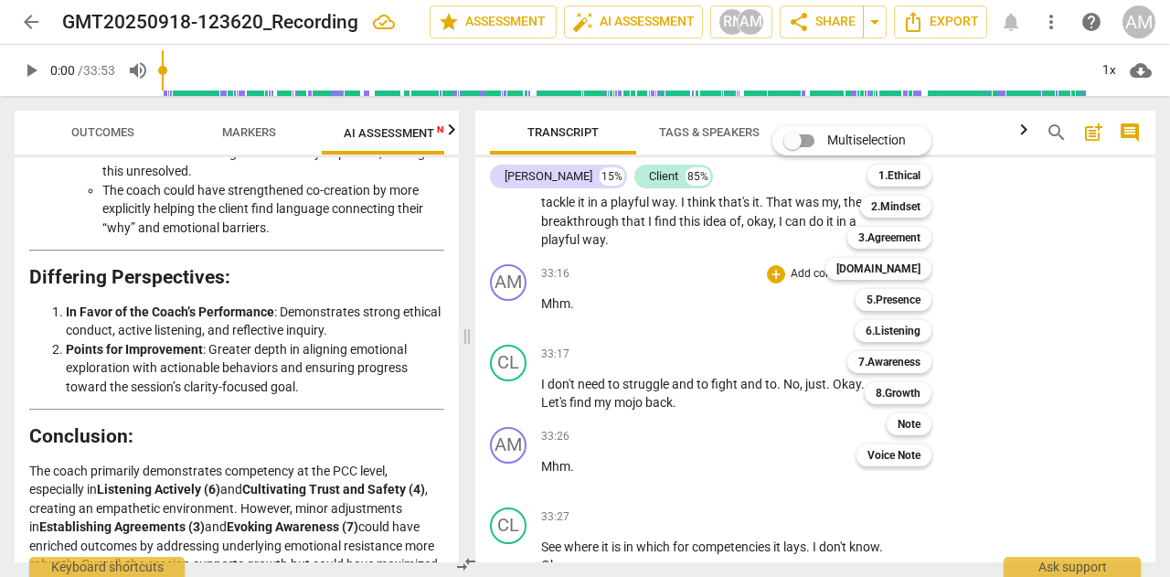
click at [1025, 345] on div at bounding box center [585, 288] width 1170 height 577
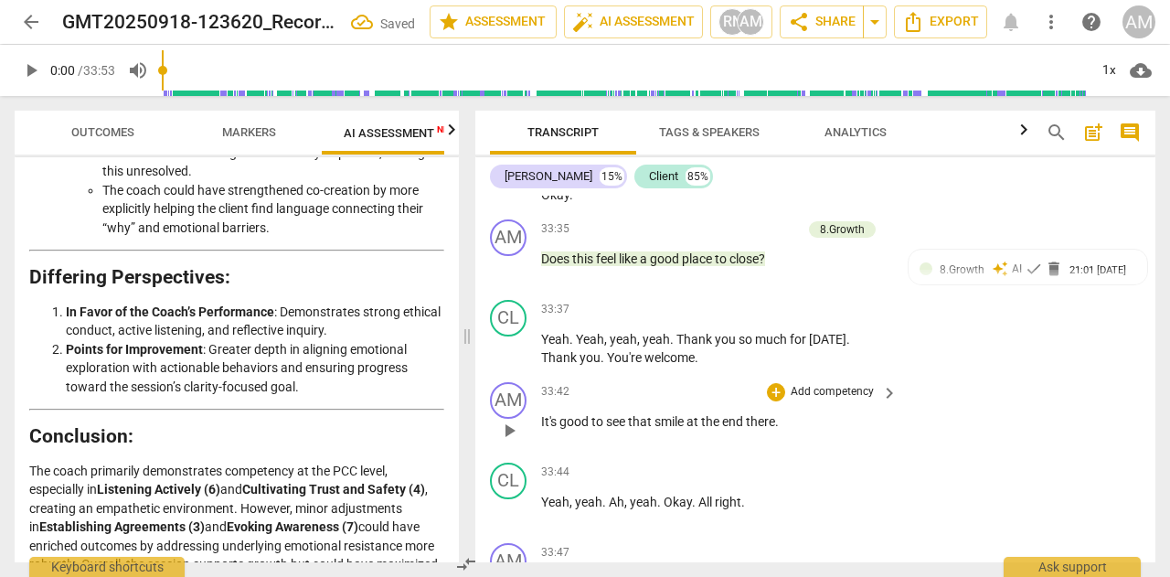
scroll to position [16576, 0]
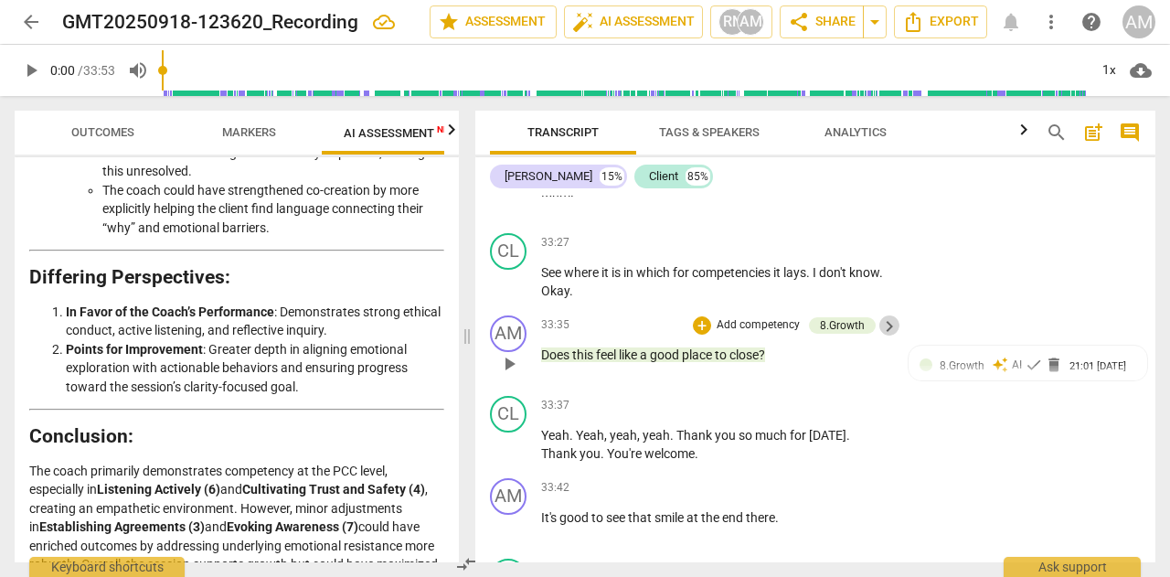
click at [888, 337] on span "keyboard_arrow_right" at bounding box center [890, 326] width 22 height 22
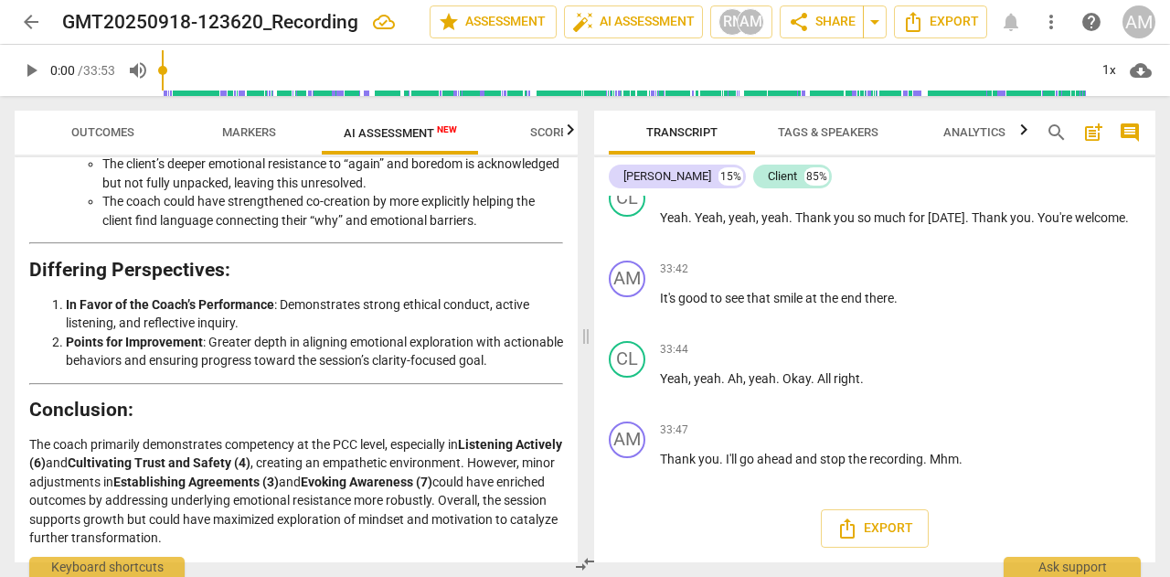
scroll to position [3324, 0]
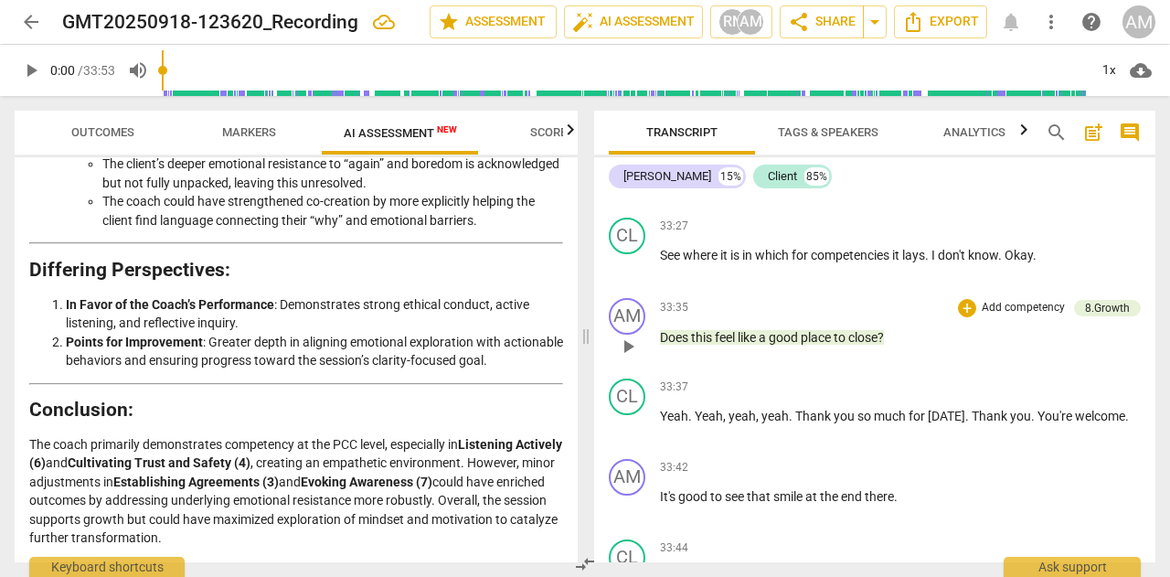
click at [999, 316] on p "Add competency" at bounding box center [1023, 308] width 87 height 16
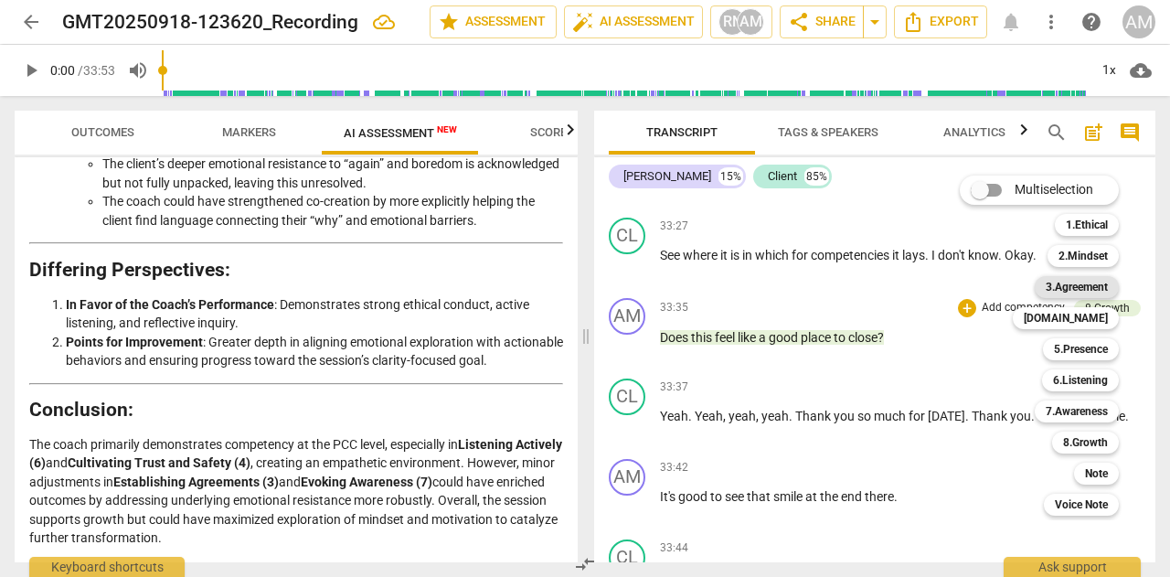
click at [1083, 291] on b "3.Agreement" at bounding box center [1077, 287] width 62 height 22
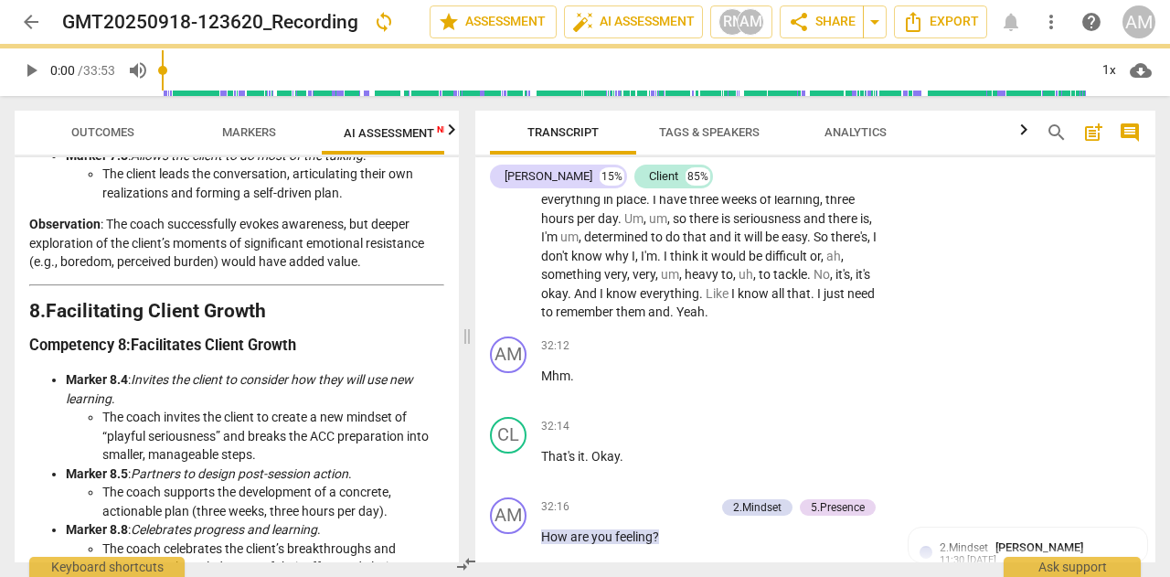
scroll to position [4023, 0]
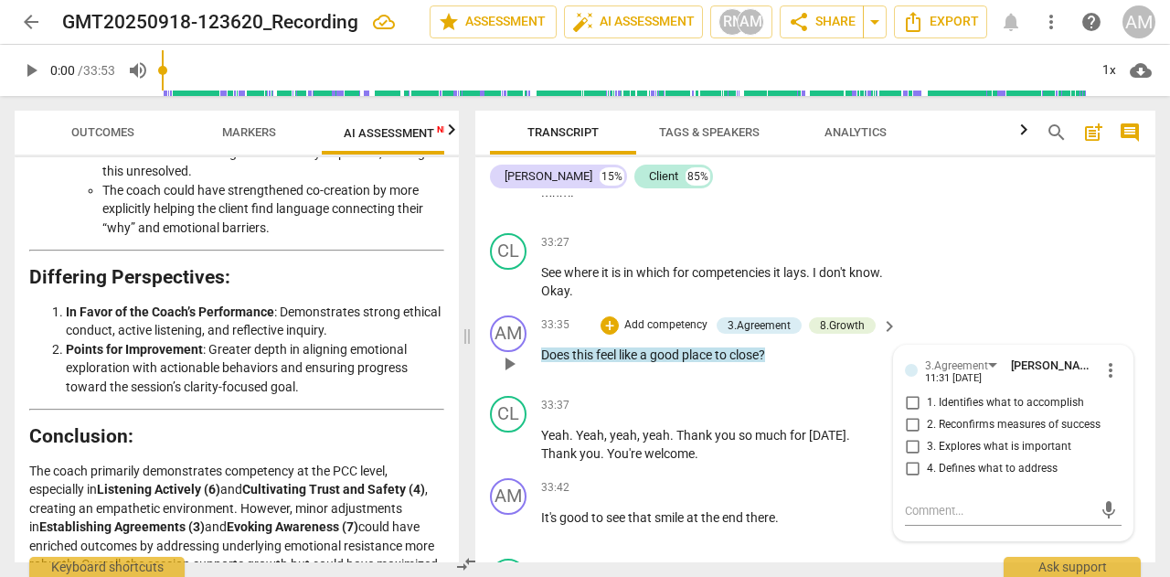
click at [860, 381] on div "33:35 + Add competency 3.Agreement 8.Growth keyboard_arrow_right Does this feel…" at bounding box center [720, 348] width 358 height 66
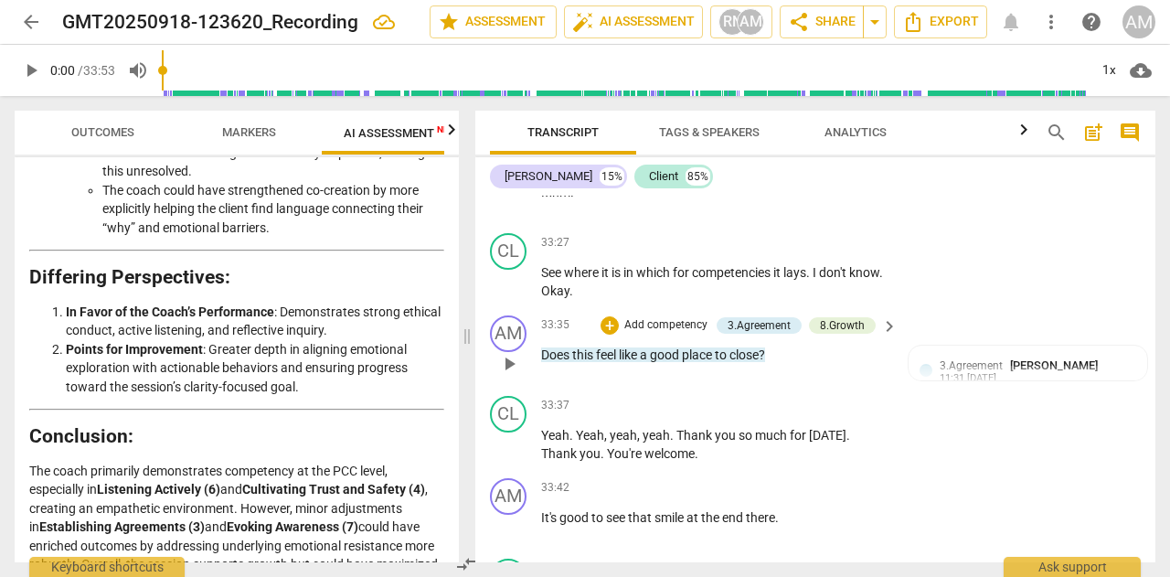
scroll to position [16667, 0]
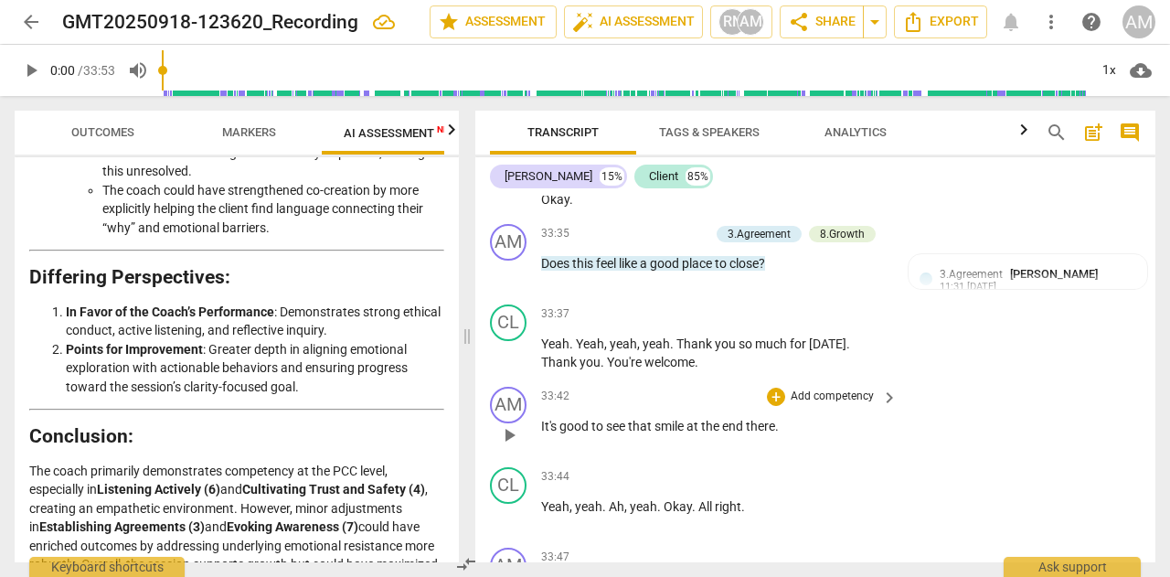
click at [853, 405] on p "Add competency" at bounding box center [832, 397] width 87 height 16
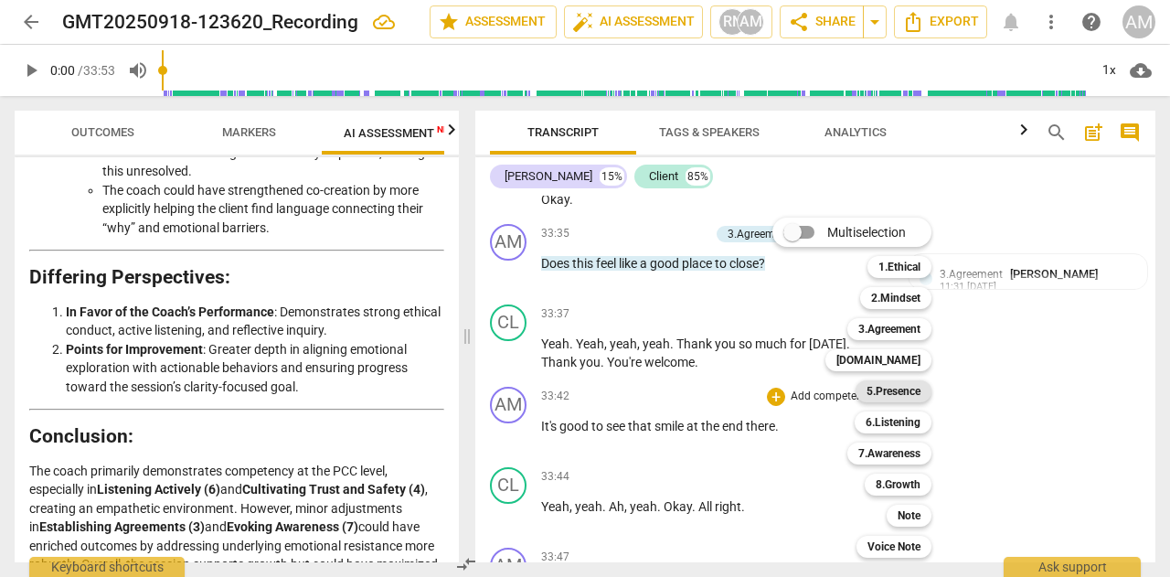
click at [902, 391] on b "5.Presence" at bounding box center [894, 391] width 54 height 22
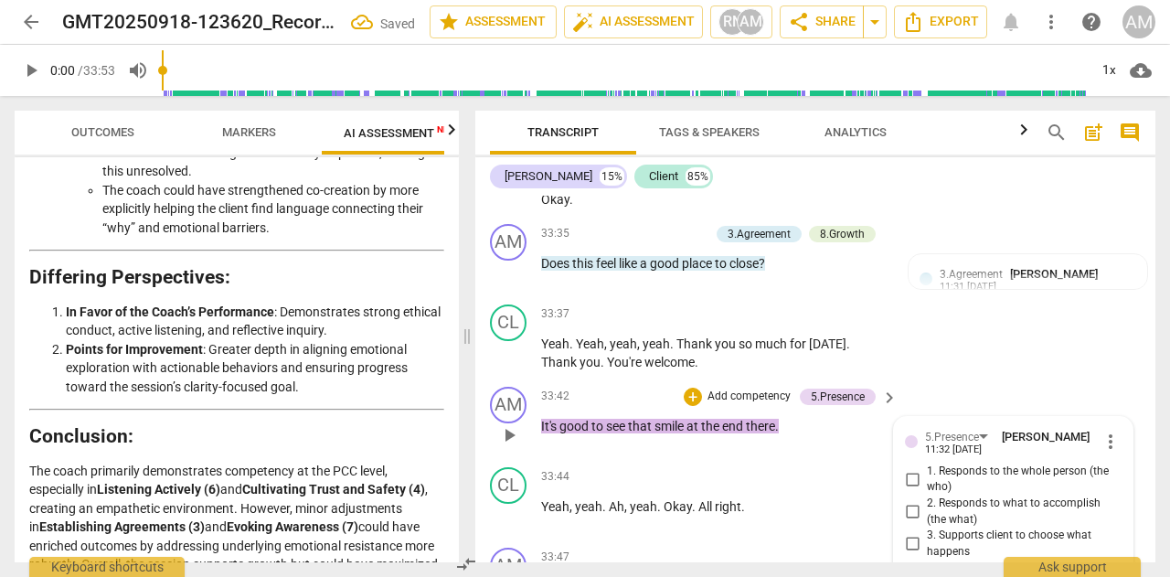
scroll to position [16814, 0]
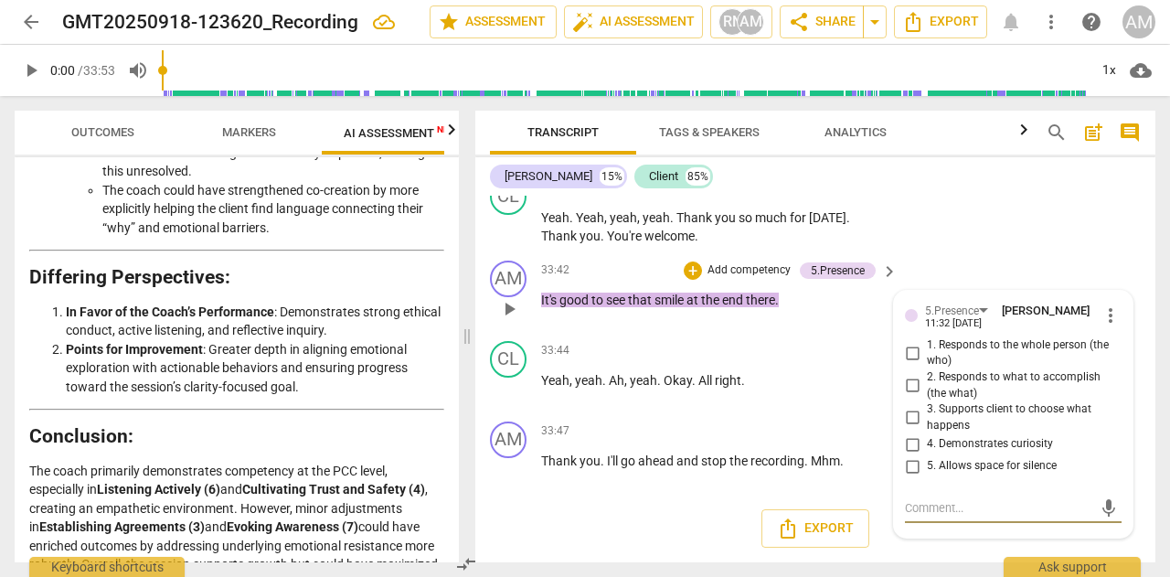
click at [1102, 315] on span "more_vert" at bounding box center [1111, 315] width 22 height 22
click at [1115, 353] on li "Delete" at bounding box center [1123, 351] width 63 height 35
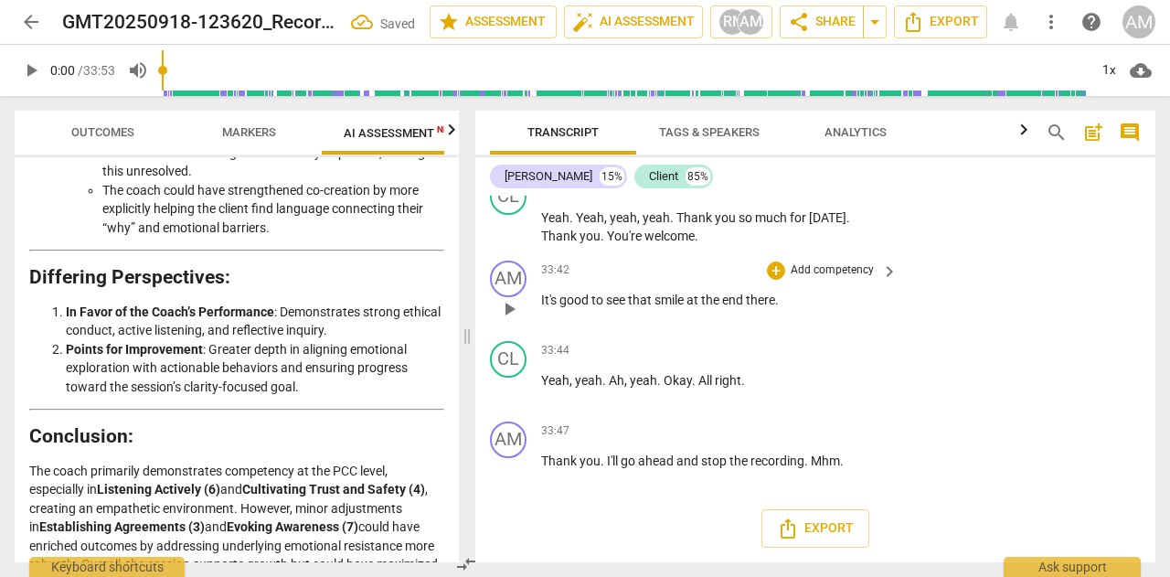
click at [824, 268] on p "Add competency" at bounding box center [832, 270] width 87 height 16
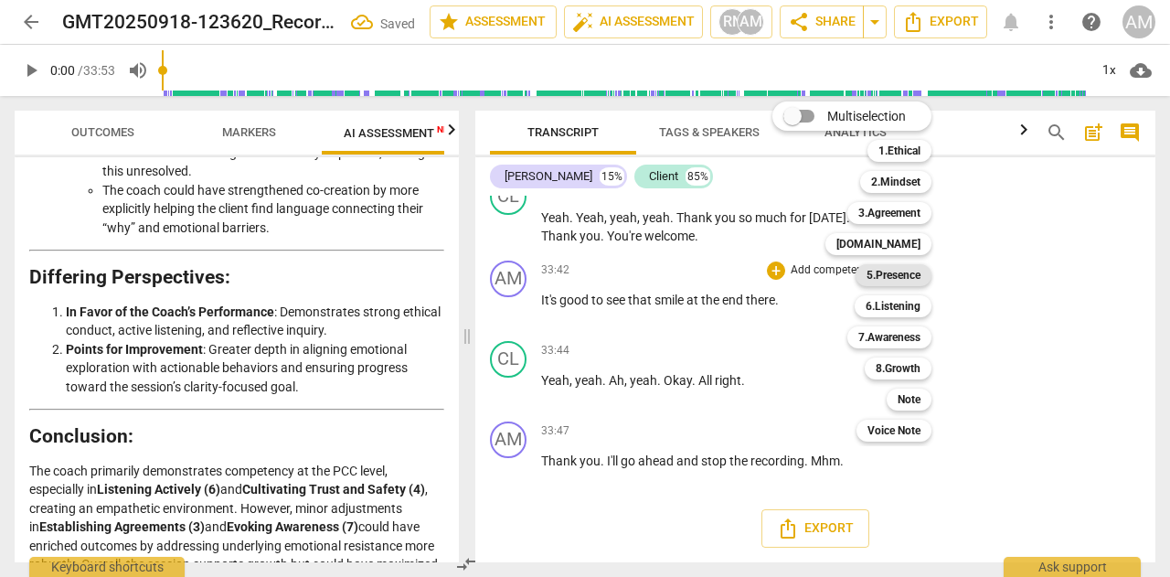
click at [906, 277] on b "5.Presence" at bounding box center [894, 275] width 54 height 22
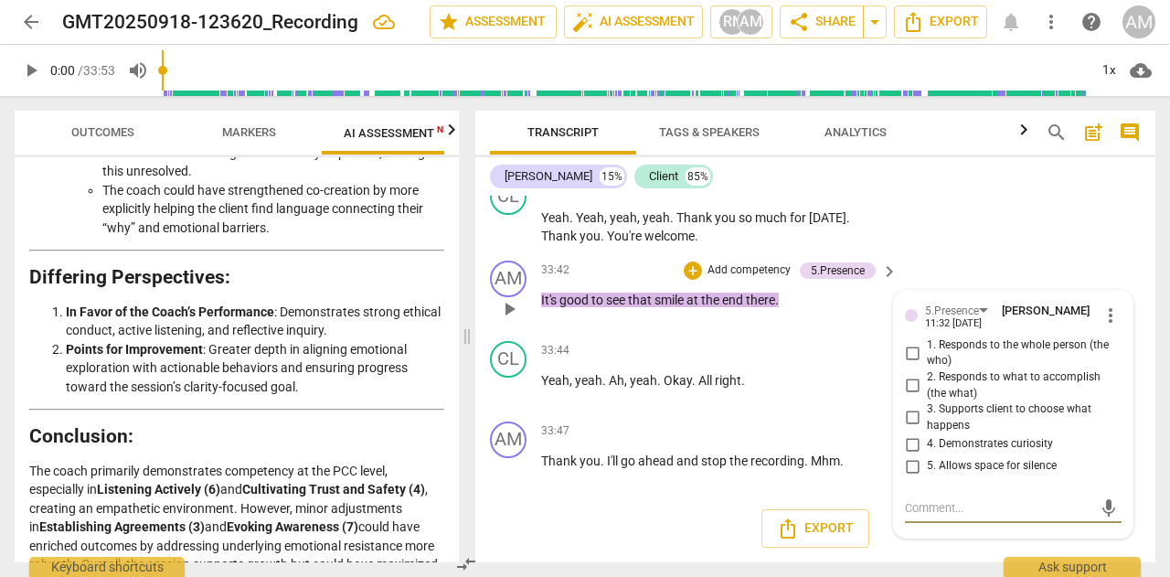
click at [1103, 501] on span "mic" at bounding box center [1109, 508] width 22 height 22
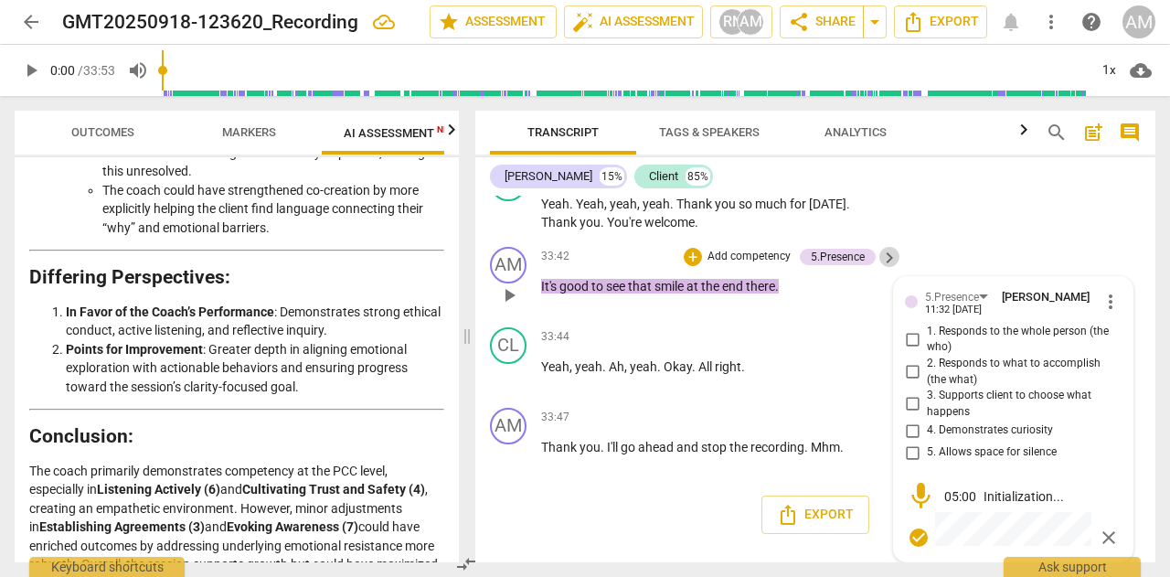
click at [879, 269] on span "keyboard_arrow_right" at bounding box center [890, 258] width 22 height 22
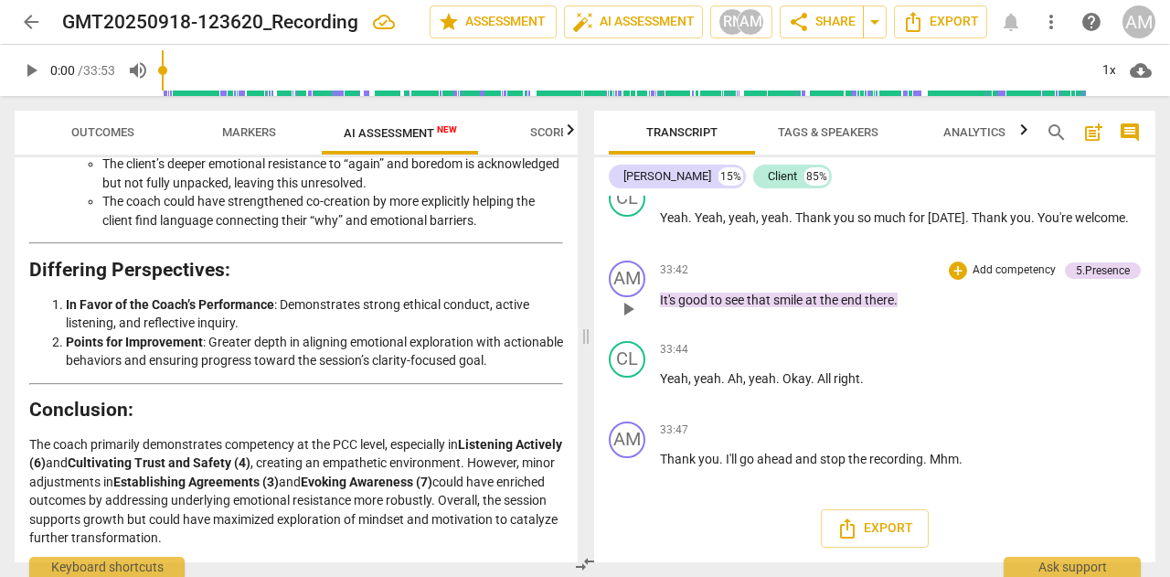
scroll to position [3324, 0]
click at [1083, 272] on div "5.Presence" at bounding box center [1103, 270] width 54 height 16
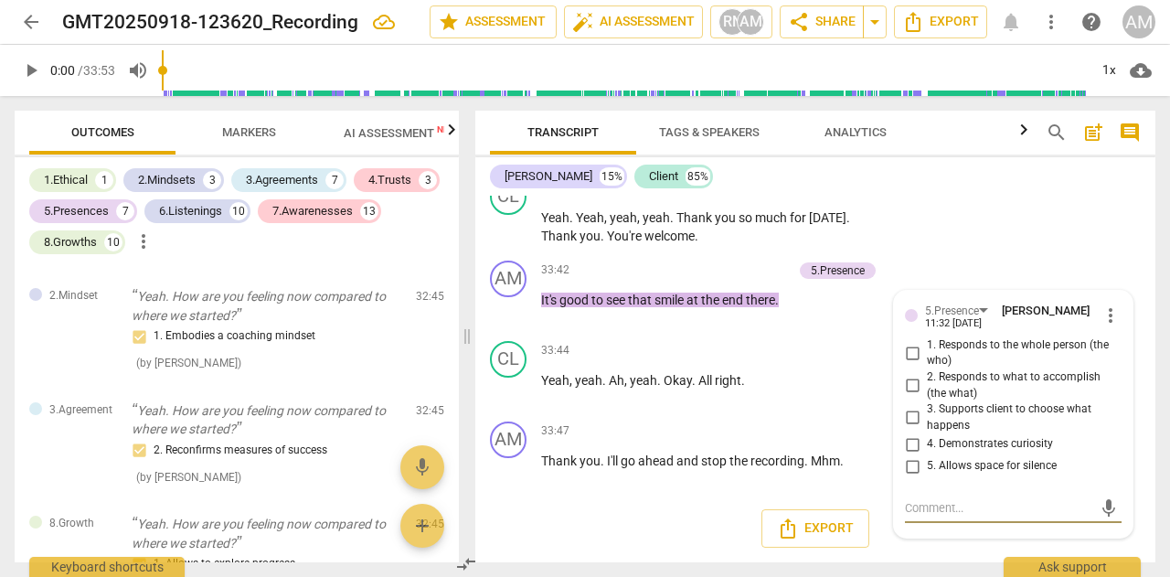
scroll to position [5965, 0]
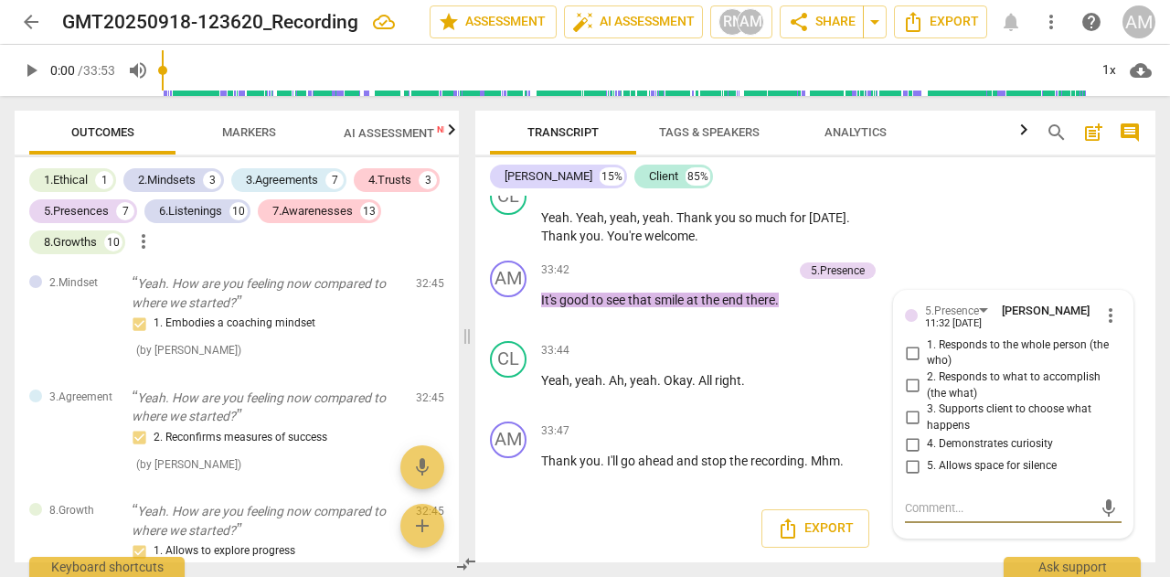
click at [1105, 318] on span "more_vert" at bounding box center [1111, 315] width 22 height 22
click at [1119, 361] on li "Delete" at bounding box center [1123, 353] width 63 height 35
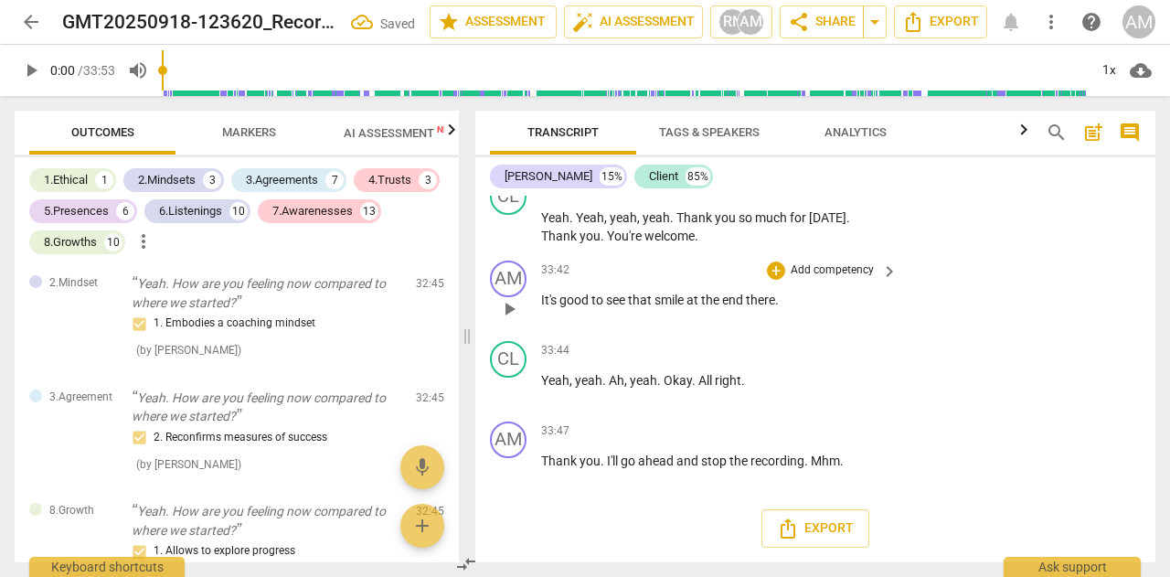
click at [830, 269] on p "Add competency" at bounding box center [832, 270] width 87 height 16
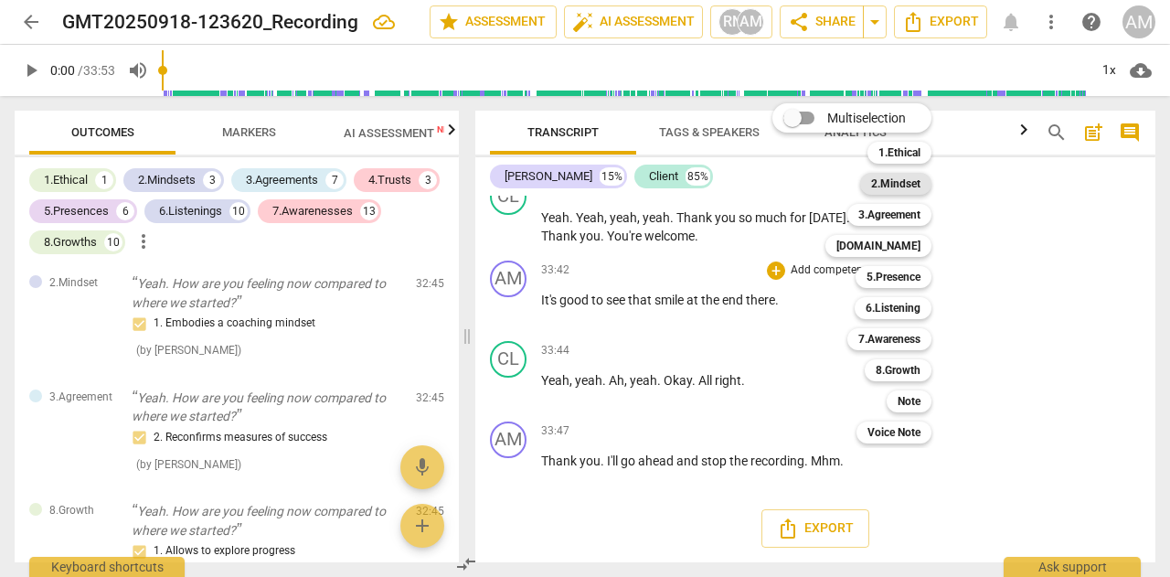
click at [874, 184] on b "2.Mindset" at bounding box center [895, 184] width 49 height 22
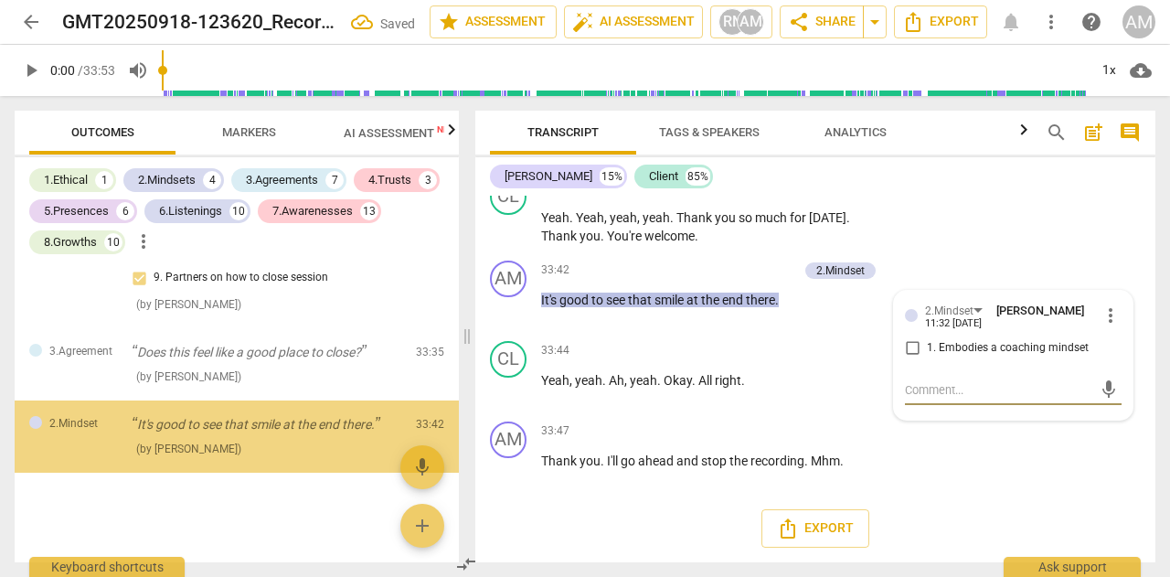
scroll to position [6400, 0]
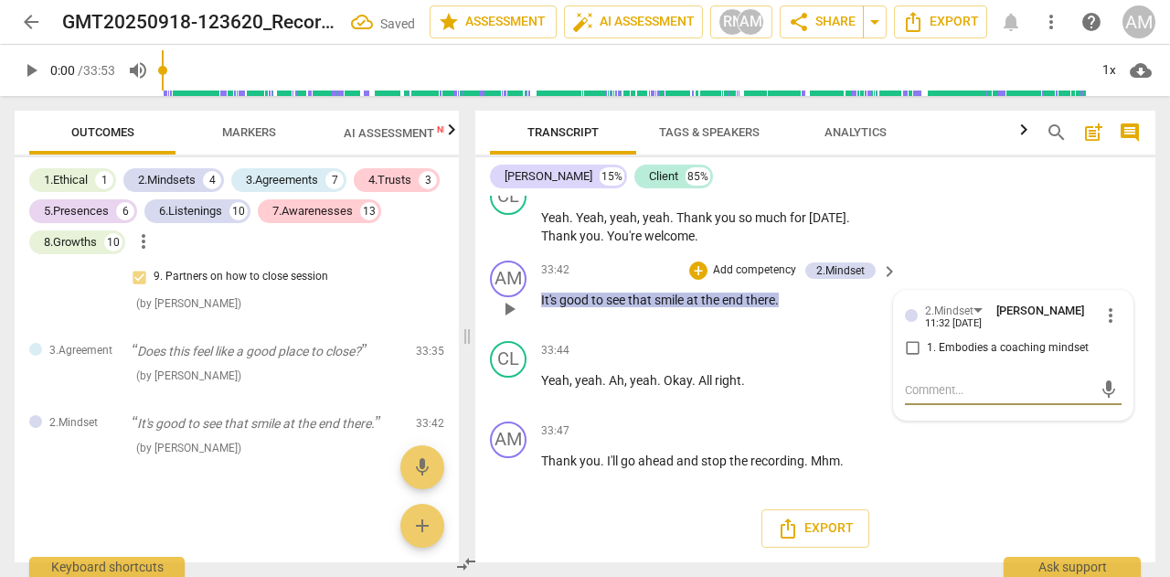
click at [1108, 316] on span "more_vert" at bounding box center [1111, 315] width 22 height 22
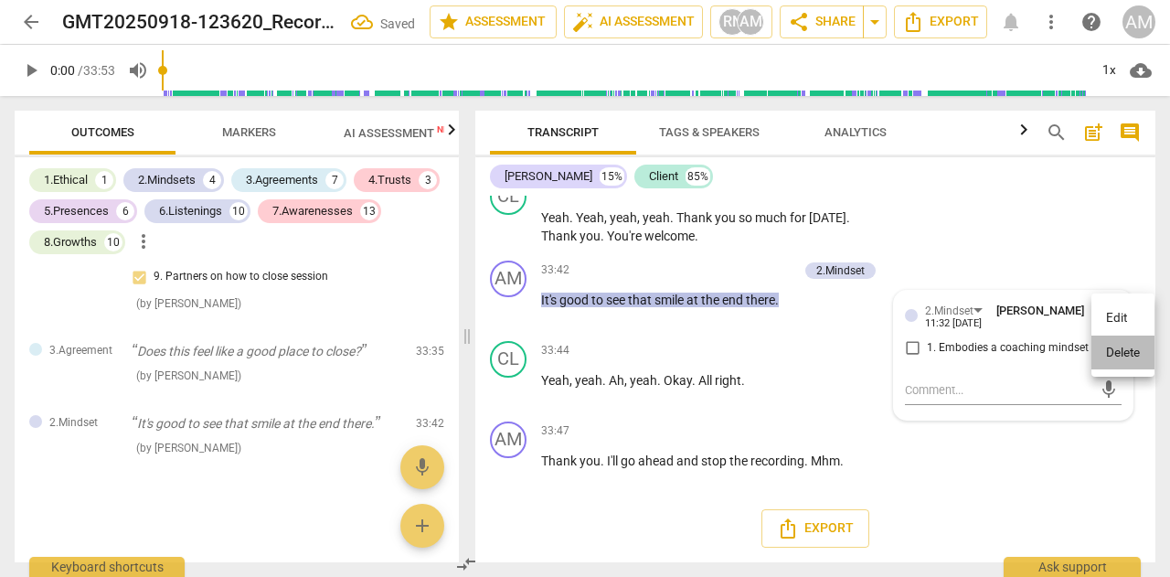
click at [1104, 350] on li "Delete" at bounding box center [1123, 353] width 63 height 35
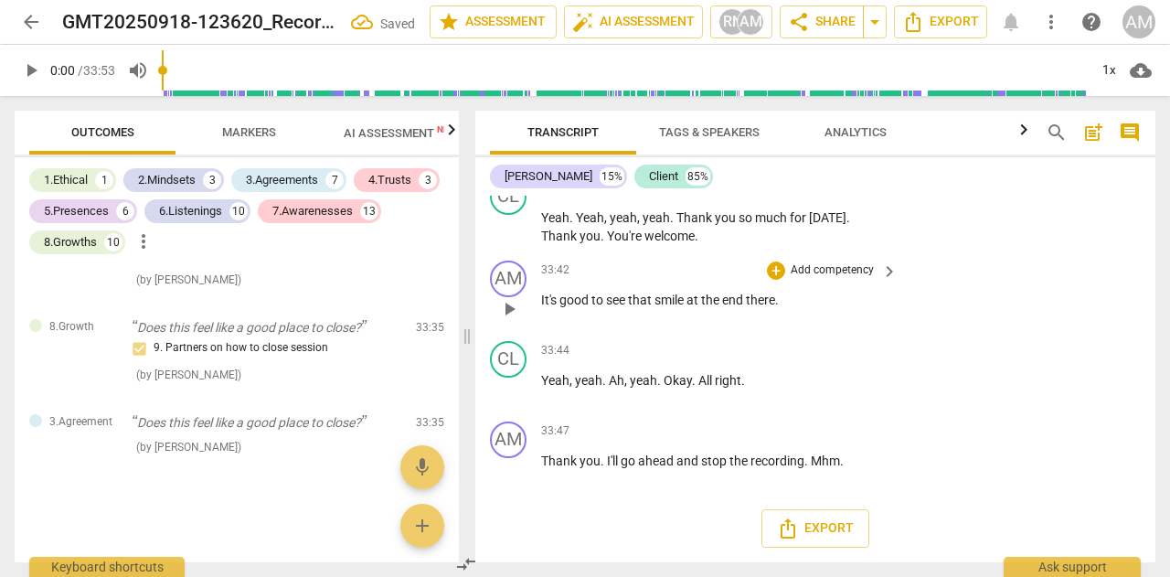
scroll to position [6328, 0]
click at [857, 272] on p "Add competency" at bounding box center [832, 270] width 87 height 16
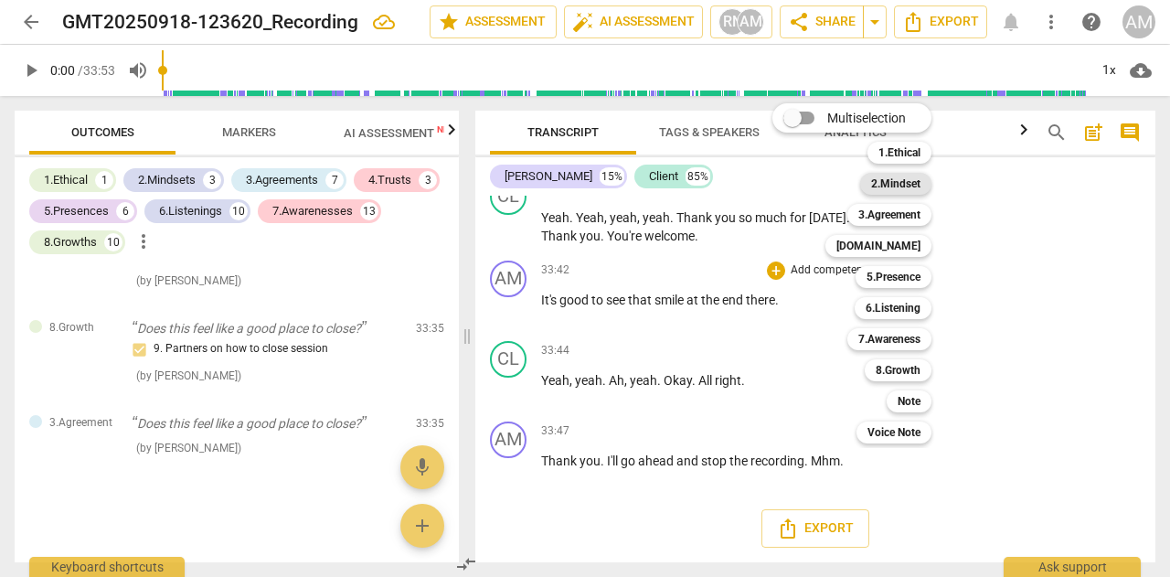
click at [890, 182] on b "2.Mindset" at bounding box center [895, 184] width 49 height 22
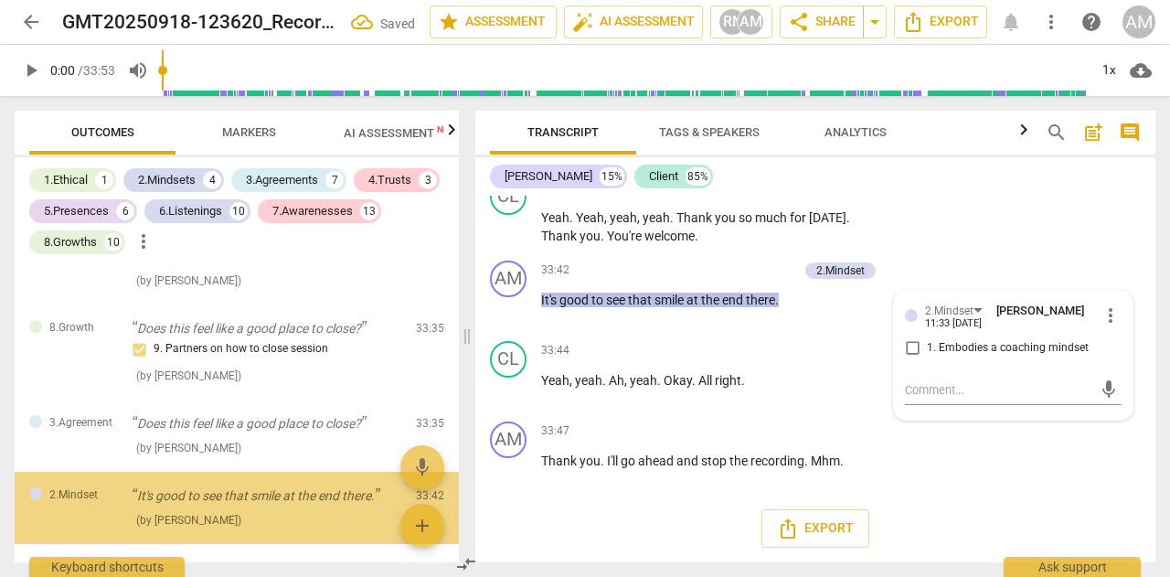
scroll to position [6400, 0]
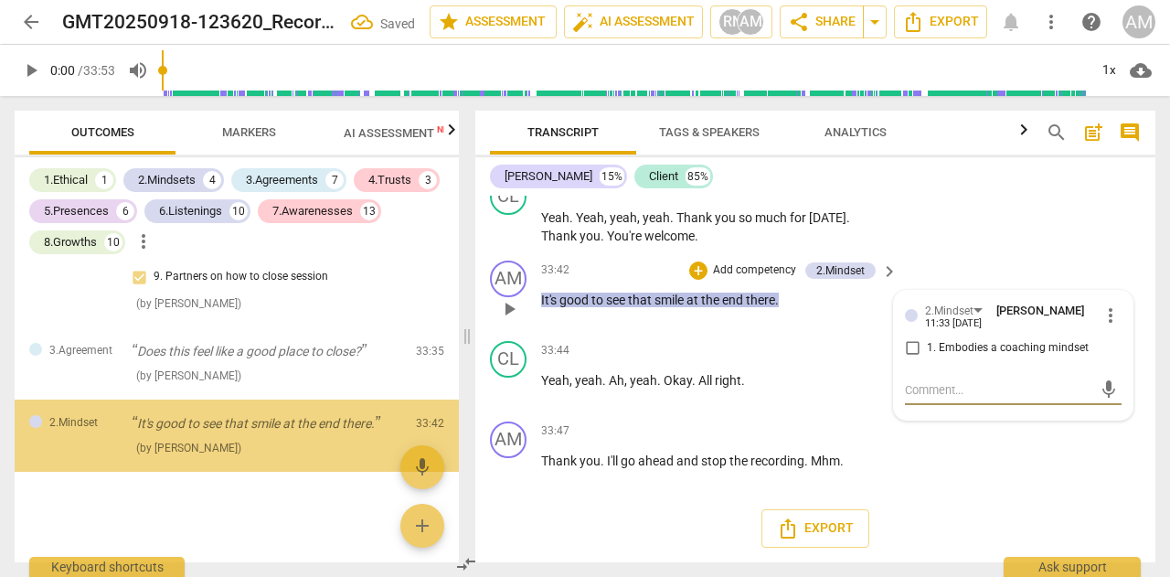
click at [1106, 315] on span "more_vert" at bounding box center [1111, 315] width 22 height 22
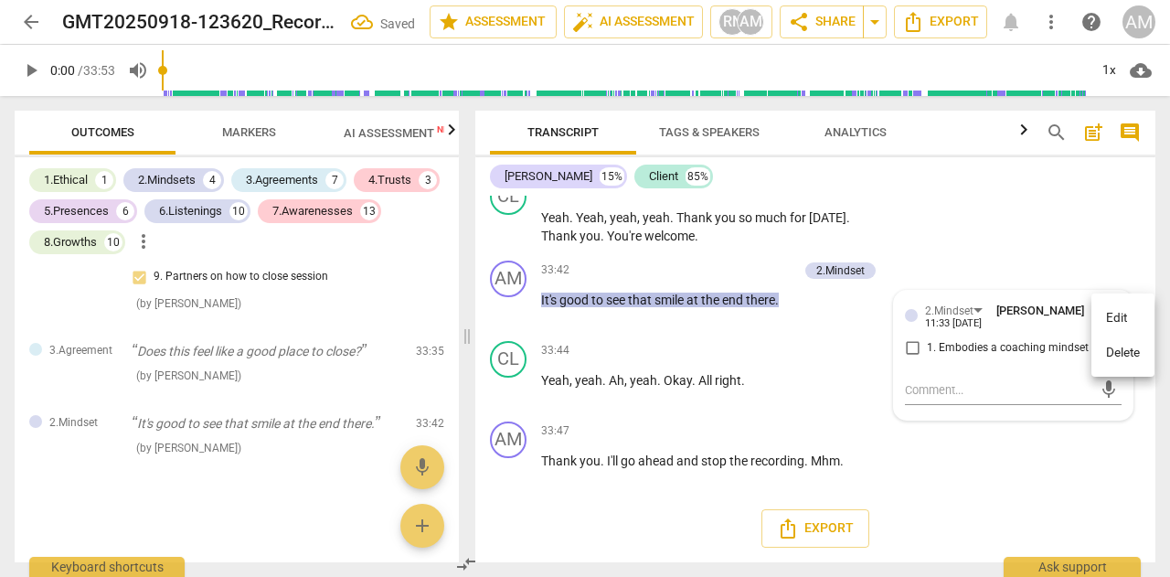
click at [1111, 346] on li "Delete" at bounding box center [1123, 353] width 63 height 35
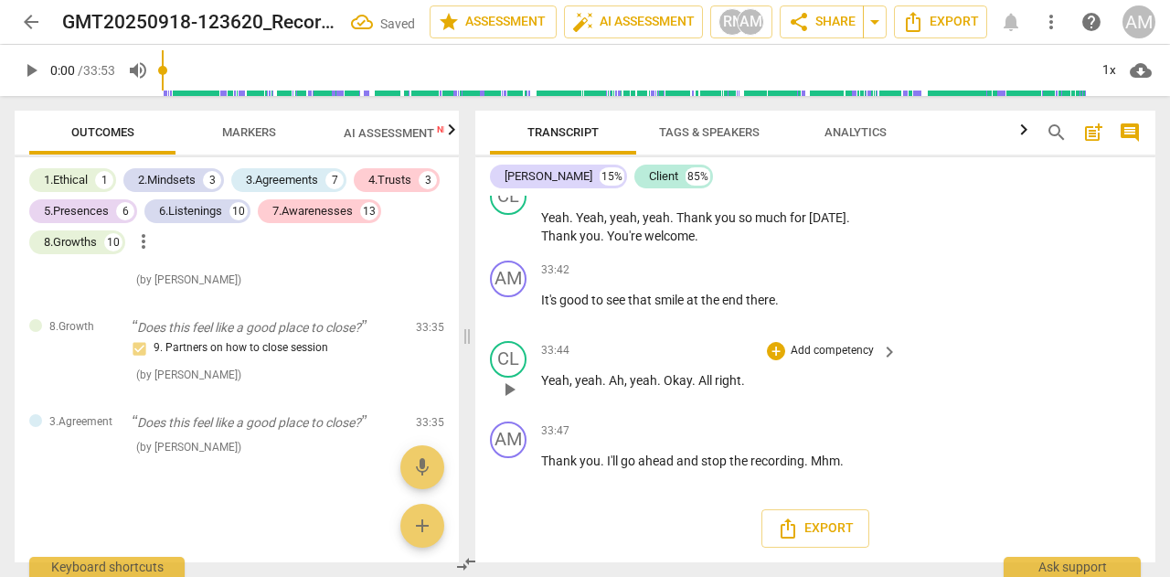
scroll to position [6328, 0]
click at [852, 273] on p "Add competency" at bounding box center [832, 270] width 87 height 16
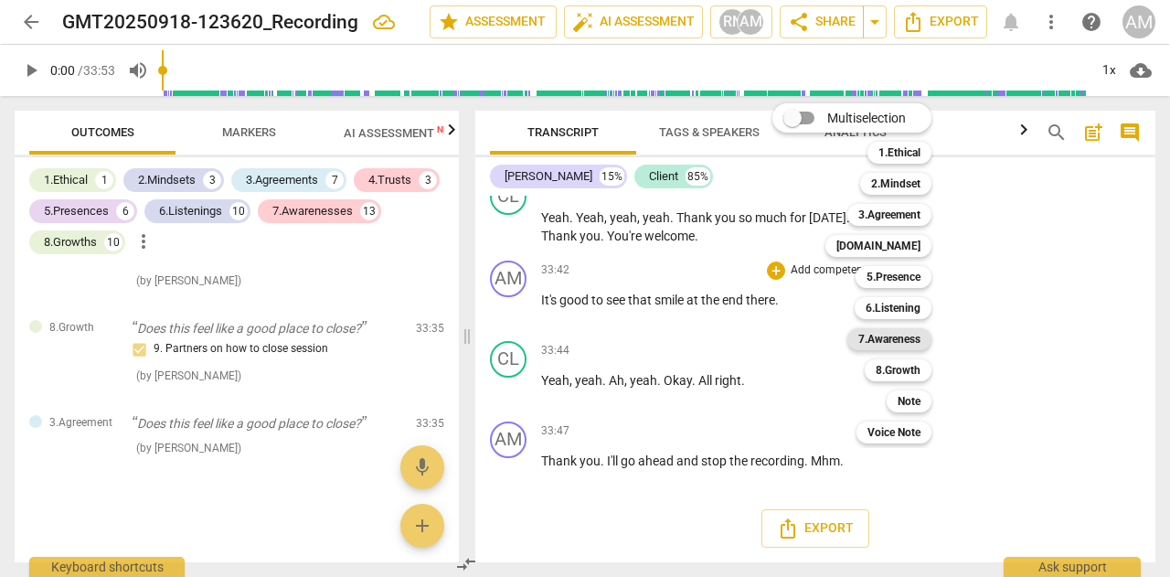
click at [892, 332] on b "7.Awareness" at bounding box center [890, 339] width 62 height 22
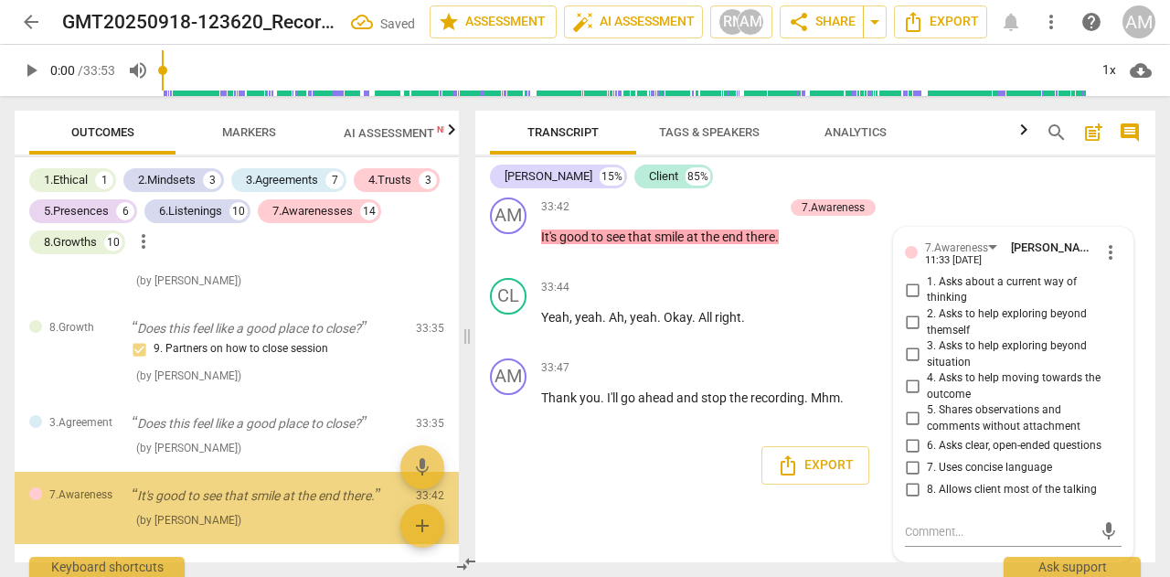
scroll to position [6400, 0]
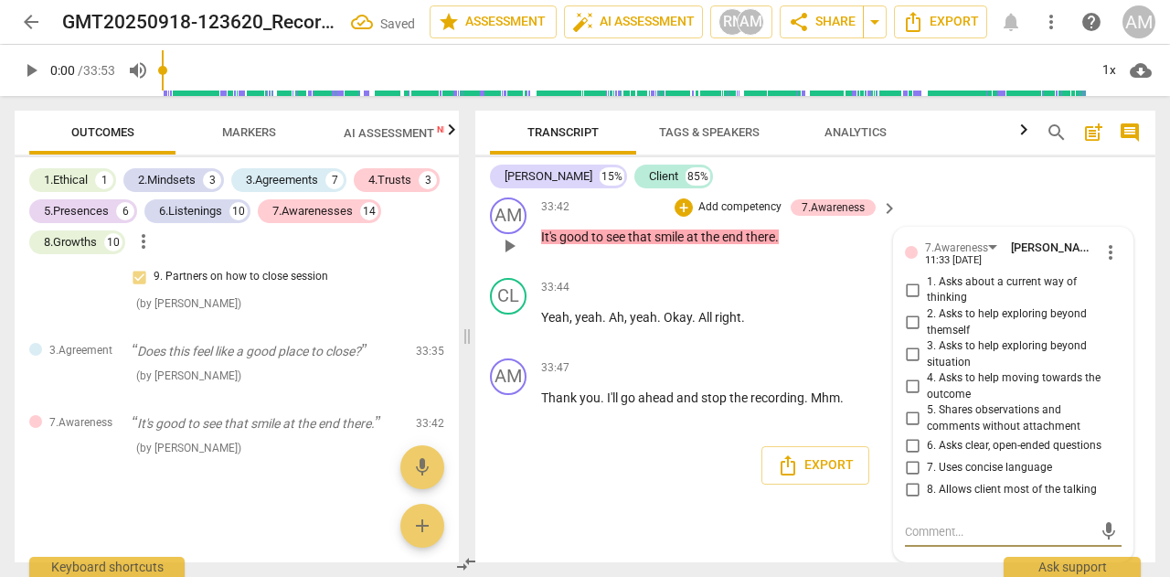
click at [908, 420] on input "5. Shares observations and comments without attachment" at bounding box center [912, 419] width 29 height 22
checkbox input "true"
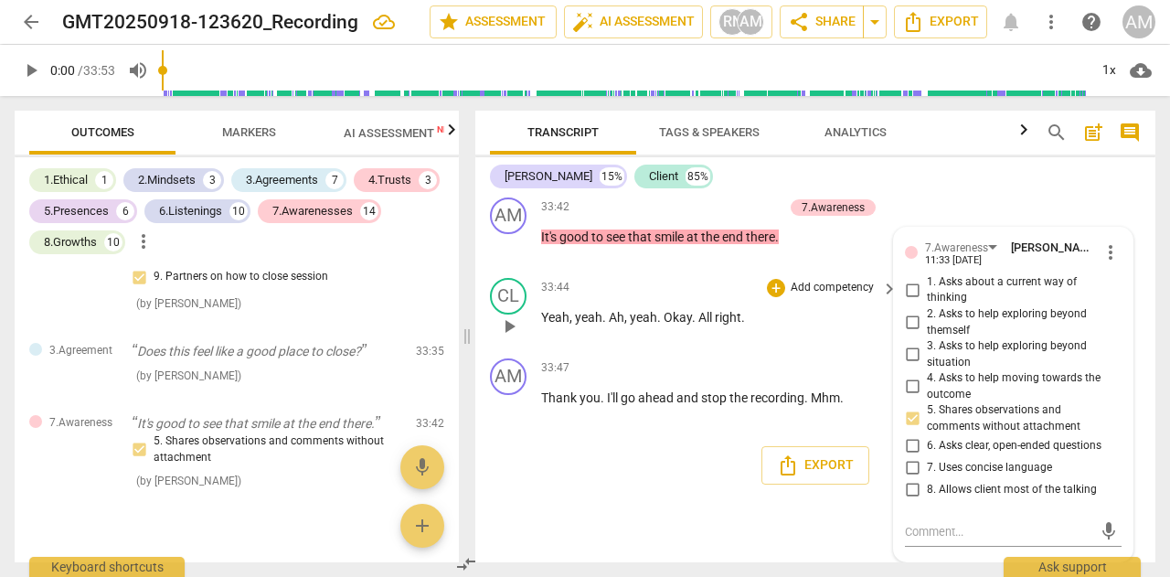
click at [852, 326] on p "Yeah , yeah . Ah , yeah . Okay . All right ." at bounding box center [714, 317] width 347 height 19
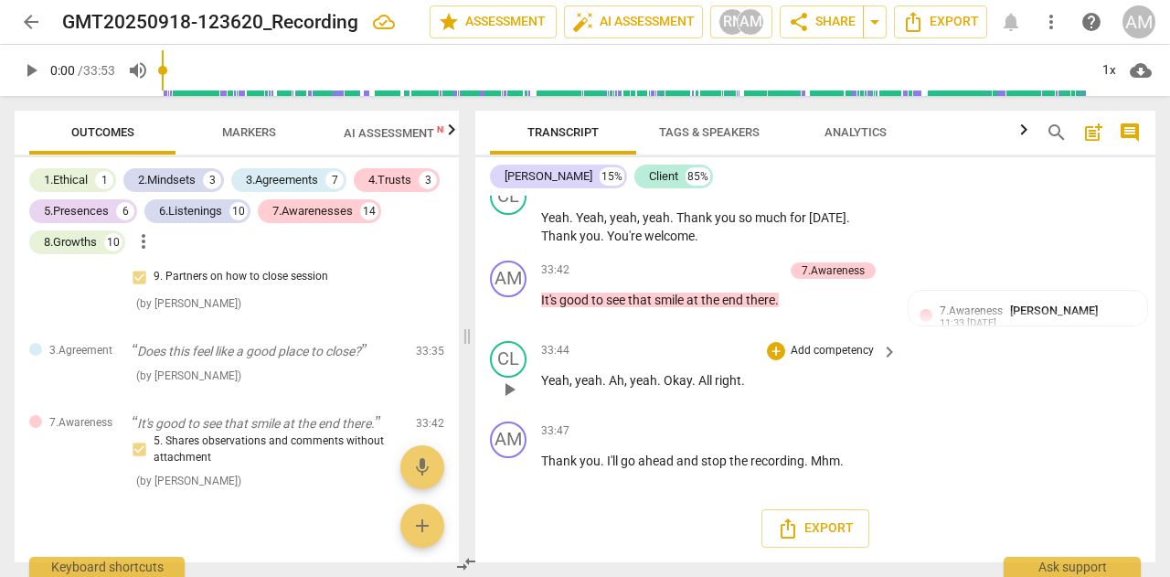
scroll to position [16814, 0]
click at [893, 272] on span "keyboard_arrow_right" at bounding box center [890, 272] width 22 height 22
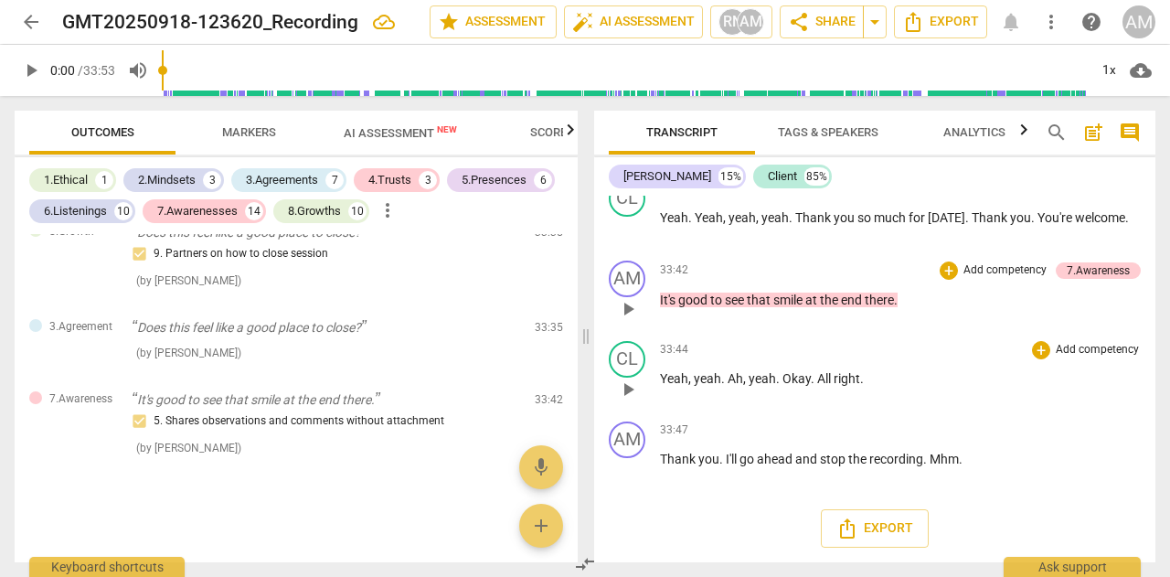
scroll to position [5989, 0]
click at [995, 272] on p "Add competency" at bounding box center [1005, 270] width 87 height 16
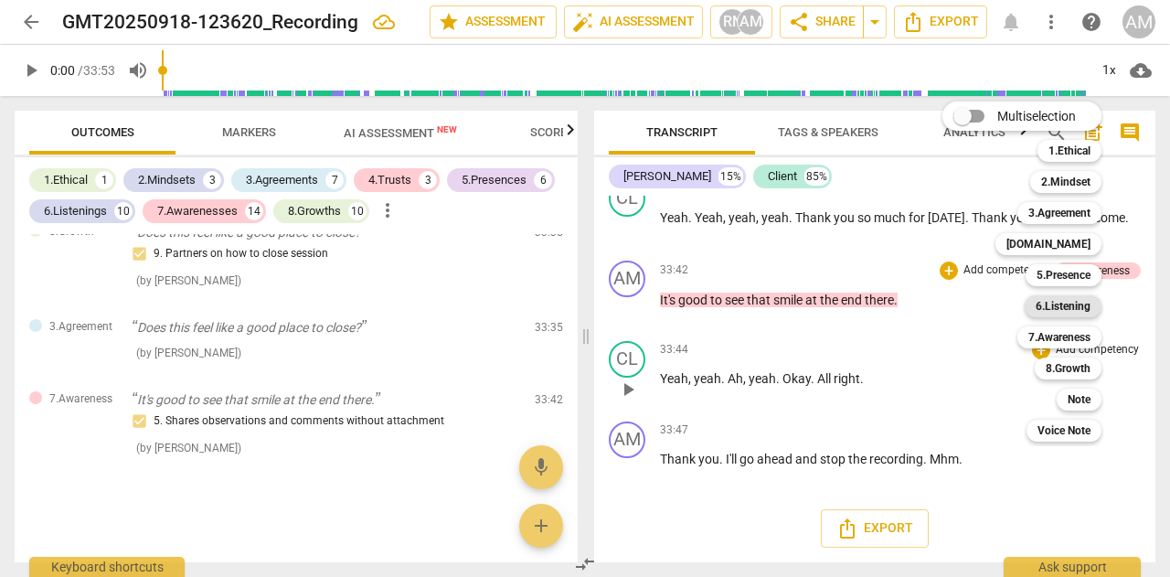
click at [1060, 304] on b "6.Listening" at bounding box center [1063, 306] width 55 height 22
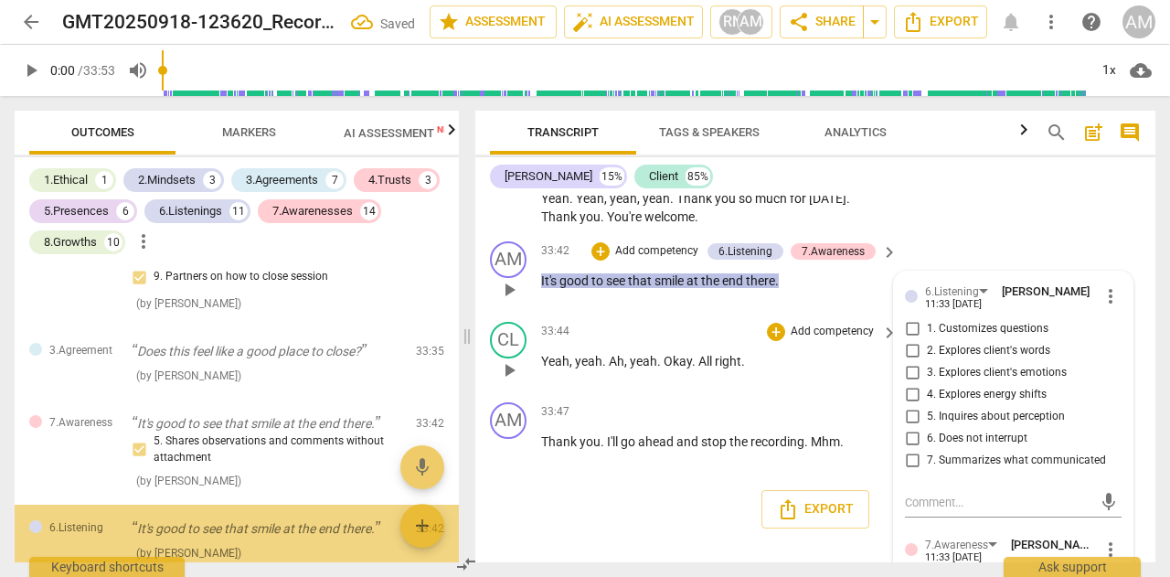
scroll to position [6505, 0]
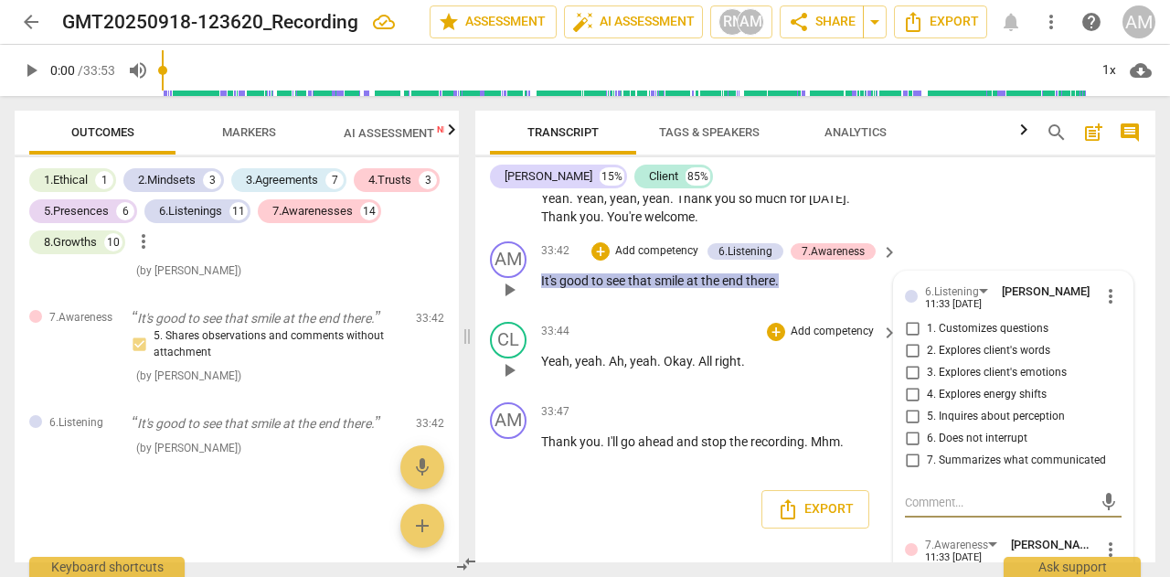
click at [911, 406] on input "4. Explores energy shifts" at bounding box center [912, 395] width 29 height 22
checkbox input "true"
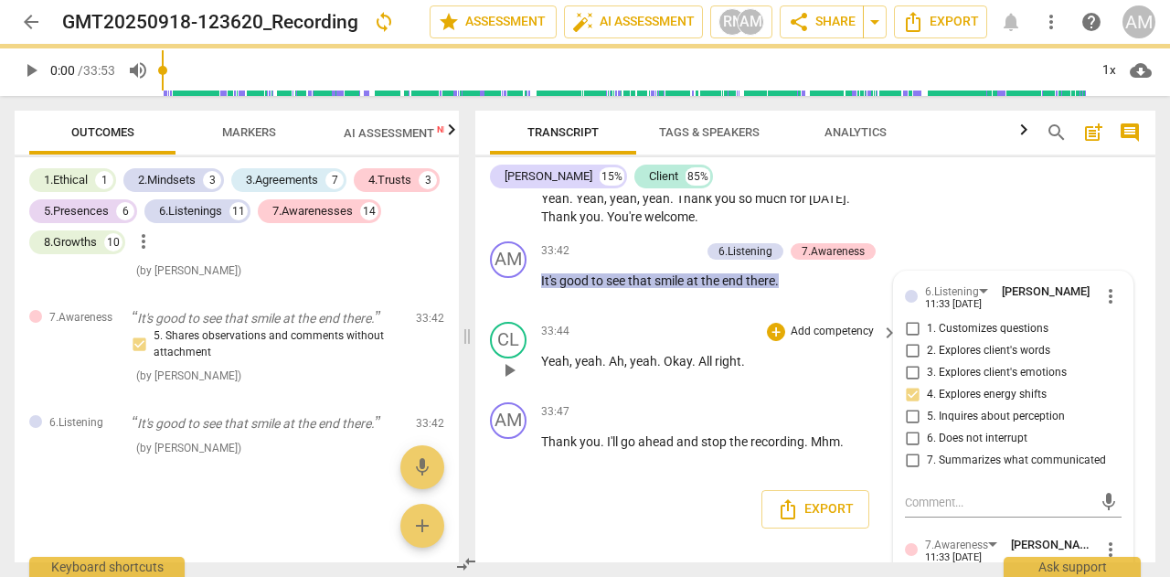
click at [829, 388] on div "33:44 + Add competency keyboard_arrow_right Yeah , yeah . Ah , yeah . Okay . Al…" at bounding box center [720, 355] width 358 height 66
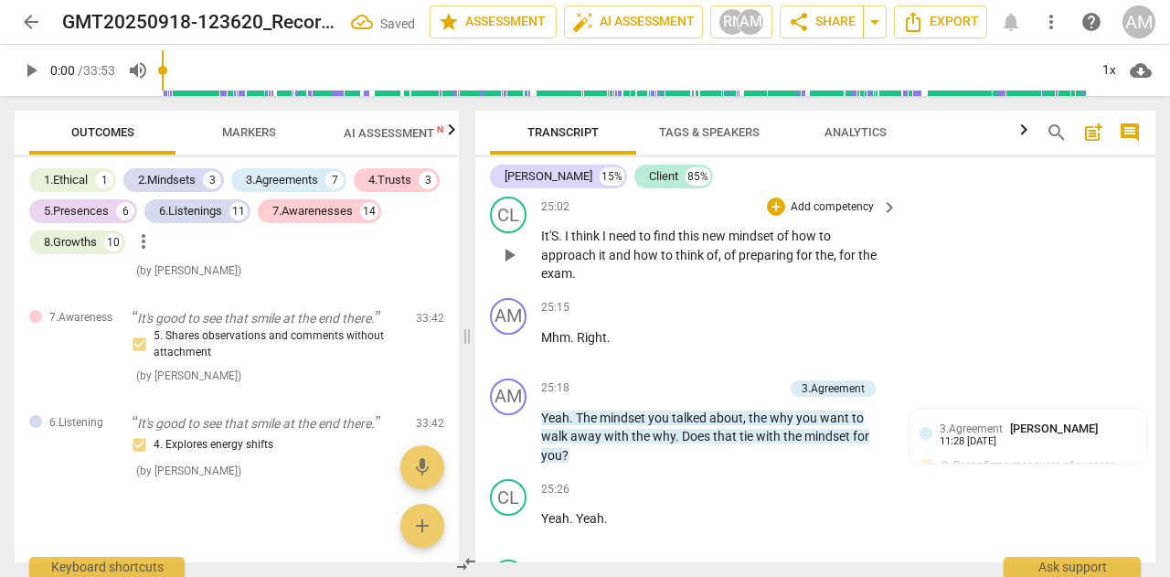
scroll to position [11877, 0]
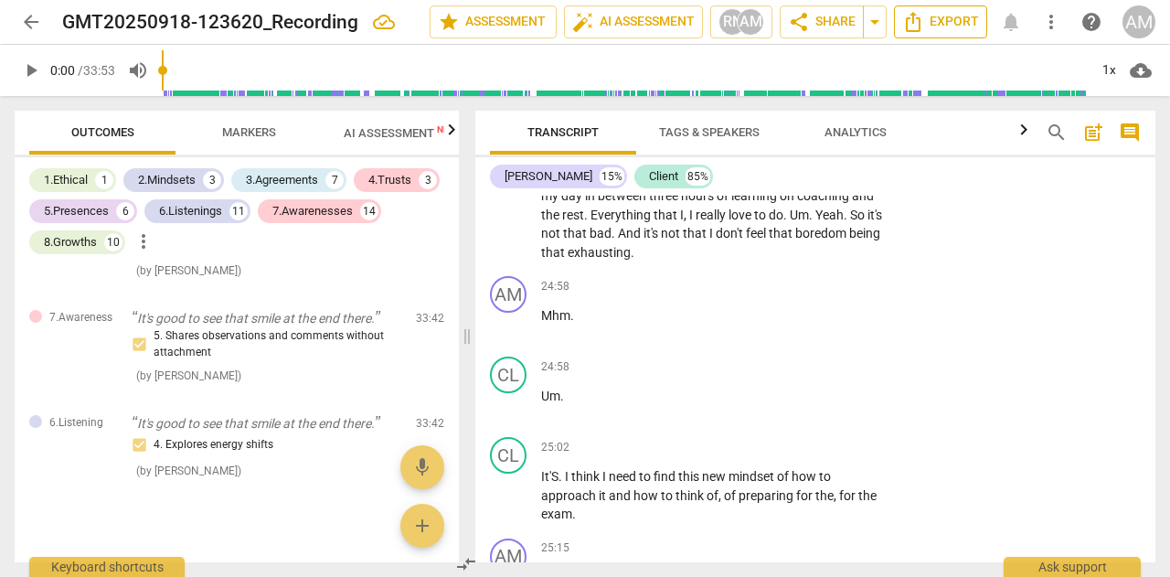
click at [935, 15] on span "Export" at bounding box center [940, 22] width 77 height 22
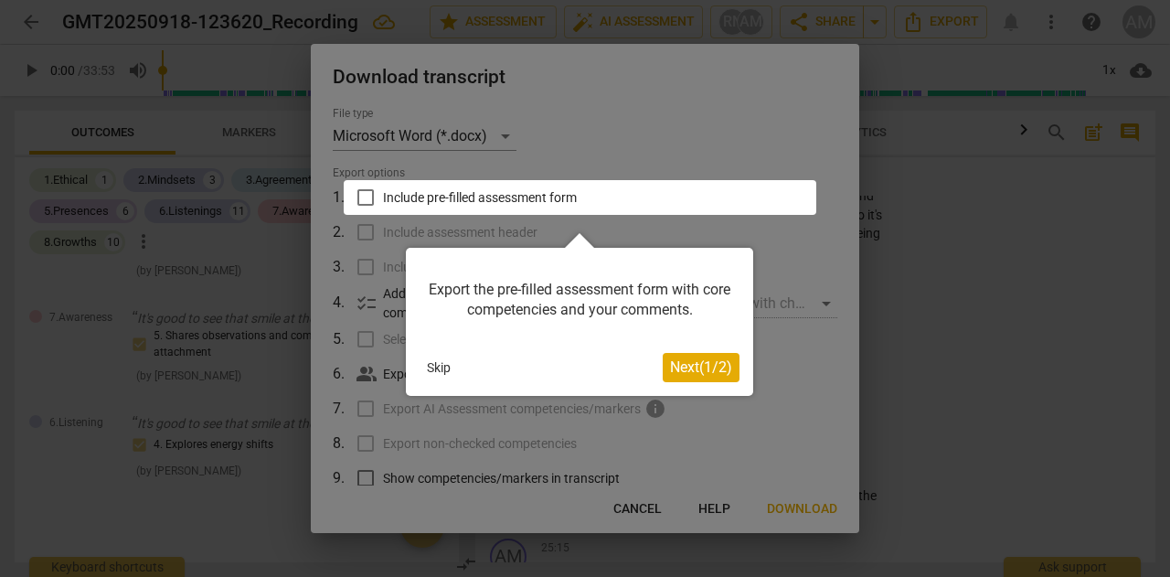
click at [373, 202] on div at bounding box center [580, 197] width 473 height 35
click at [363, 197] on div at bounding box center [580, 197] width 473 height 35
click at [688, 367] on span "Next ( 1 / 2 )" at bounding box center [701, 366] width 62 height 17
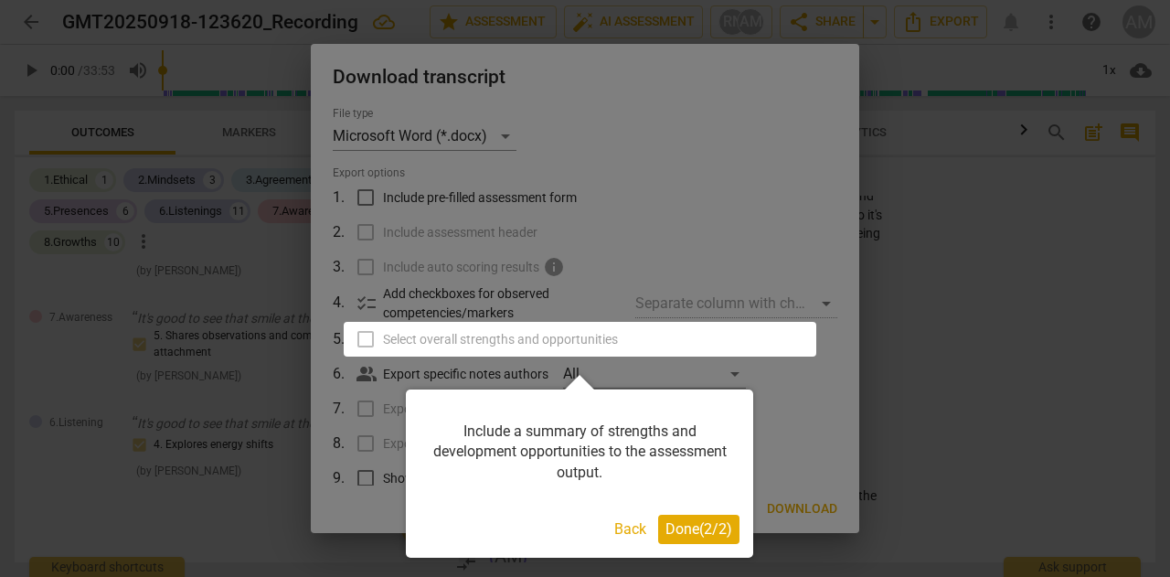
click at [688, 533] on span "Done ( 2 / 2 )" at bounding box center [699, 528] width 67 height 17
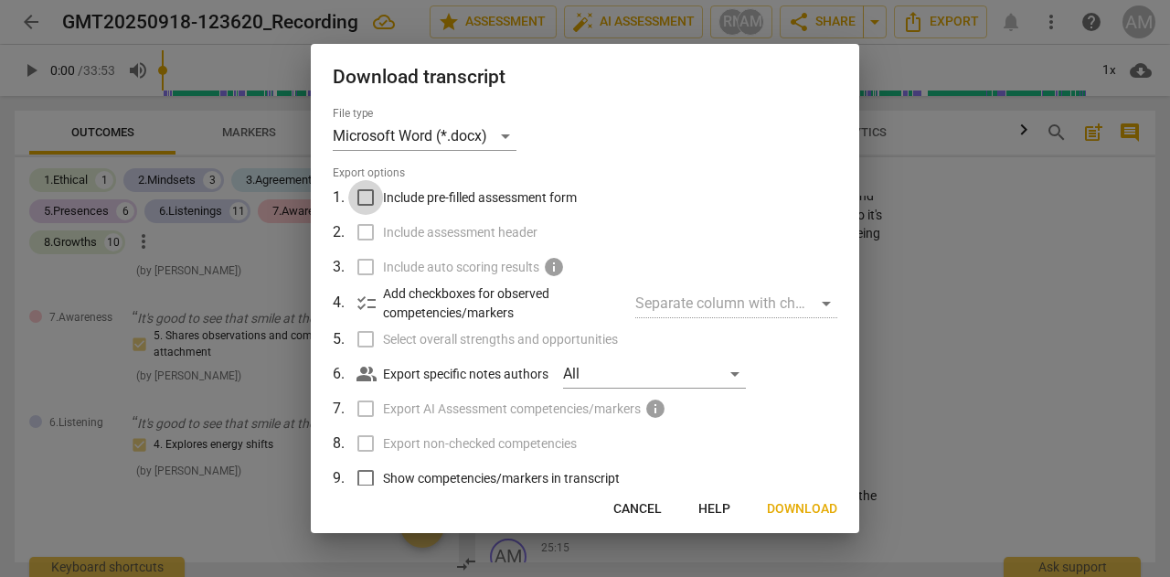
click at [370, 197] on input "Include pre-filled assessment form" at bounding box center [365, 197] width 35 height 35
checkbox input "true"
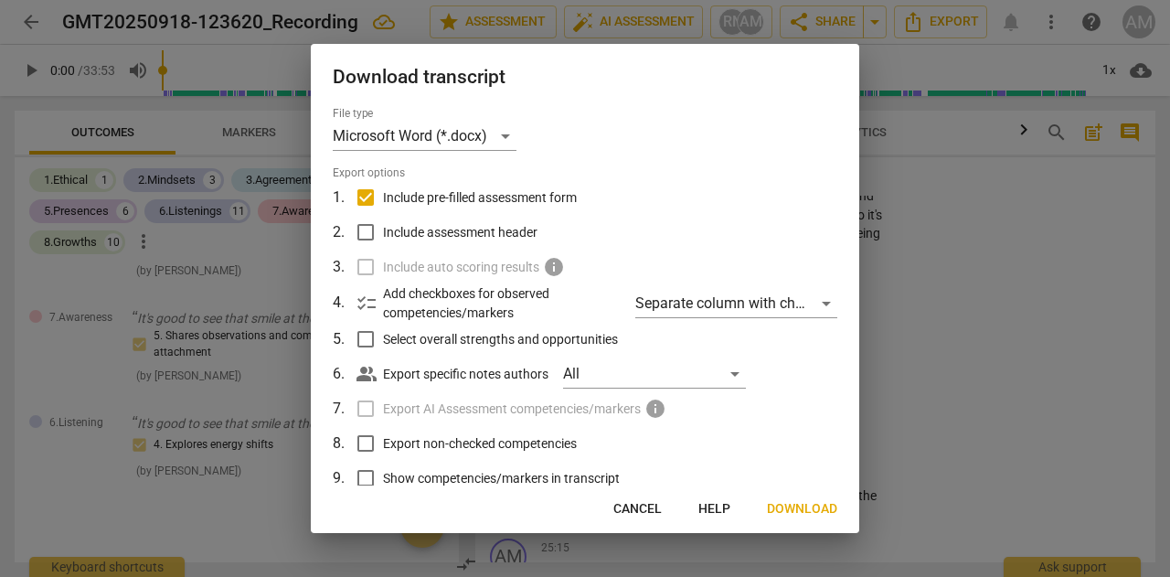
click at [377, 229] on input "Include assessment header" at bounding box center [365, 232] width 35 height 35
checkbox input "true"
click at [368, 340] on input "Select overall strengths and opportunities" at bounding box center [365, 339] width 35 height 35
checkbox input "true"
click at [369, 473] on input "Show competencies/markers in transcript" at bounding box center [365, 478] width 35 height 35
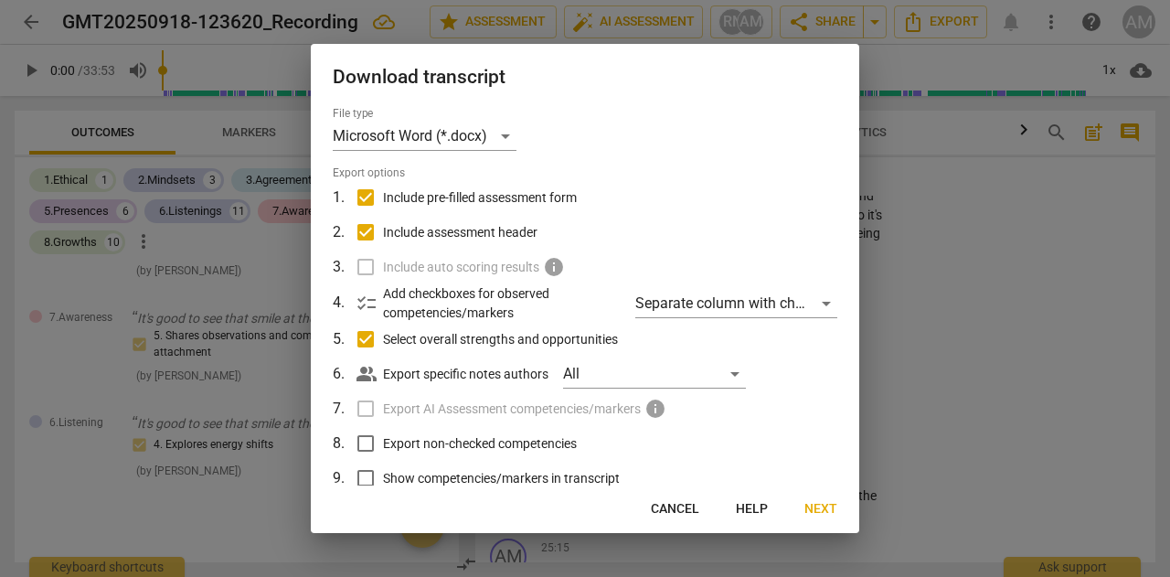
checkbox input "true"
click at [817, 507] on span "Next" at bounding box center [821, 509] width 33 height 18
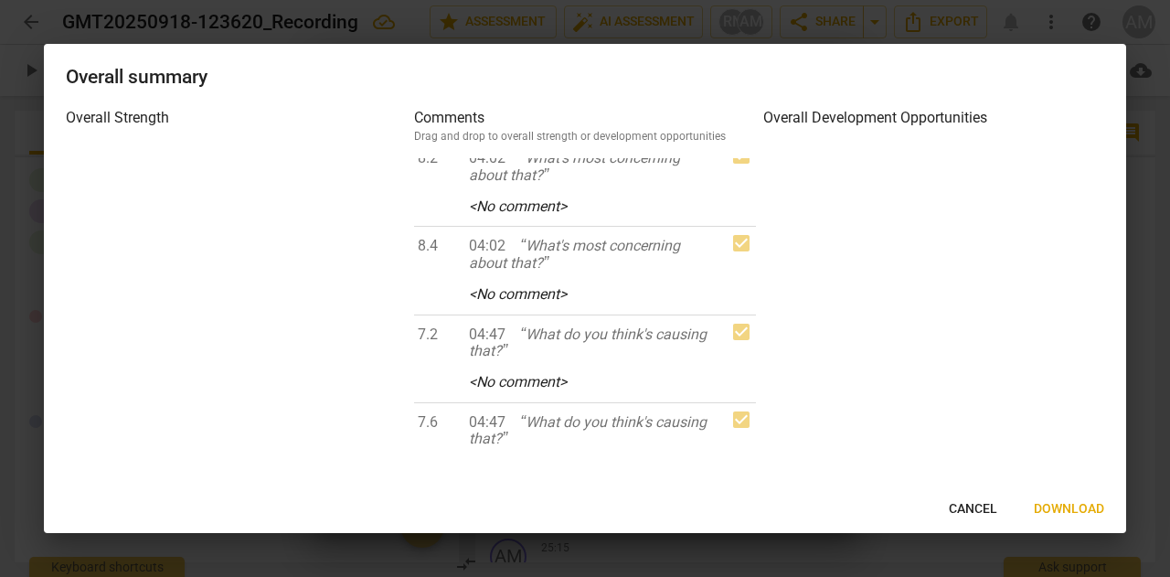
scroll to position [1463, 0]
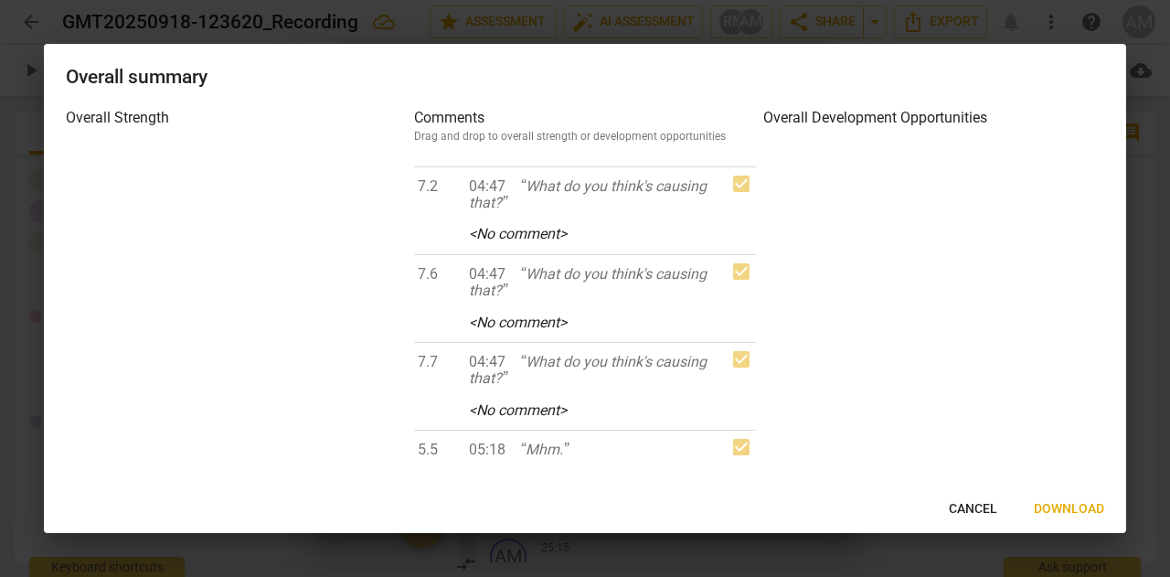
click at [1057, 505] on span "Download" at bounding box center [1069, 509] width 70 height 18
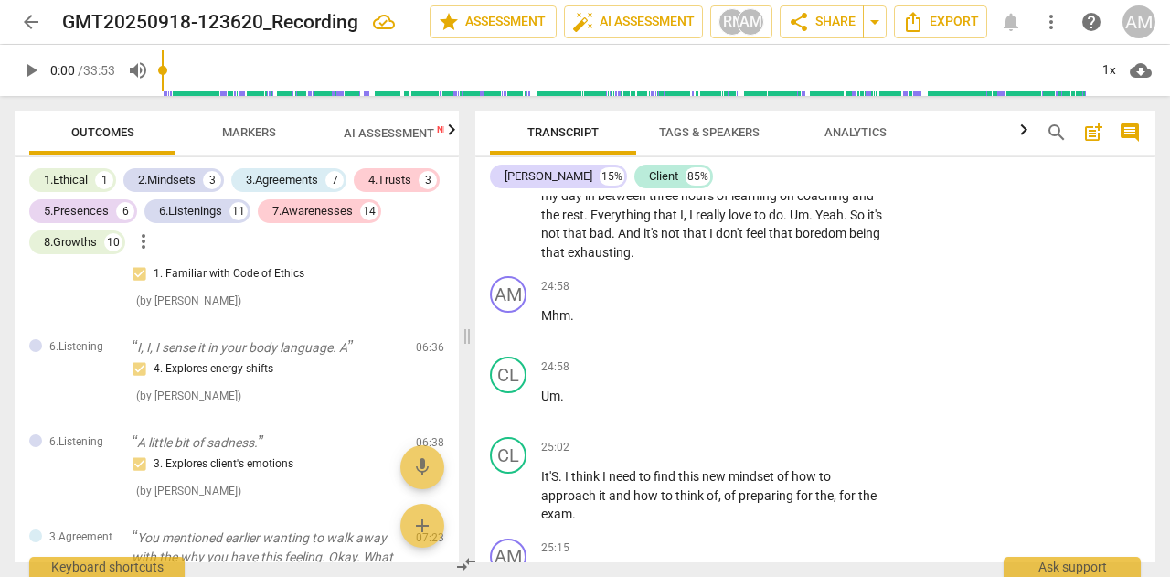
scroll to position [1842, 0]
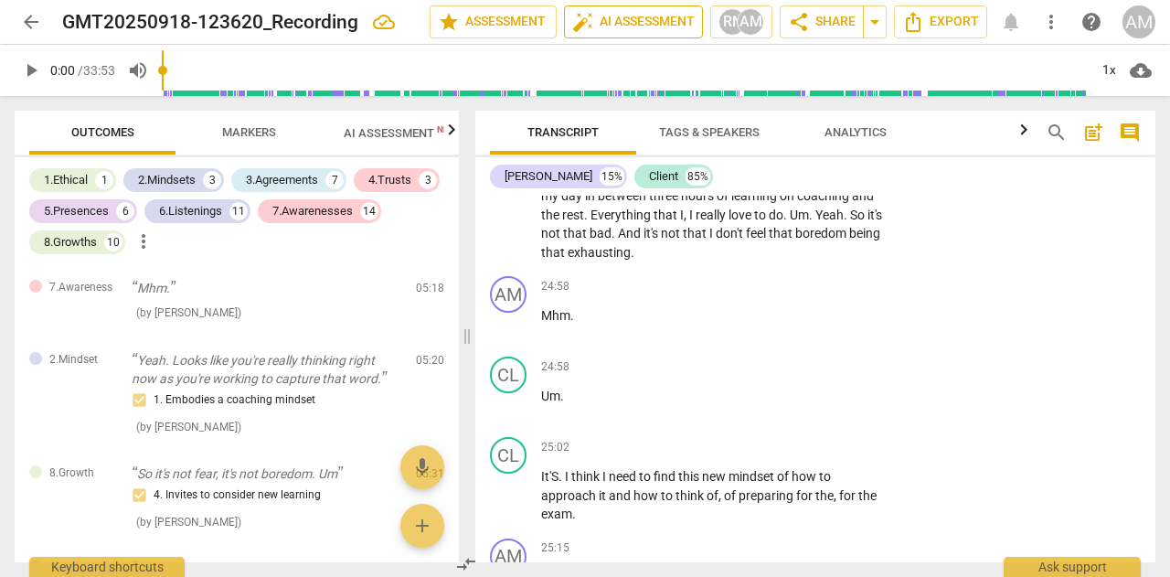
click at [641, 21] on span "auto_fix_high AI Assessment" at bounding box center [633, 22] width 123 height 22
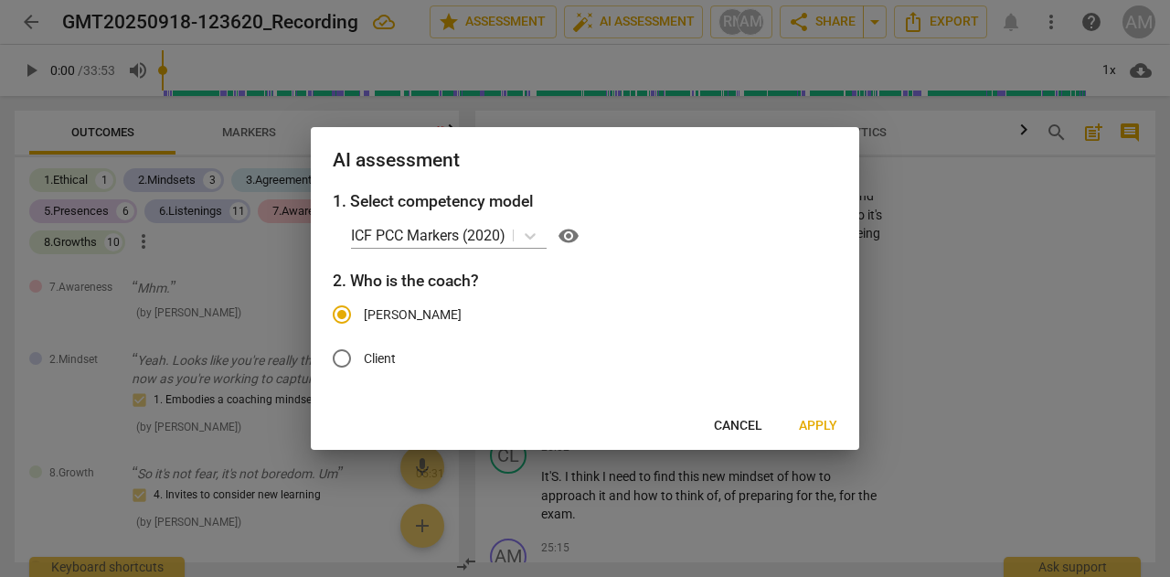
click at [823, 426] on span "Apply" at bounding box center [818, 426] width 38 height 18
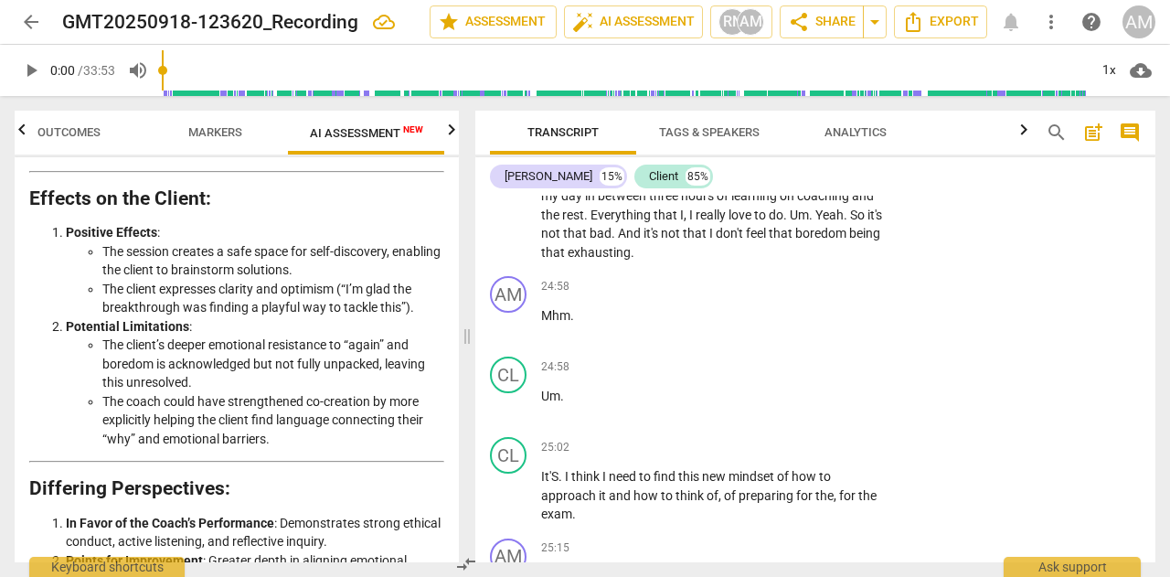
scroll to position [3840, 0]
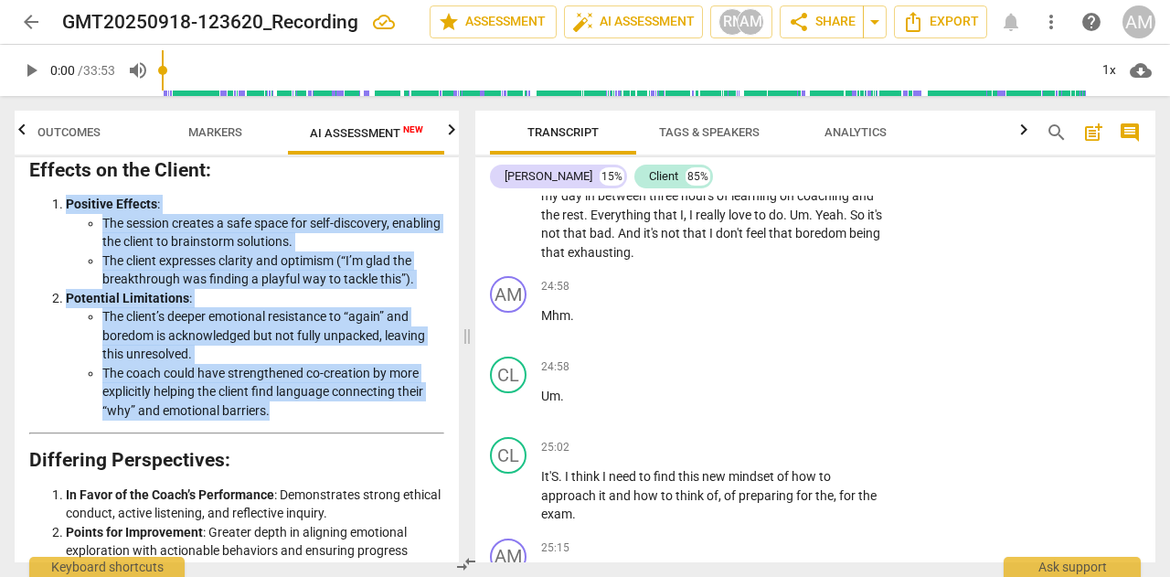
drag, startPoint x: 179, startPoint y: 424, endPoint x: 48, endPoint y: 233, distance: 232.1
click at [48, 233] on ol "Positive Effects : The session creates a safe space for self-discovery, enablin…" at bounding box center [236, 307] width 415 height 225
copy ol "Positive Effects : The session creates a safe space for self-discovery, enablin…"
click at [215, 251] on li "The session creates a safe space for self-discovery, enabling the client to bra…" at bounding box center [273, 232] width 342 height 37
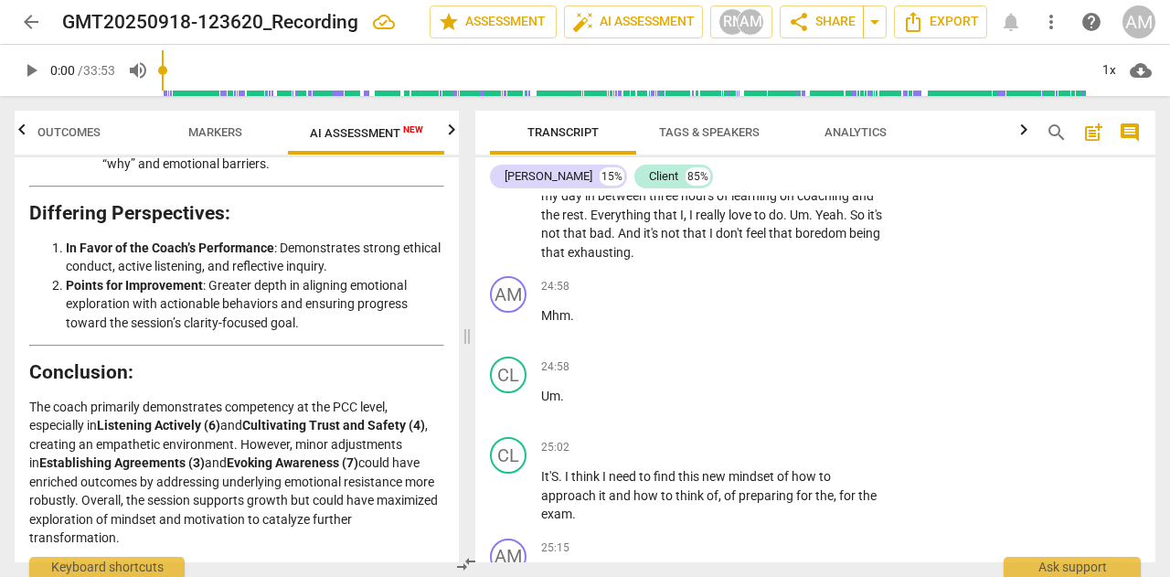
scroll to position [4117, 0]
click at [291, 441] on p "The coach primarily demonstrates competency at the PCC level, especially in Lis…" at bounding box center [236, 473] width 415 height 150
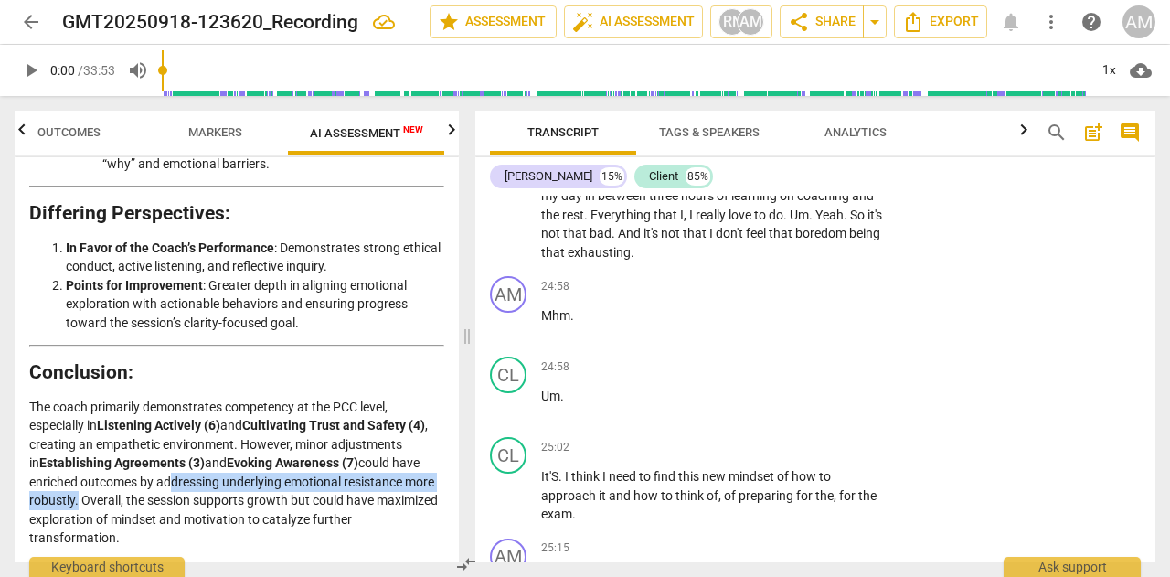
drag, startPoint x: 163, startPoint y: 483, endPoint x: 104, endPoint y: 498, distance: 60.5
click at [104, 498] on p "The coach primarily demonstrates competency at the PCC level, especially in Lis…" at bounding box center [236, 473] width 415 height 150
click at [165, 476] on p "The coach primarily demonstrates competency at the PCC level, especially in Lis…" at bounding box center [236, 473] width 415 height 150
drag, startPoint x: 157, startPoint y: 480, endPoint x: 106, endPoint y: 501, distance: 55.4
click at [106, 501] on p "The coach primarily demonstrates competency at the PCC level, especially in Lis…" at bounding box center [236, 473] width 415 height 150
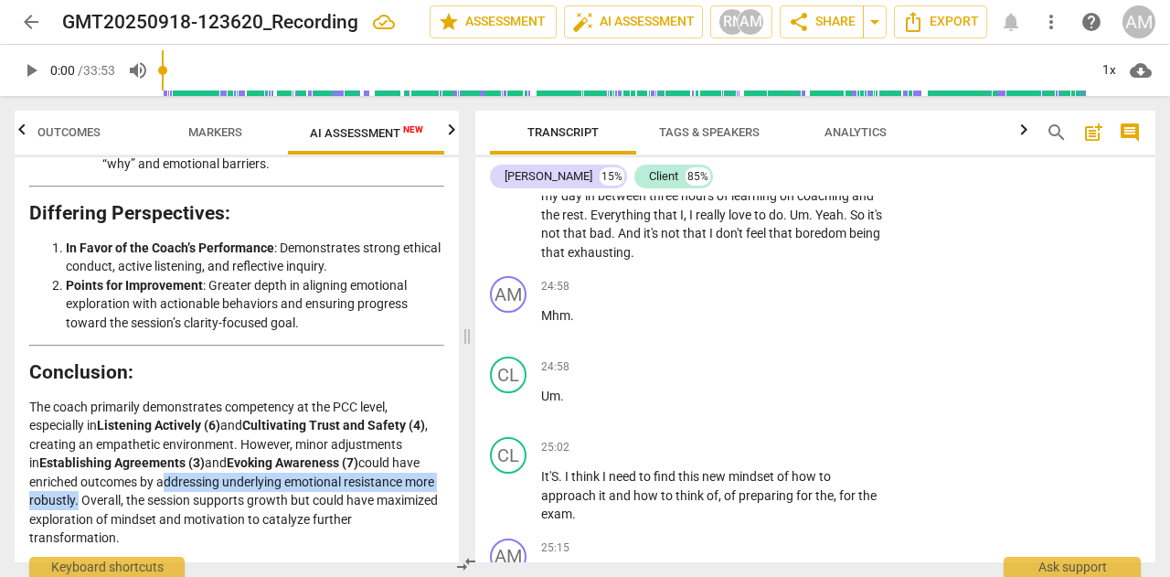
copy p "addressing underlying emotional resistance more robustly"
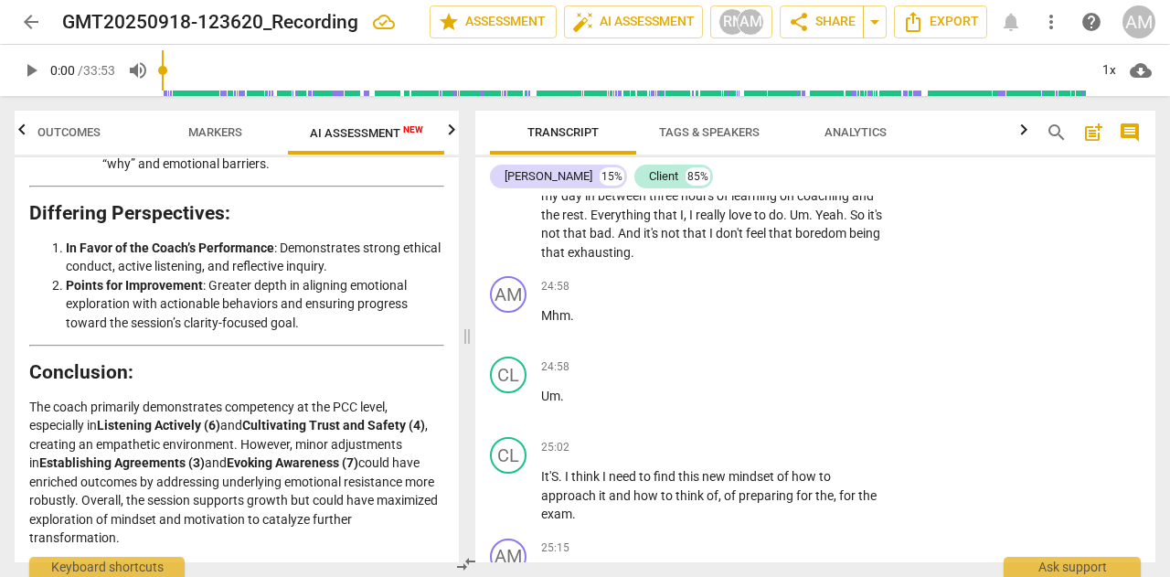
click at [370, 526] on p "The coach primarily demonstrates competency at the PCC level, especially in Lis…" at bounding box center [236, 473] width 415 height 150
drag, startPoint x: 165, startPoint y: 530, endPoint x: 120, endPoint y: 528, distance: 44.9
click at [120, 528] on p "The coach primarily demonstrates competency at the PCC level, especially in Lis…" at bounding box center [236, 473] width 415 height 150
click at [124, 530] on p "The coach primarily demonstrates competency at the PCC level, especially in Lis…" at bounding box center [236, 473] width 415 height 150
drag, startPoint x: 128, startPoint y: 536, endPoint x: 29, endPoint y: 408, distance: 161.7
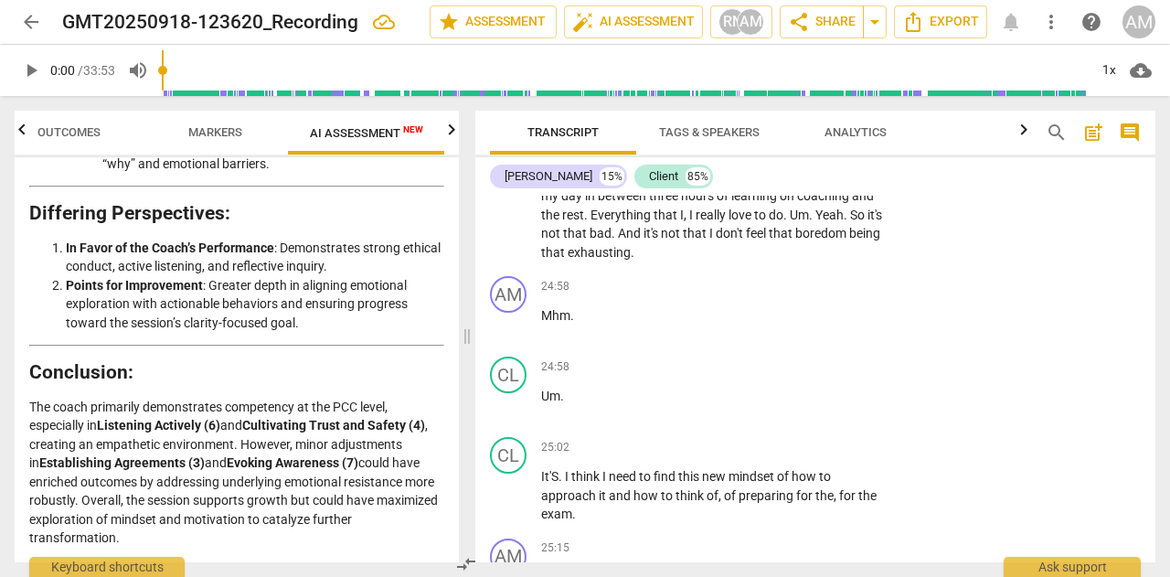
click at [29, 408] on p "The coach primarily demonstrates competency at the PCC level, especially in Lis…" at bounding box center [236, 473] width 415 height 150
copy p "The coach primarily demonstrates competency at the PCC level, especially in Lis…"
